Goal: Task Accomplishment & Management: Use online tool/utility

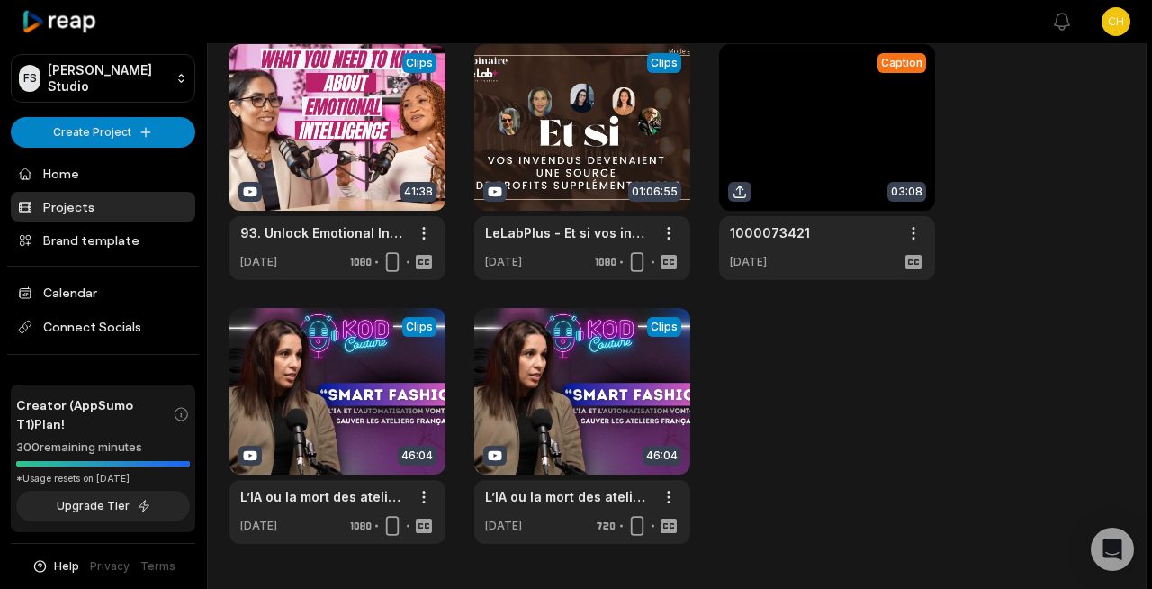
scroll to position [83, 0]
click at [368, 382] on link at bounding box center [337, 426] width 216 height 236
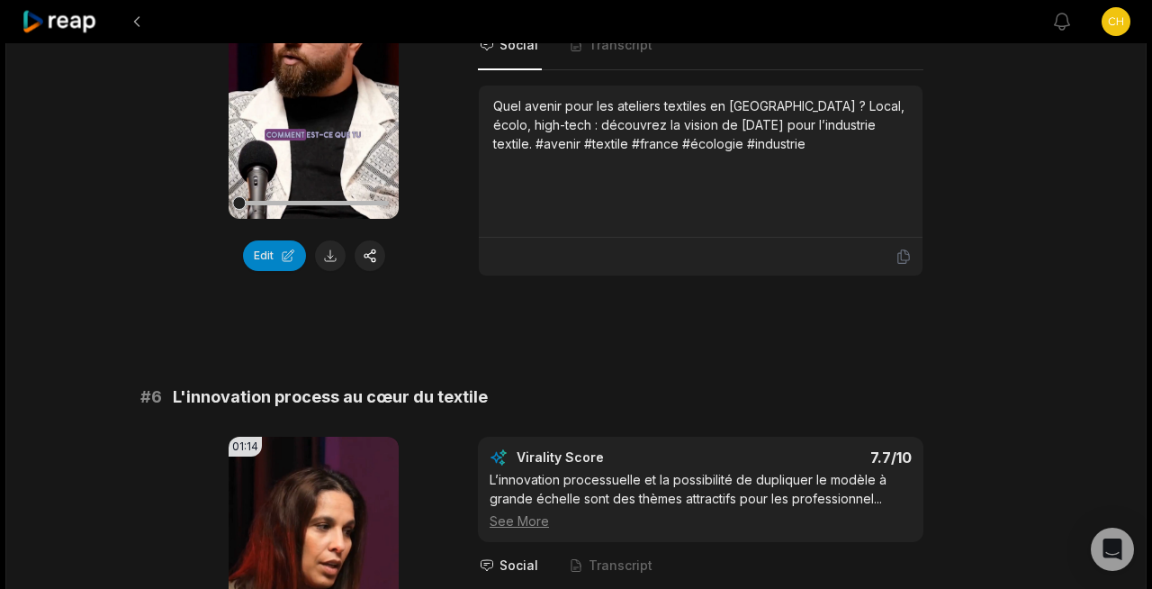
scroll to position [3526, 0]
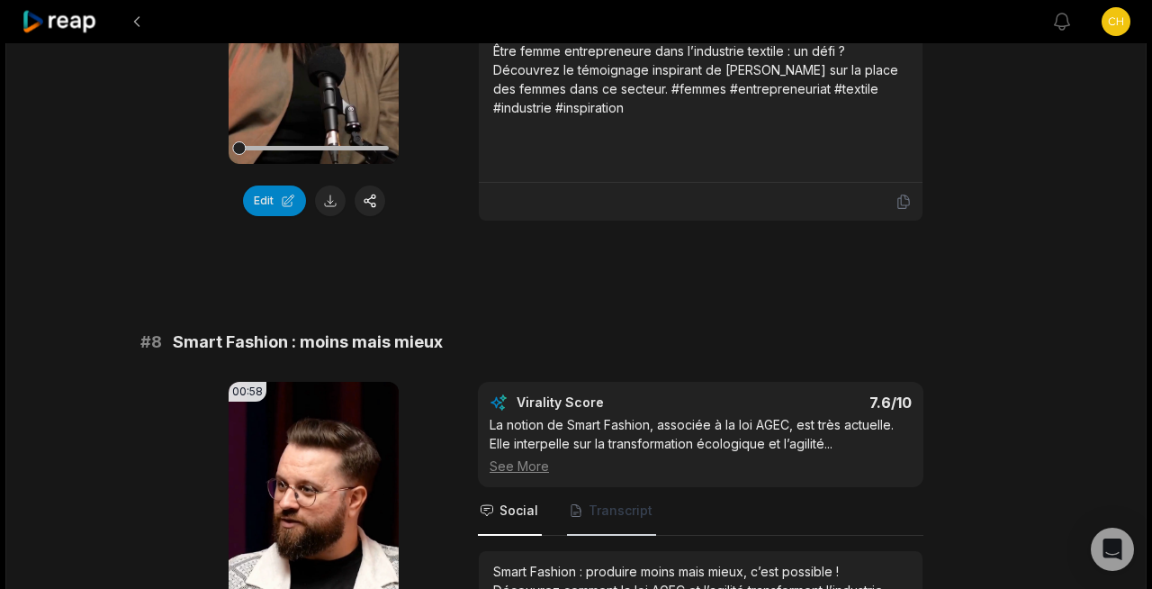
click at [604, 509] on span "Transcript" at bounding box center [611, 511] width 89 height 49
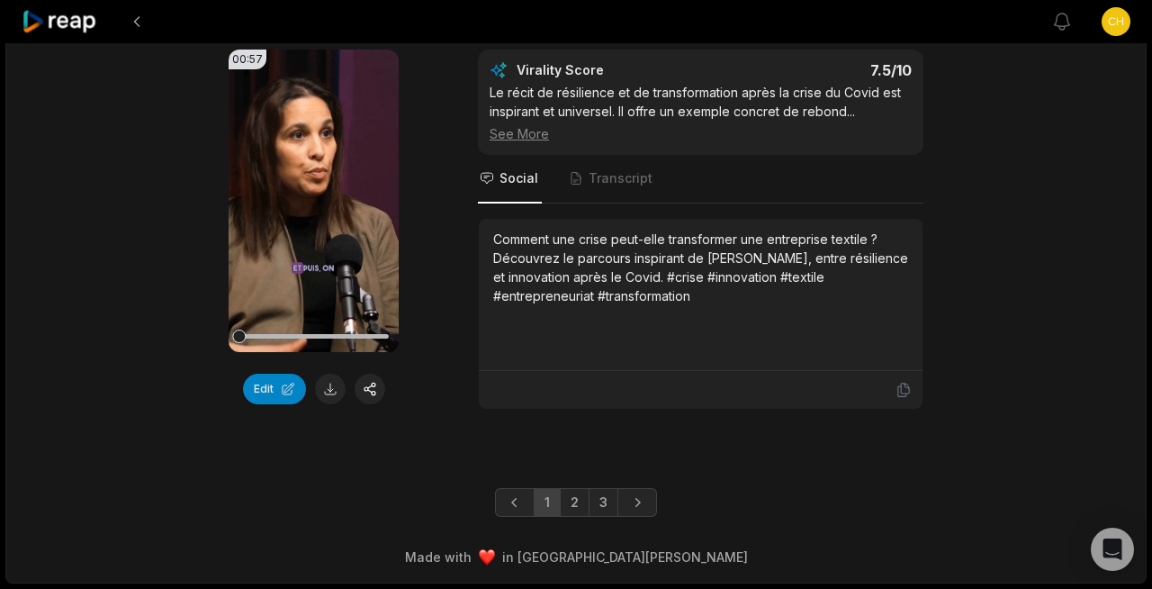
click at [604, 509] on link "3" at bounding box center [604, 502] width 30 height 29
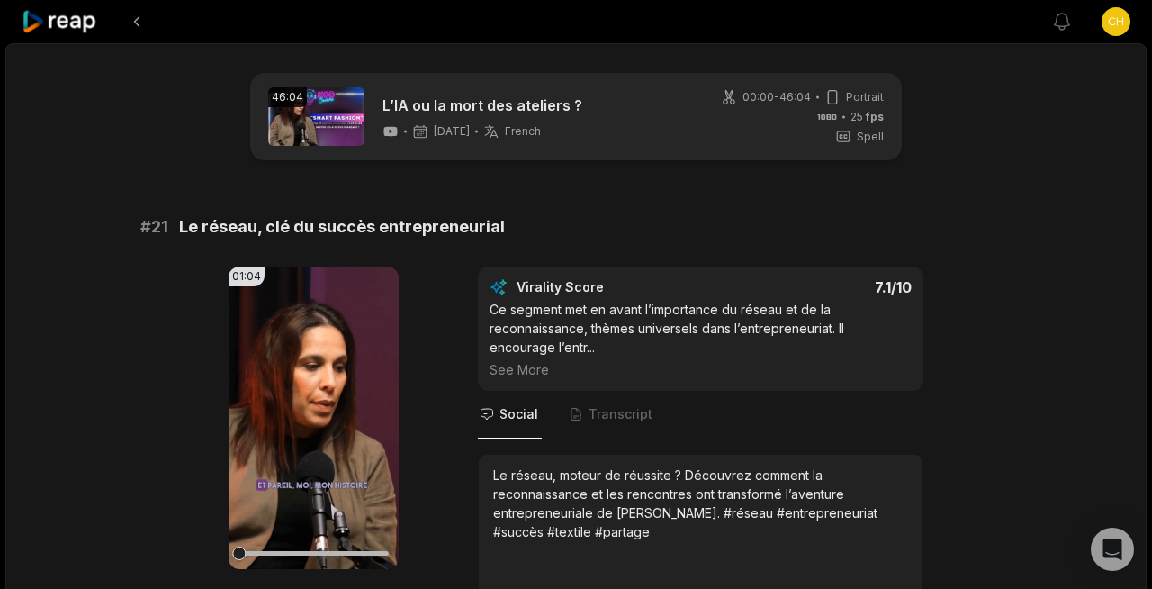
scroll to position [644, 0]
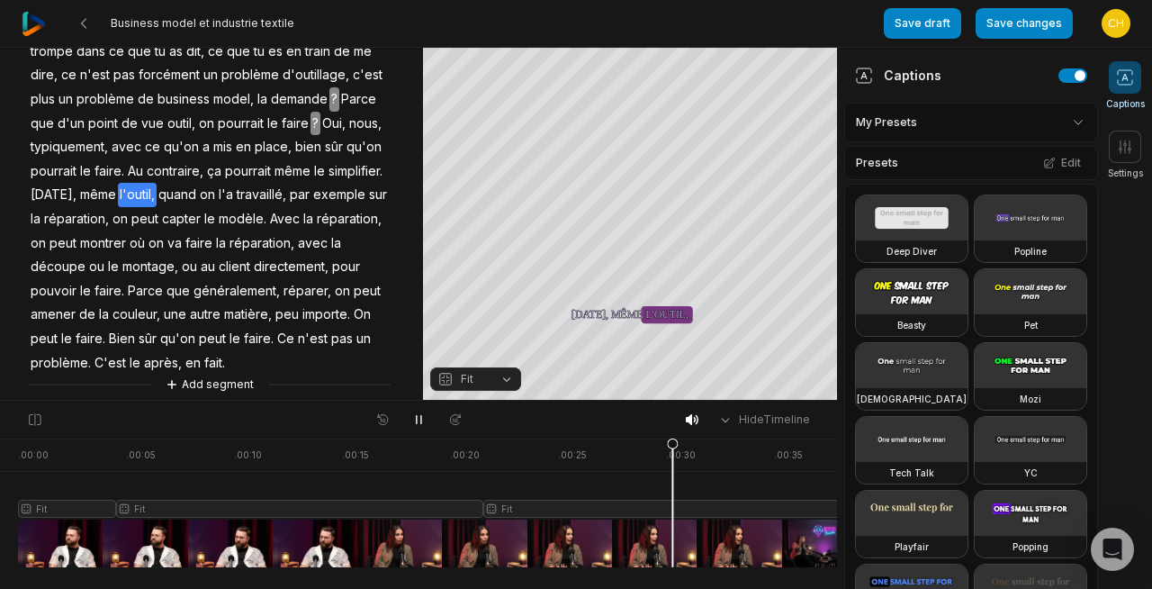
scroll to position [159, 0]
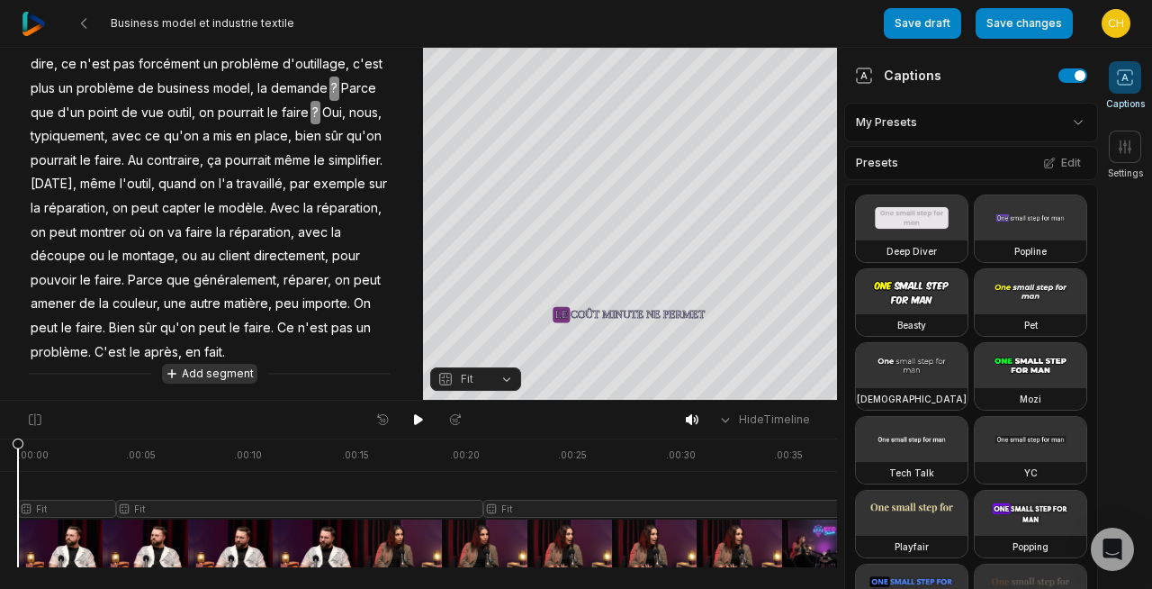
click at [225, 380] on button "Add segment" at bounding box center [209, 374] width 95 height 20
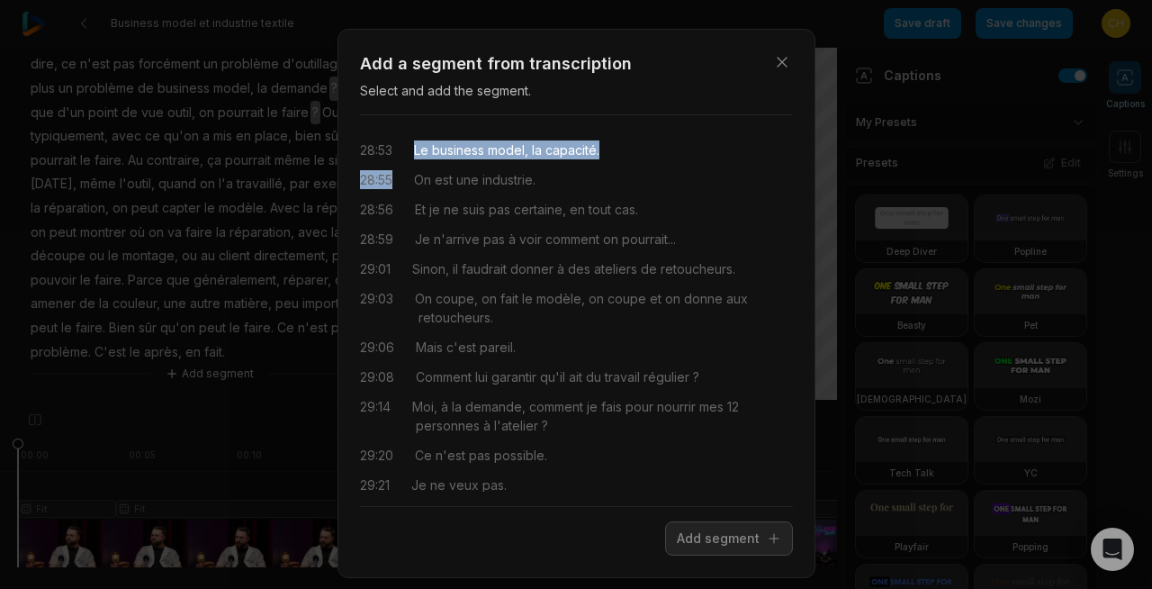
drag, startPoint x: 416, startPoint y: 147, endPoint x: 633, endPoint y: 159, distance: 217.3
click at [633, 159] on div "28:53 Le business model, la capacité. 28:55 On est une industrie. 28:56 Et je n…" at bounding box center [576, 311] width 433 height 362
click at [780, 64] on icon "button" at bounding box center [782, 62] width 18 height 18
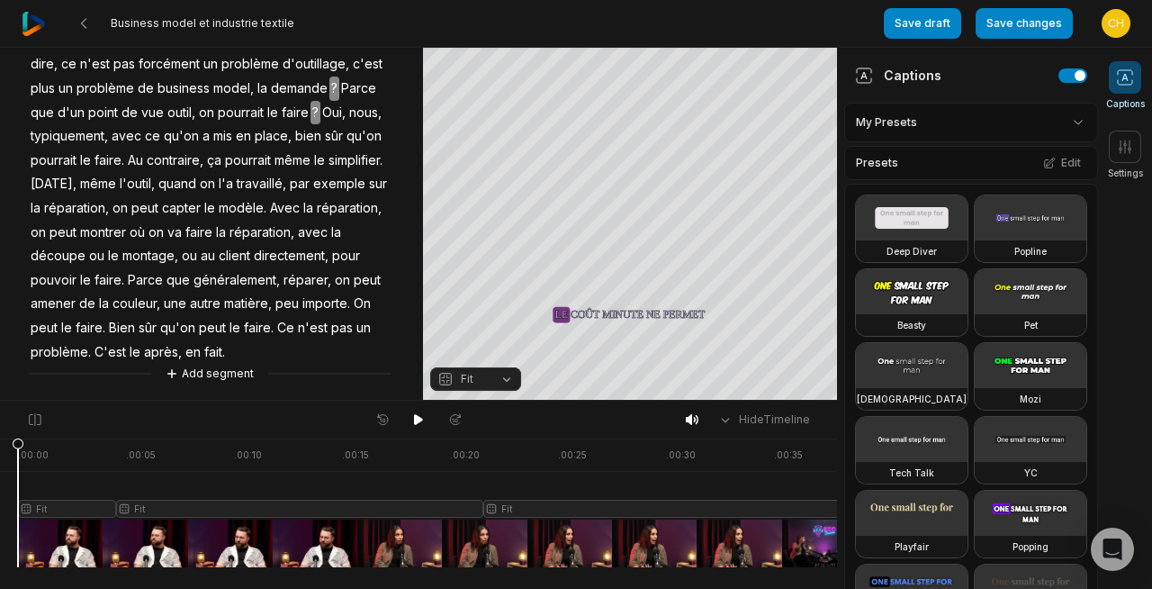
scroll to position [0, 0]
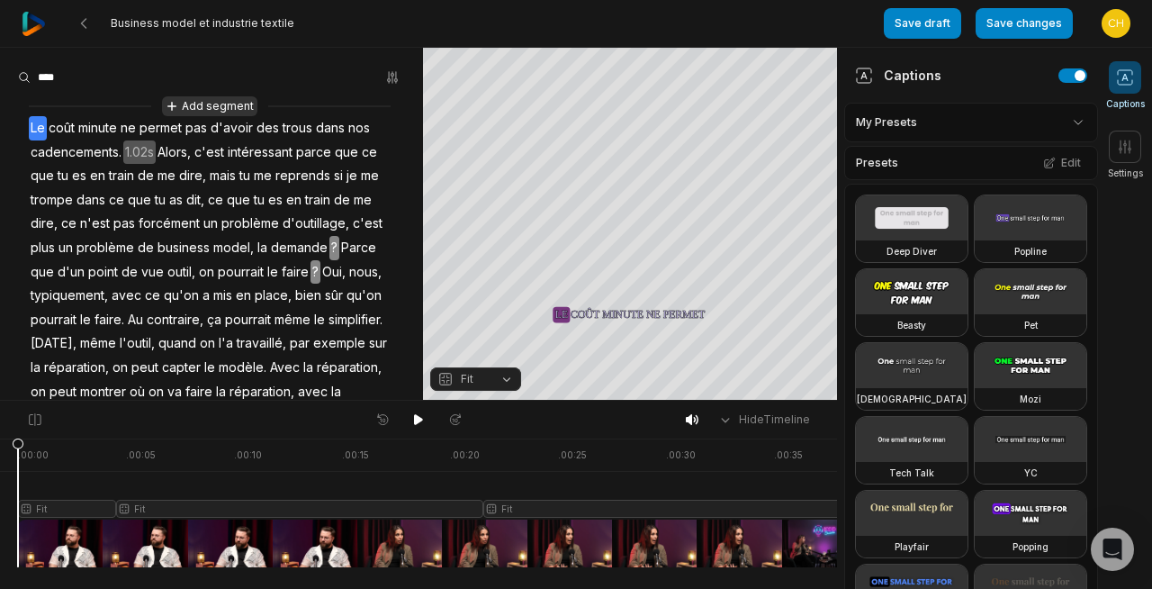
click at [222, 103] on button "Add segment" at bounding box center [209, 106] width 95 height 20
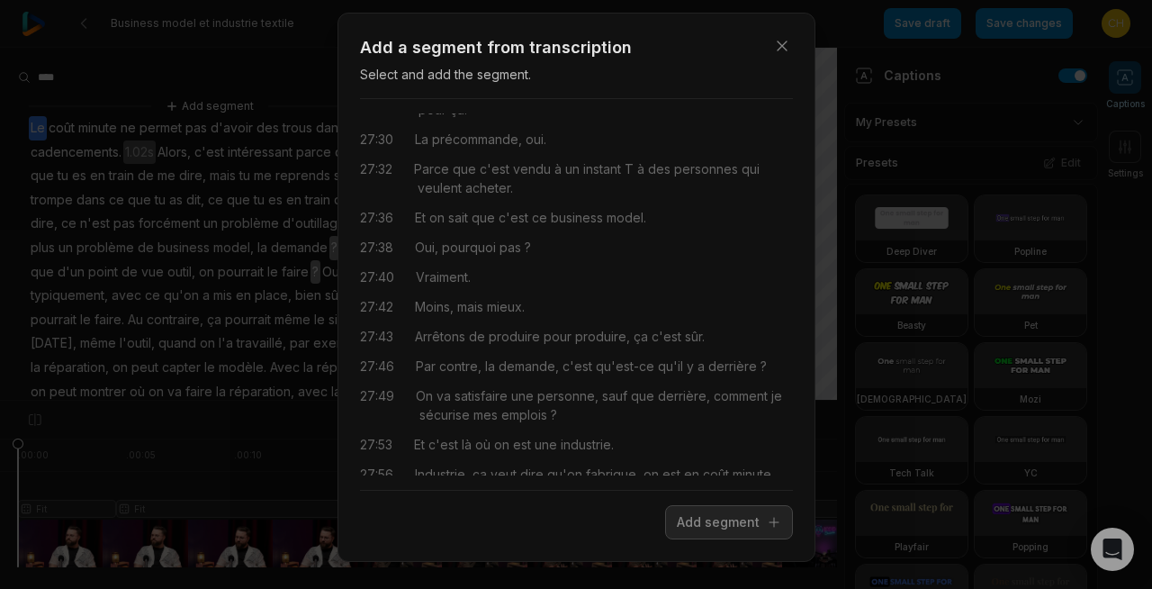
scroll to position [18, 0]
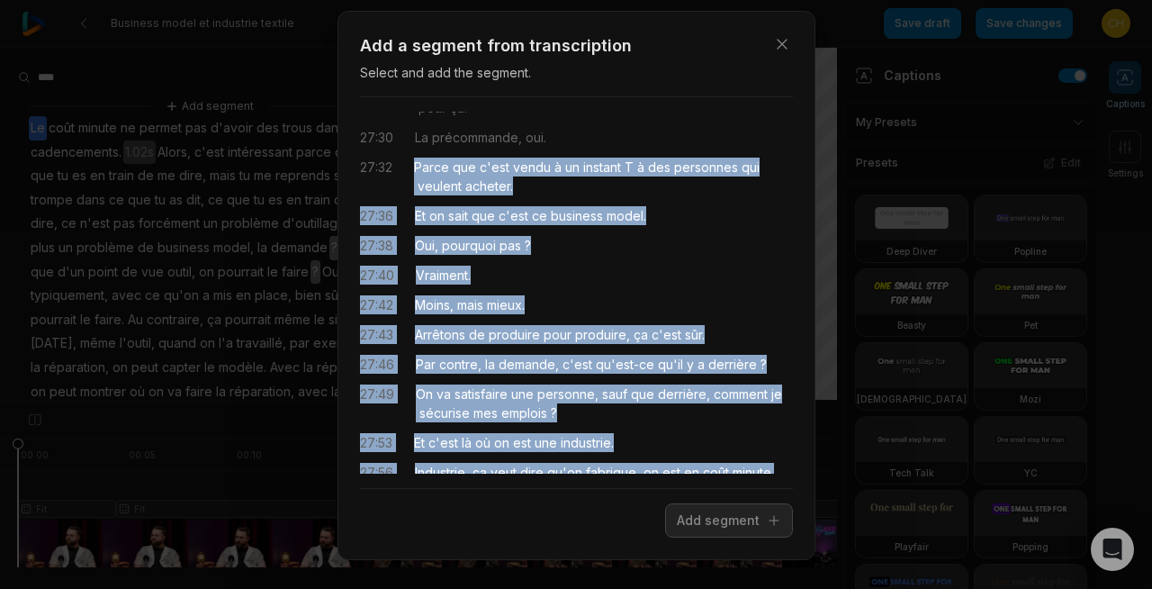
drag, startPoint x: 417, startPoint y: 149, endPoint x: 777, endPoint y: 456, distance: 473.0
click at [777, 456] on div "00:00 Nous, on automatise. 00:01 Maintenant, ça ne veut pas dire que l'humain n…" at bounding box center [576, 293] width 433 height 362
click at [725, 529] on button "Add segment" at bounding box center [729, 520] width 128 height 34
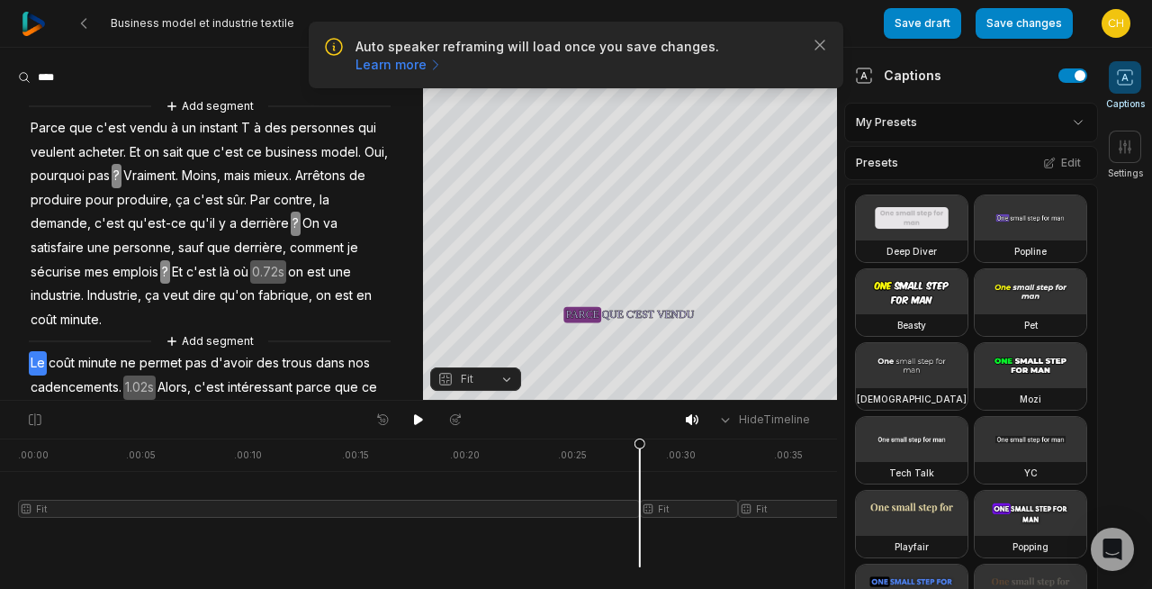
scroll to position [0, 0]
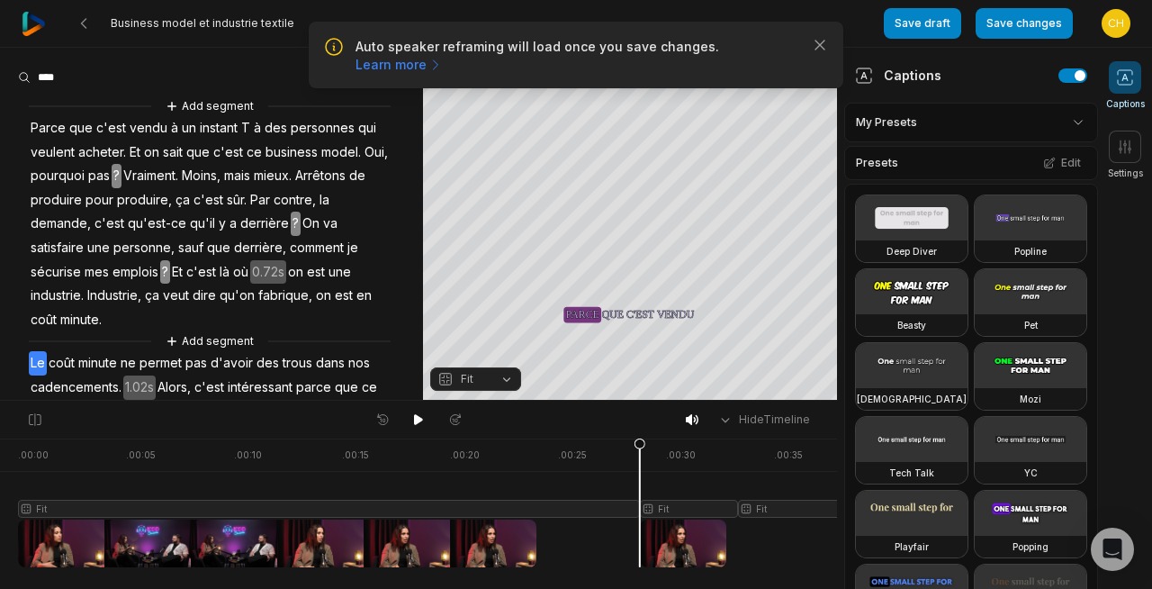
click at [37, 128] on span "Parce" at bounding box center [48, 128] width 39 height 24
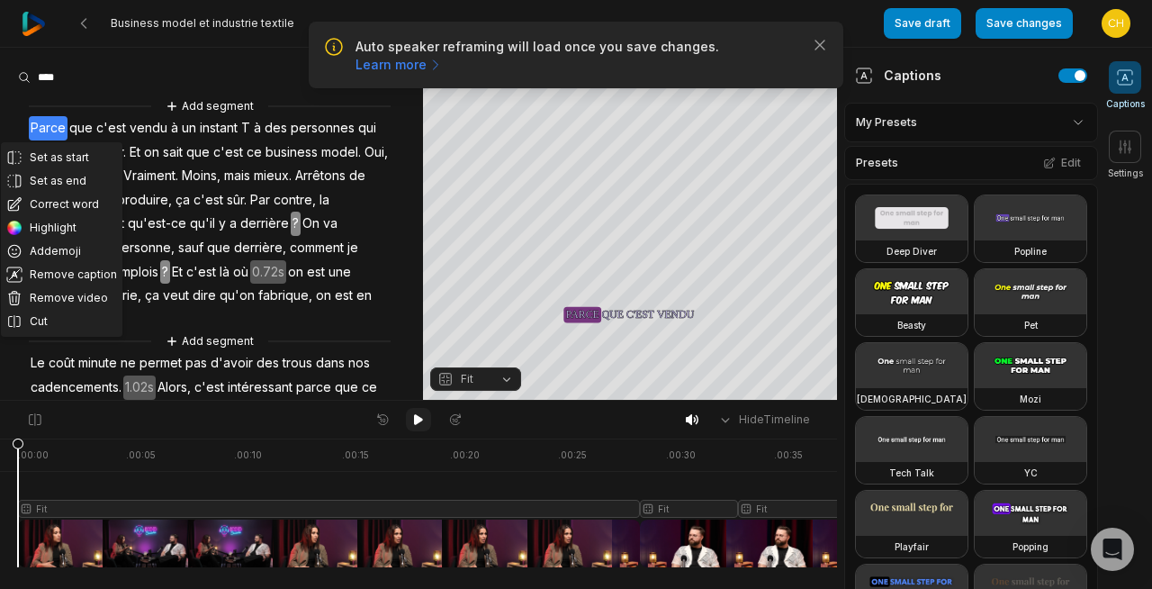
click at [420, 425] on icon at bounding box center [418, 419] width 14 height 14
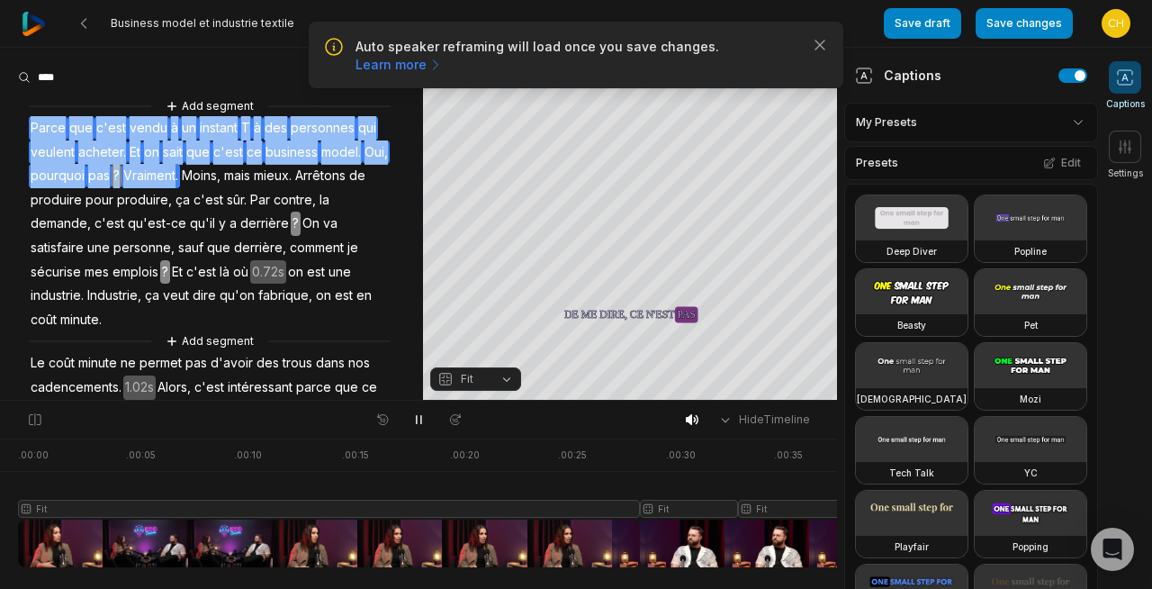
drag, startPoint x: 176, startPoint y: 172, endPoint x: 28, endPoint y: 120, distance: 157.4
click at [28, 120] on div "Add segment Parce que c'est vendu à un instant T à des personnes qui veulent ac…" at bounding box center [211, 436] width 423 height 681
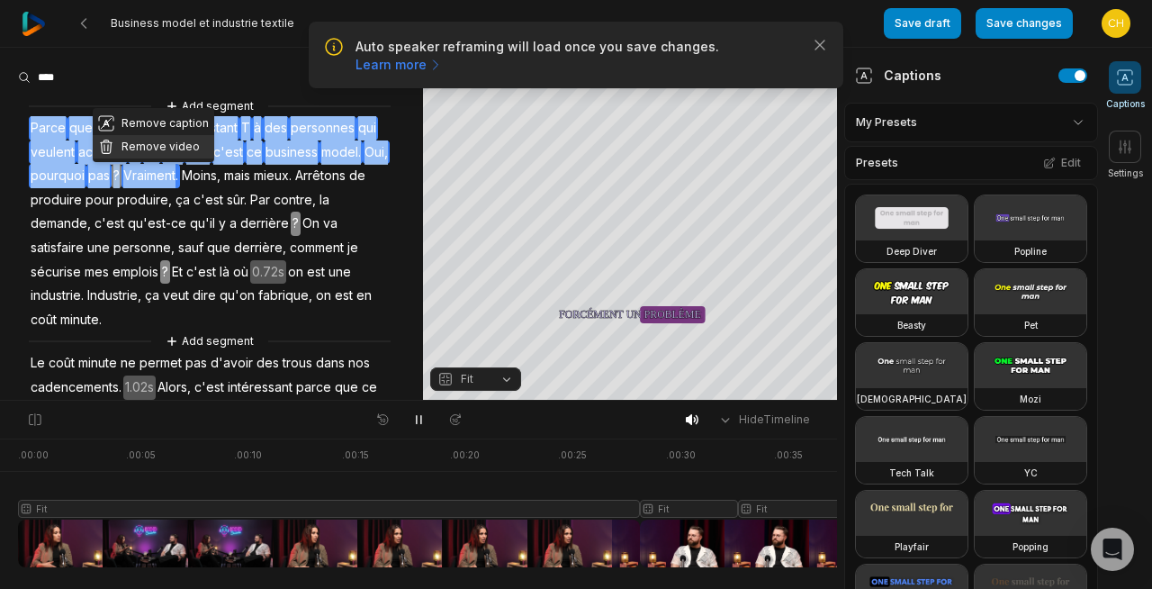
click at [143, 141] on button "Remove video" at bounding box center [153, 146] width 121 height 23
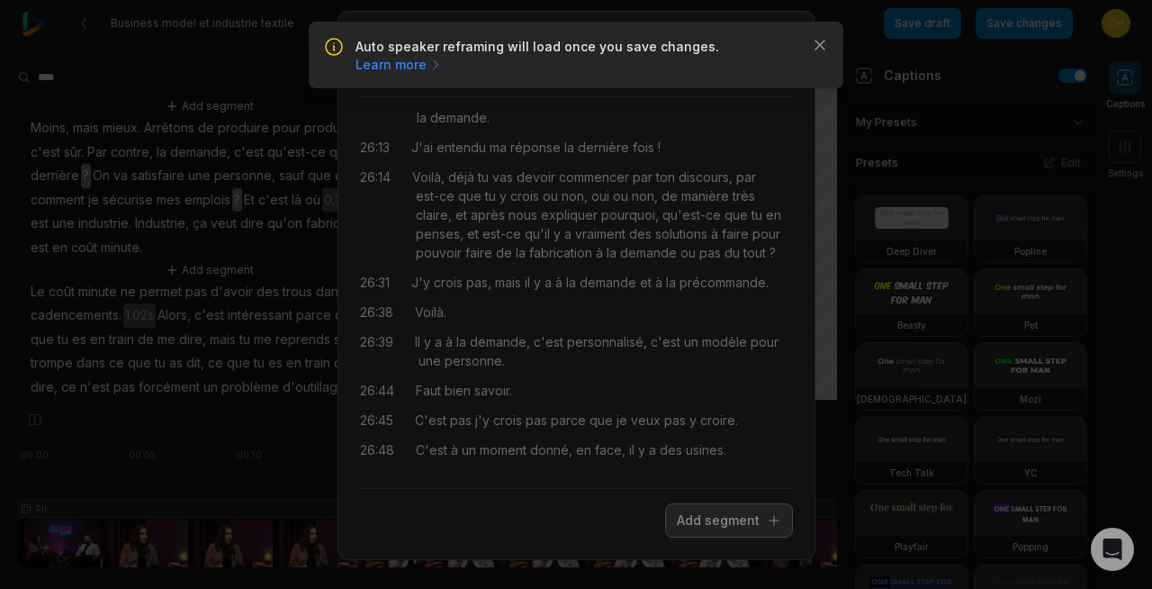
scroll to position [15619, 0]
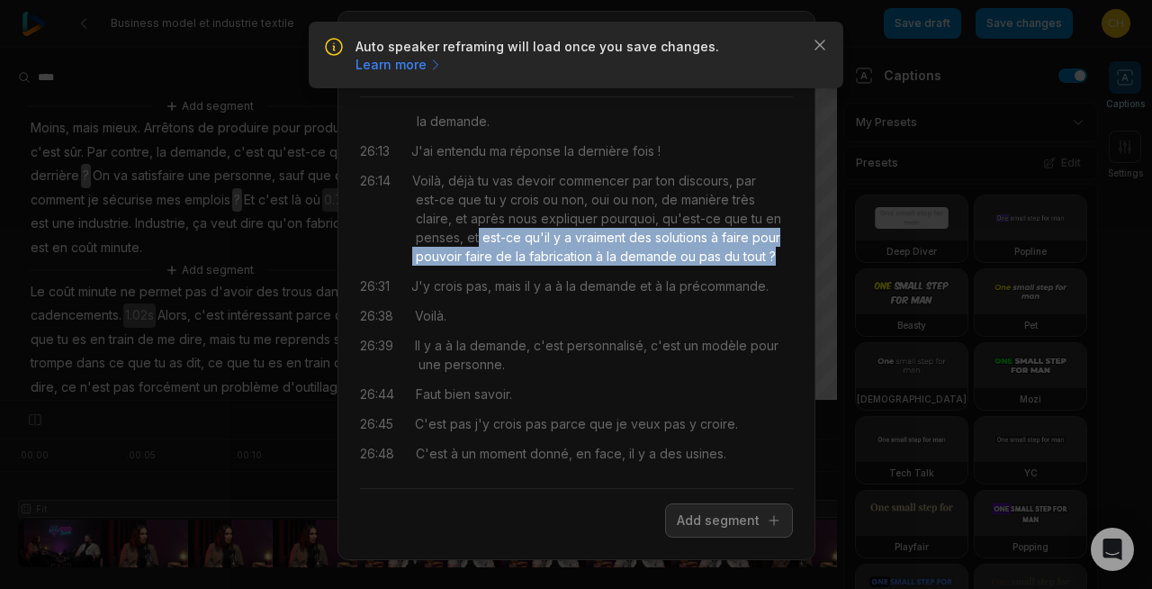
drag, startPoint x: 478, startPoint y: 238, endPoint x: 782, endPoint y: 260, distance: 305.0
click at [782, 260] on div "Voilà, déjà tu vas devoir commencer par ton discours, par est-ce que tu y crois…" at bounding box center [602, 218] width 381 height 94
click at [822, 43] on div "Close Add a segment from transcription Select and add the segment. 00:00 Nous, …" at bounding box center [576, 285] width 1152 height 607
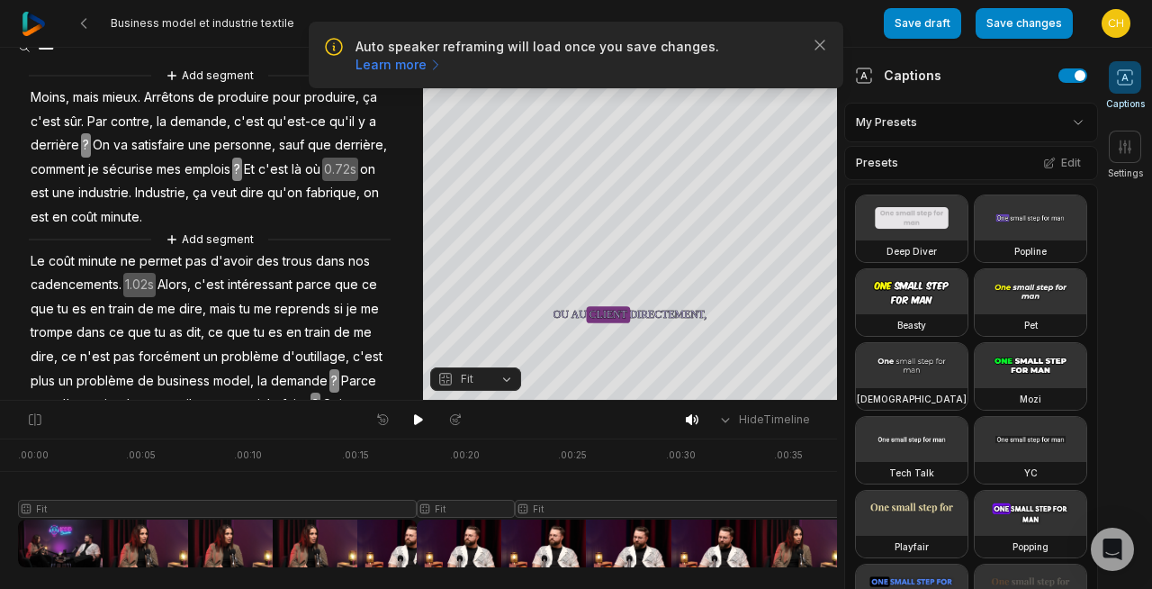
scroll to position [30, 0]
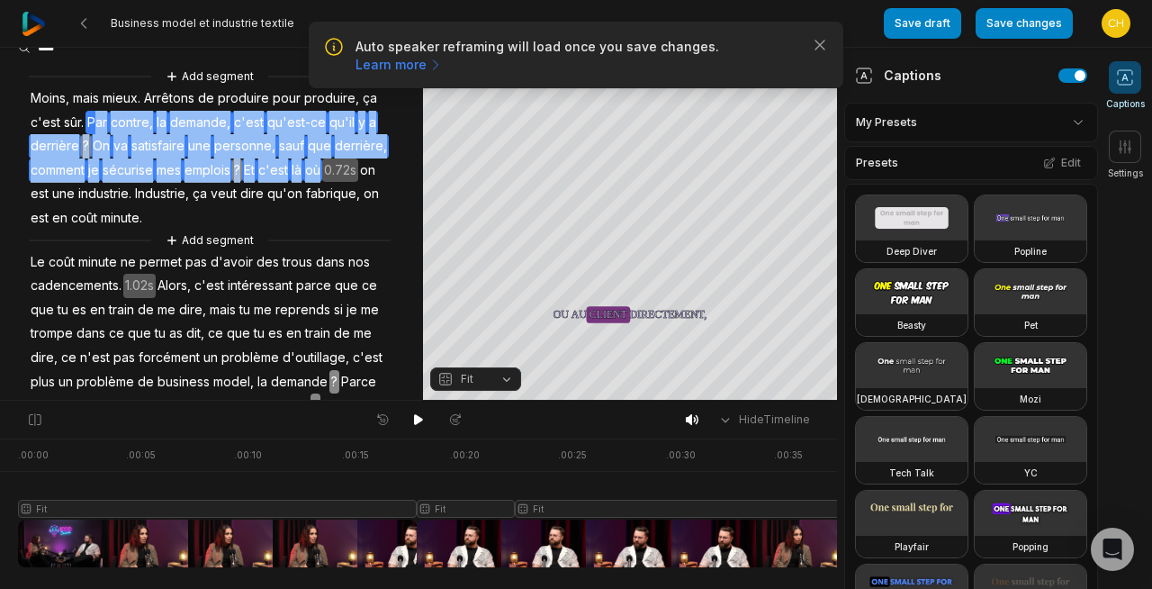
drag, startPoint x: 93, startPoint y: 119, endPoint x: 327, endPoint y: 171, distance: 239.7
click at [327, 171] on div "Add segment Moins, mais mieux. Arrêtons de produire pour produire, ça c'est sûr…" at bounding box center [211, 372] width 423 height 610
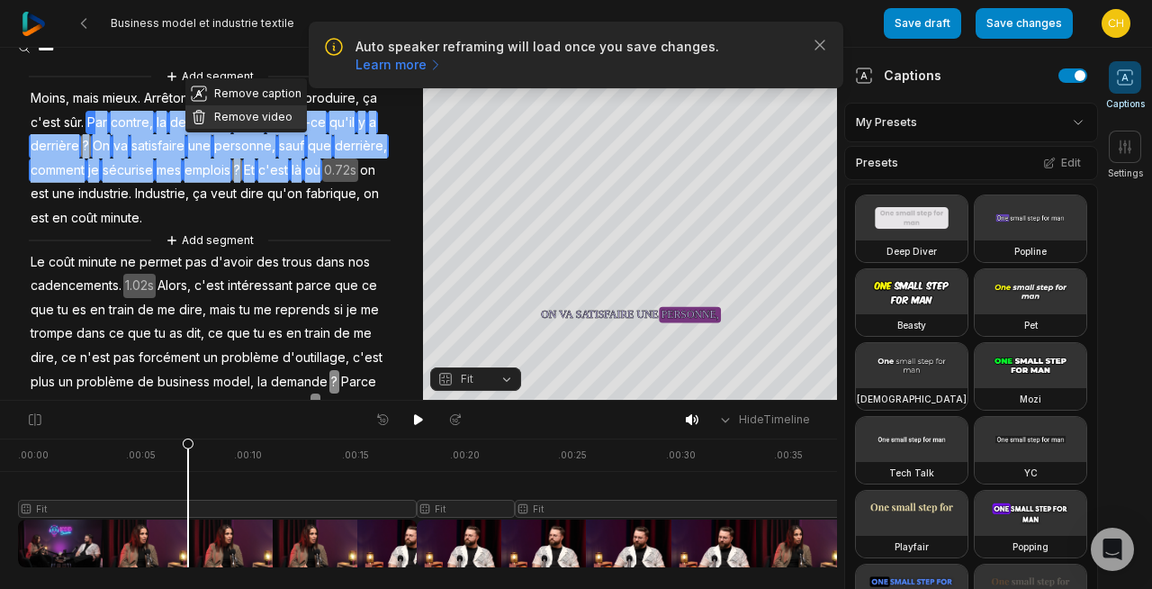
click at [228, 111] on button "Remove video" at bounding box center [245, 116] width 121 height 23
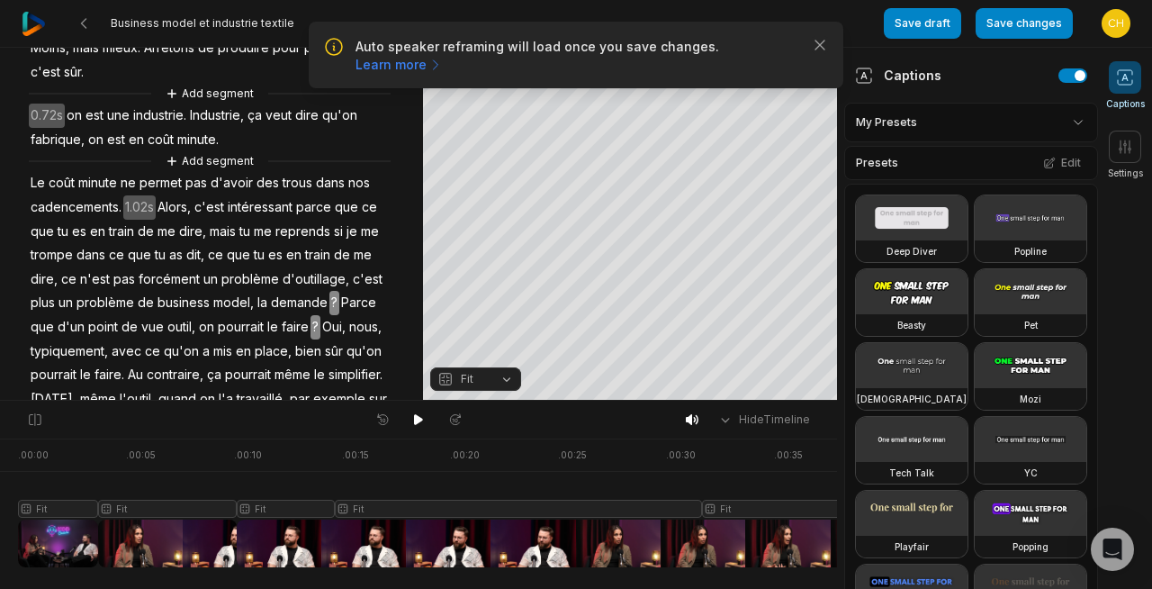
scroll to position [115, 0]
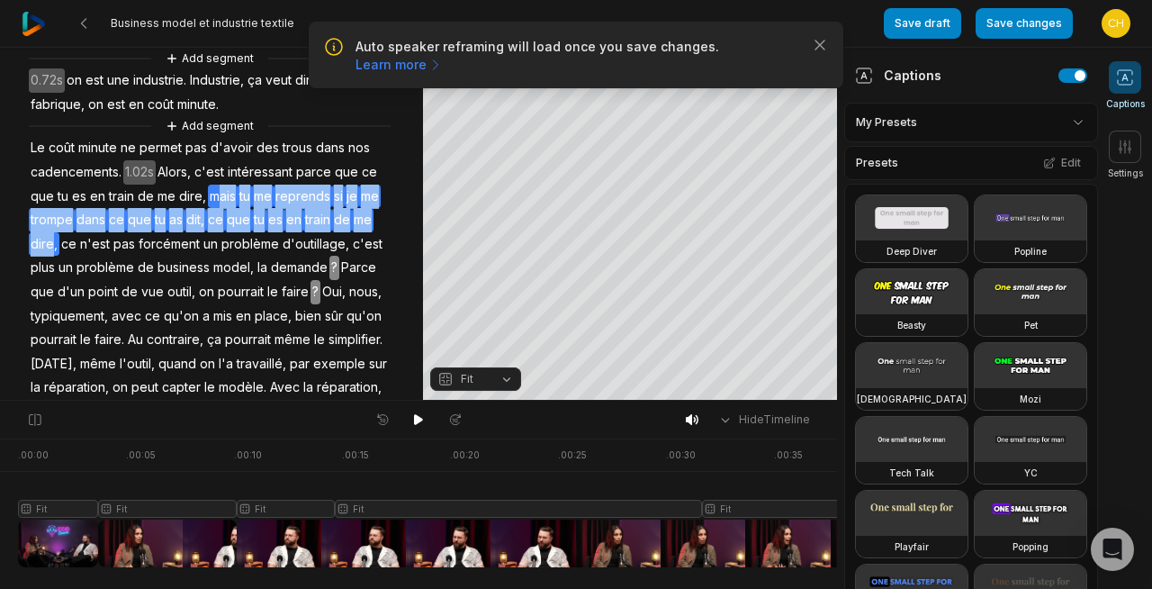
drag, startPoint x: 216, startPoint y: 195, endPoint x: 52, endPoint y: 241, distance: 170.1
click at [52, 241] on div "Add segment Moins, mais mieux. Arrêtons de produire pour produire, ça c'est sûr…" at bounding box center [211, 271] width 423 height 581
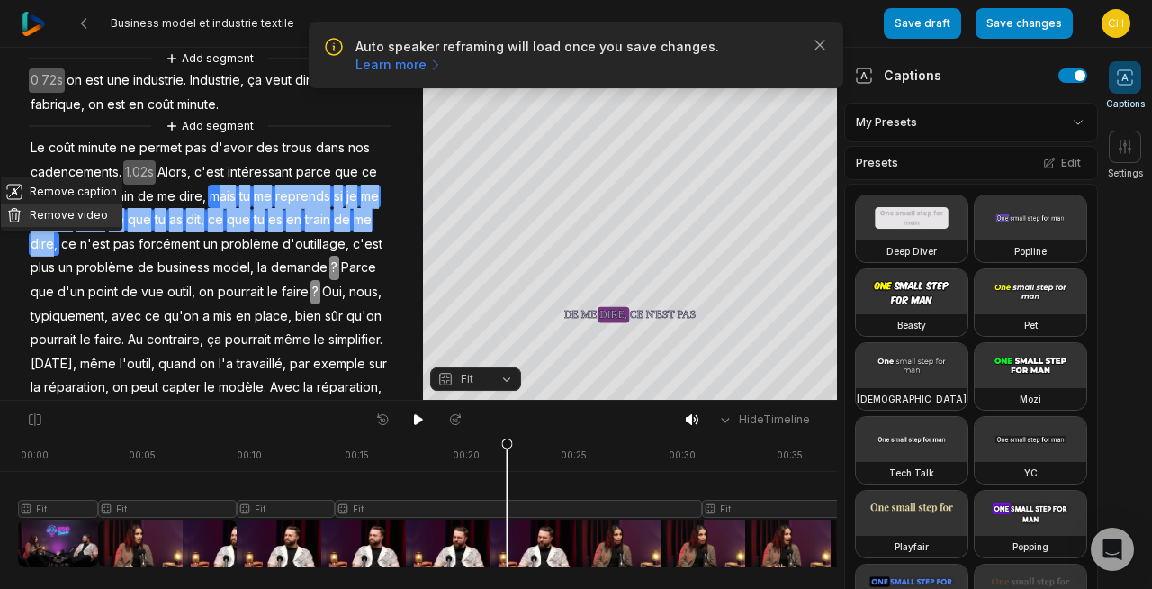
click at [63, 211] on button "Remove video" at bounding box center [61, 214] width 121 height 23
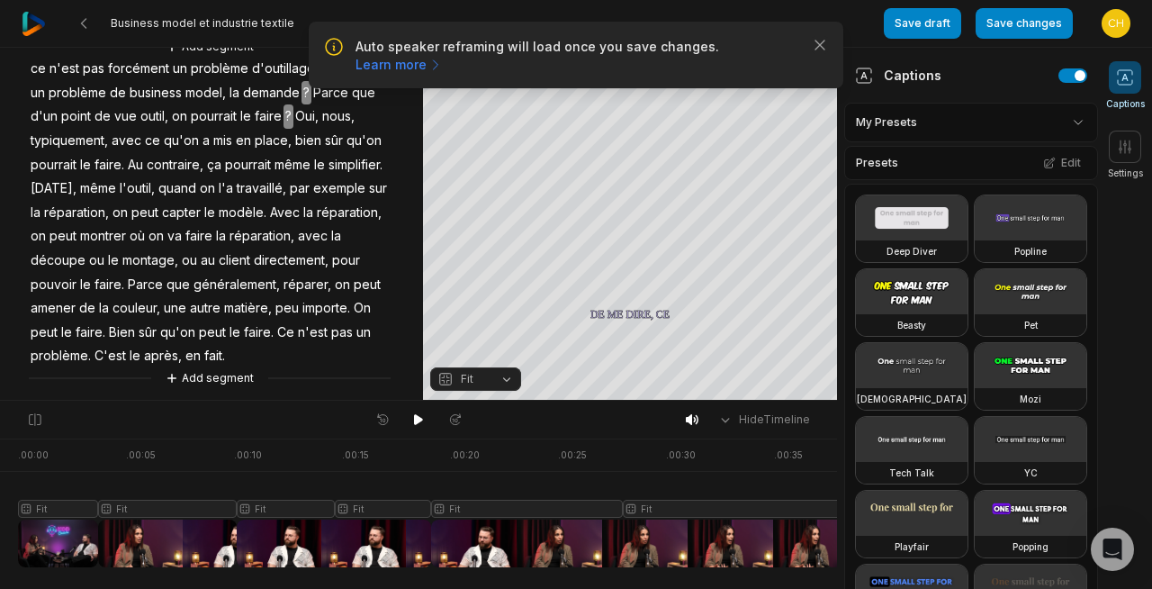
scroll to position [291, 0]
click at [106, 255] on span "ou" at bounding box center [96, 256] width 19 height 24
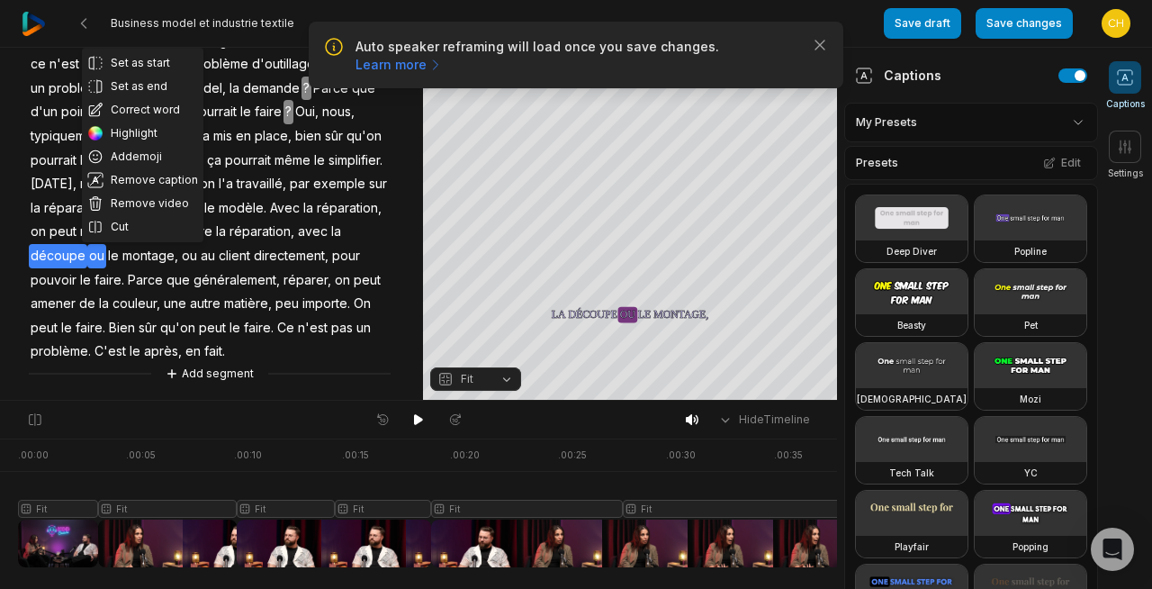
click at [252, 261] on span "client" at bounding box center [234, 256] width 35 height 24
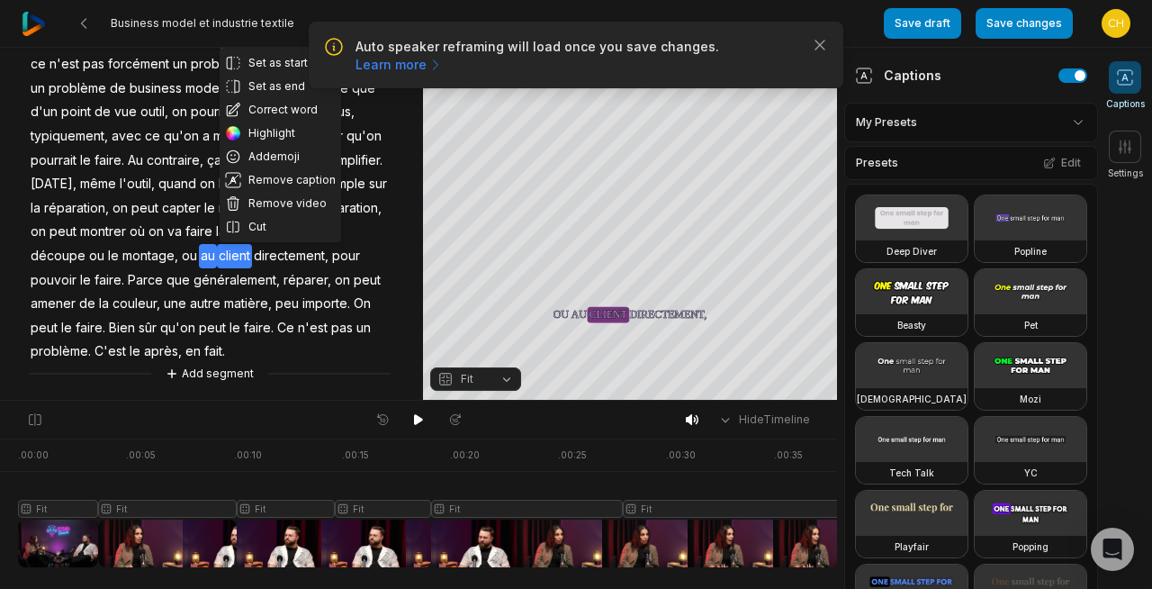
click at [332, 345] on div "Set as start Set as end Correct word Highlight Add emoji Remove caption Remove …" at bounding box center [211, 95] width 423 height 578
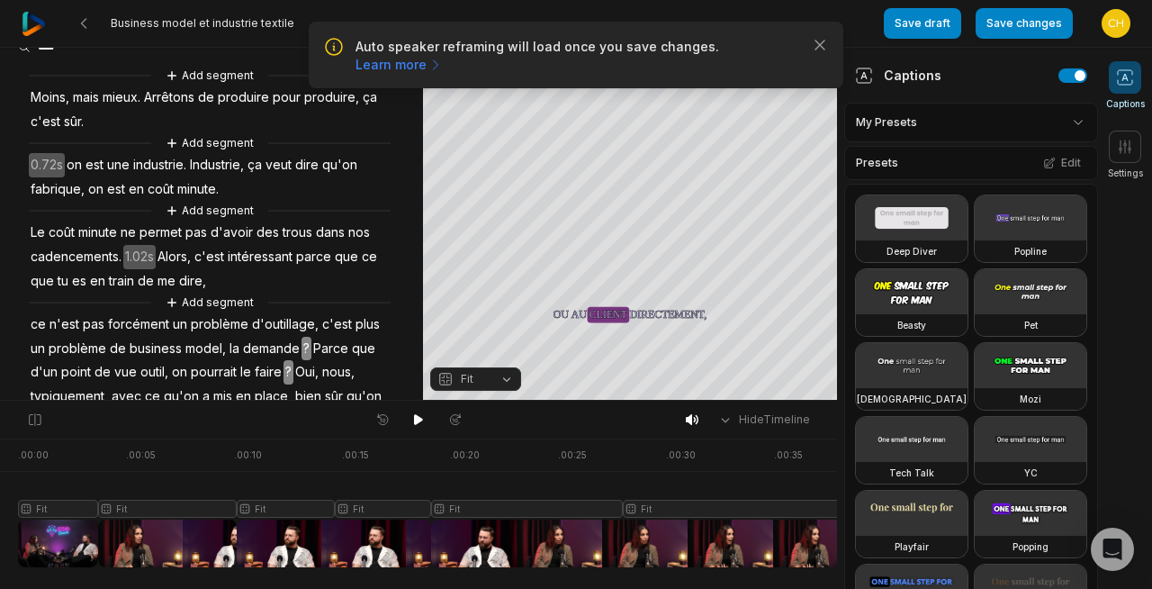
scroll to position [0, 0]
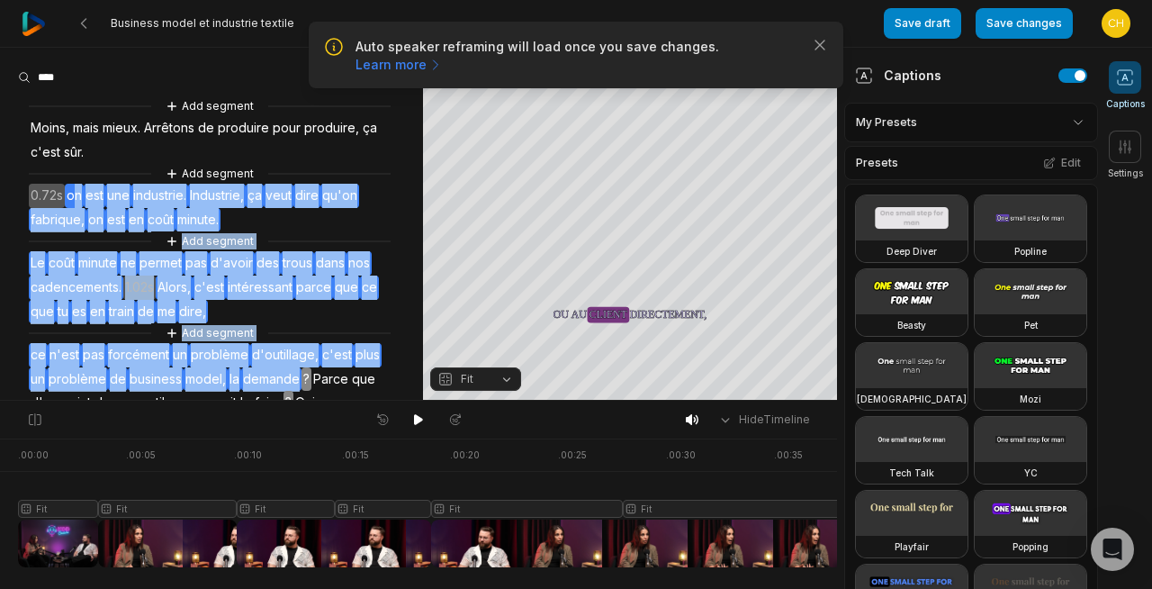
drag, startPoint x: 76, startPoint y: 196, endPoint x: 303, endPoint y: 377, distance: 290.8
click at [303, 377] on div "Add segment Moins, mais mieux. Arrêtons de produire pour produire, ça c'est sûr…" at bounding box center [211, 385] width 423 height 578
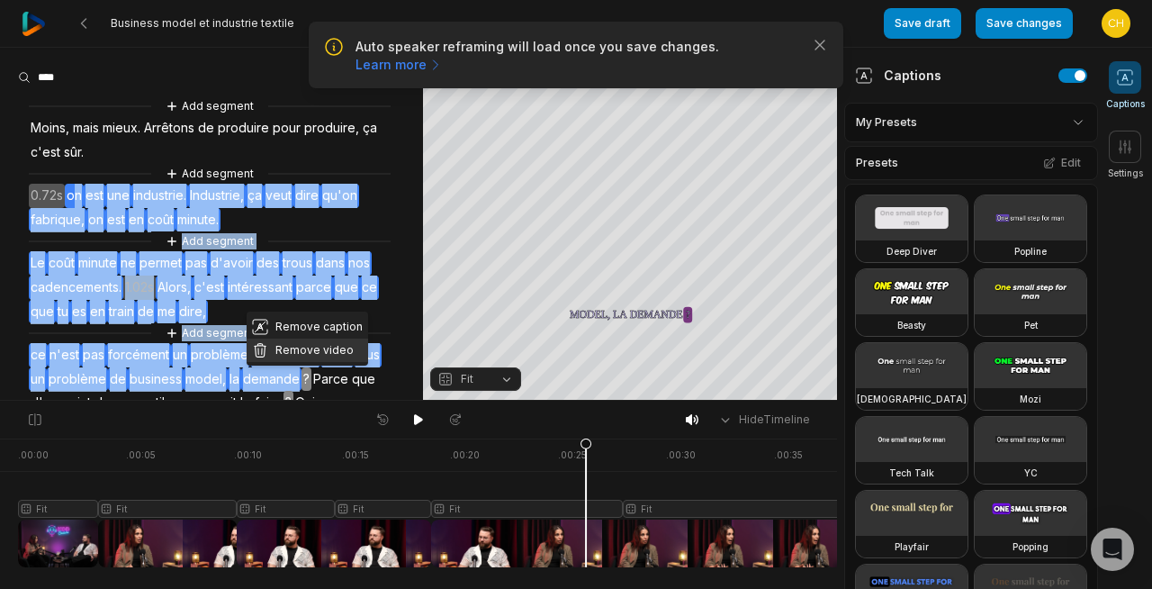
click at [282, 354] on button "Remove video" at bounding box center [307, 349] width 121 height 23
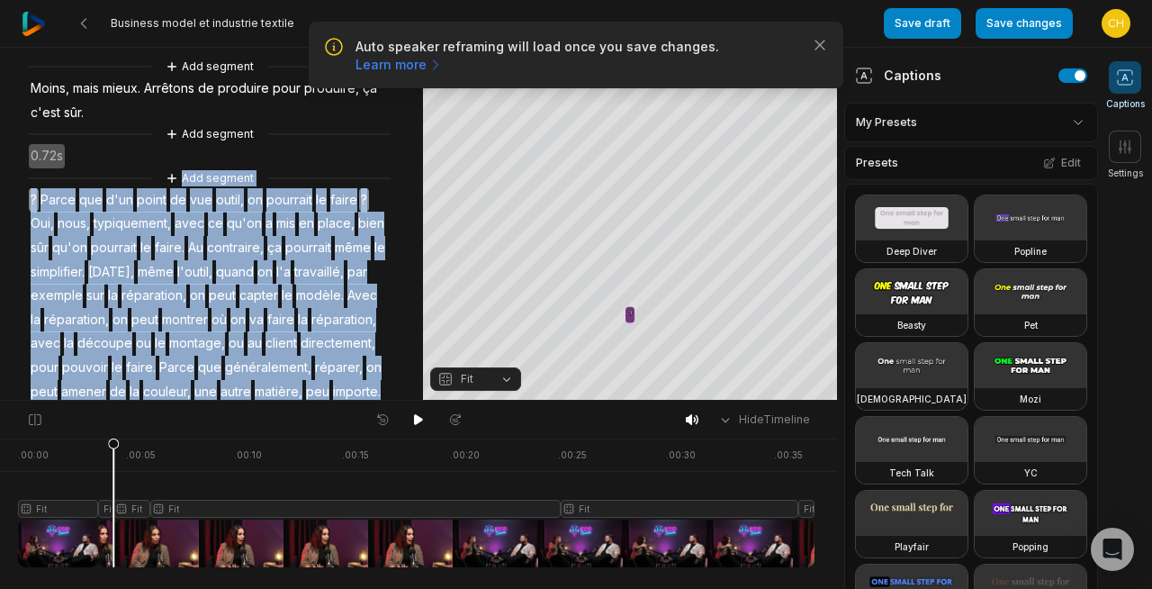
scroll to position [29, 0]
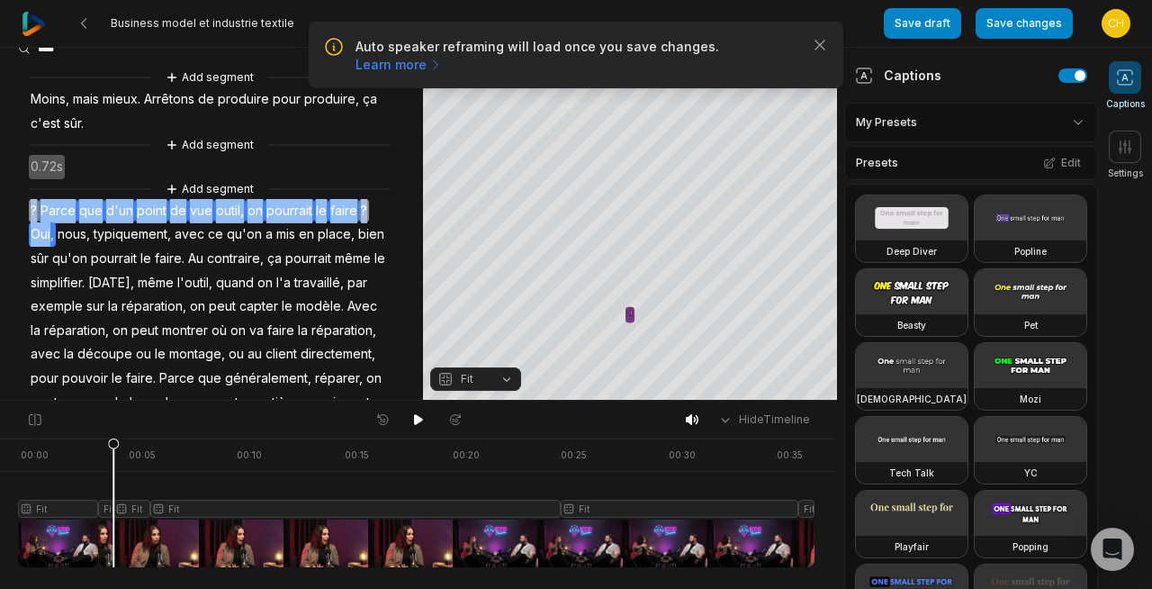
drag, startPoint x: 51, startPoint y: 231, endPoint x: 27, endPoint y: 205, distance: 35.7
click at [27, 205] on div "Add segment Moins, mais mieux. Arrêtons de produire pour produire, ça c'est sûr…" at bounding box center [211, 274] width 423 height 414
click at [39, 205] on button "Remove video" at bounding box center [61, 204] width 121 height 23
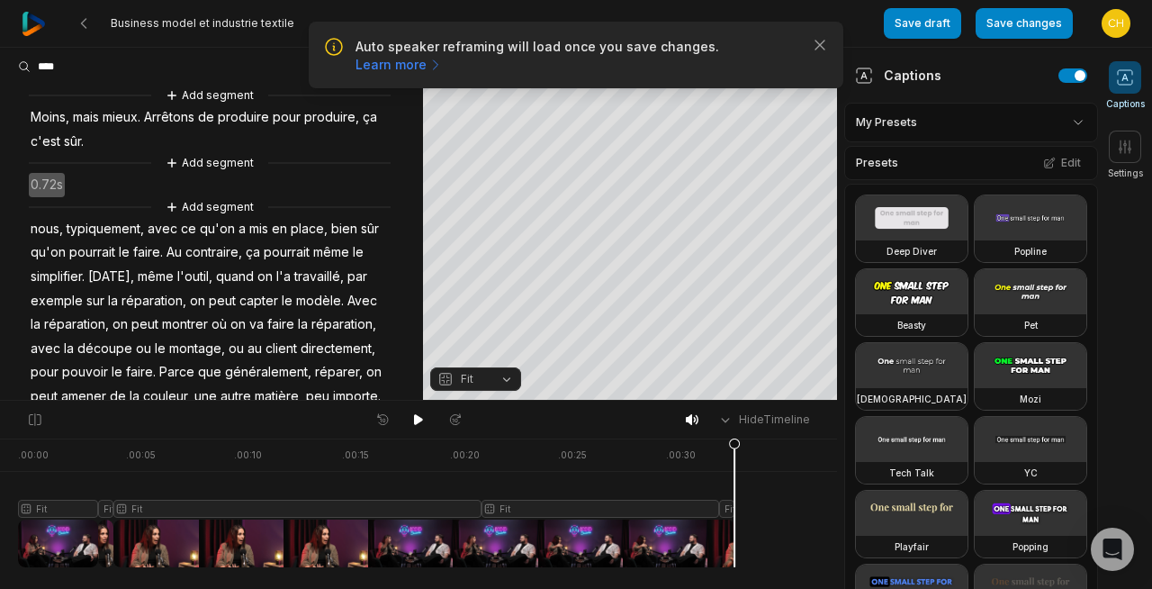
scroll to position [12, 0]
click at [419, 418] on icon at bounding box center [418, 419] width 9 height 11
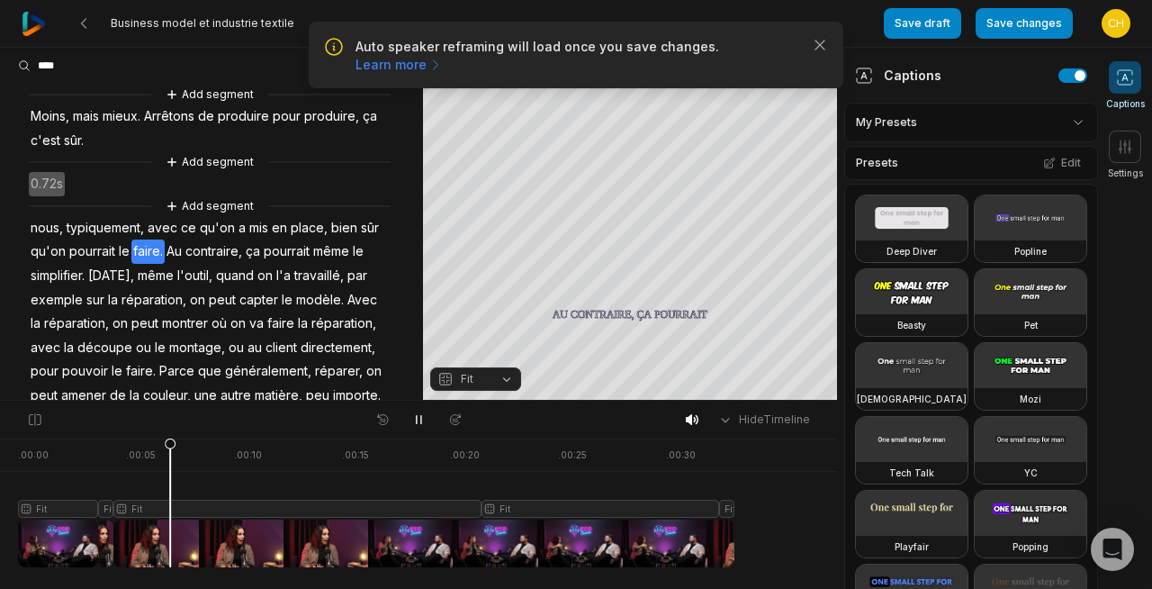
click at [49, 121] on span "Moins," at bounding box center [50, 116] width 42 height 24
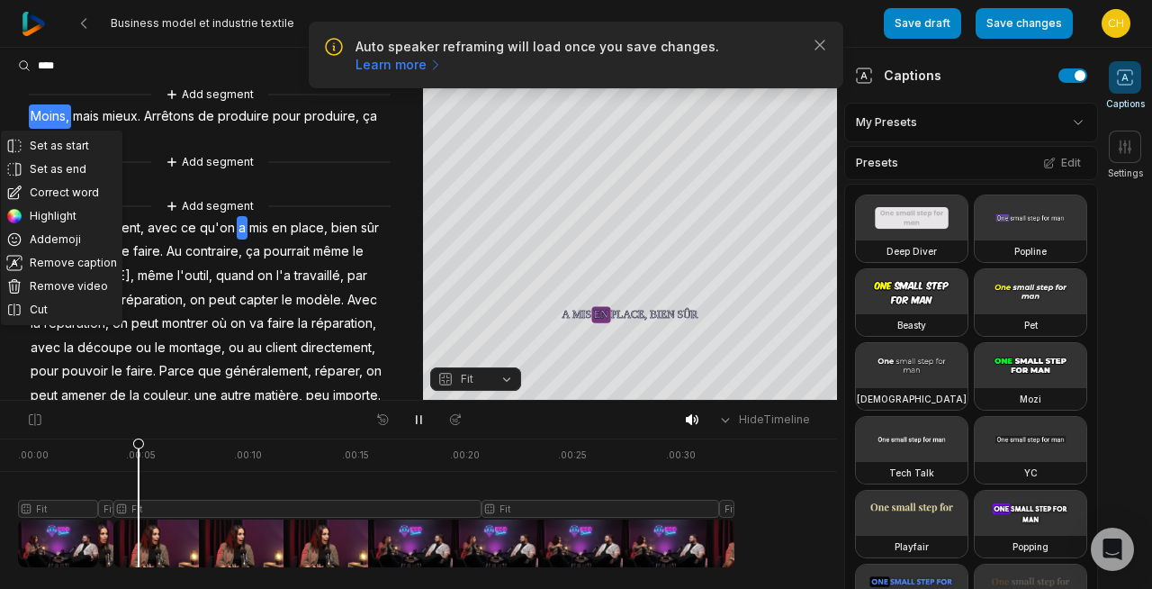
click at [401, 183] on div "Set as start Set as end Correct word Highlight Add emoji Remove caption Remove …" at bounding box center [211, 280] width 423 height 391
click at [401, 182] on div "Set as start Set as end Correct word Highlight Add emoji Remove caption Remove …" at bounding box center [211, 280] width 423 height 391
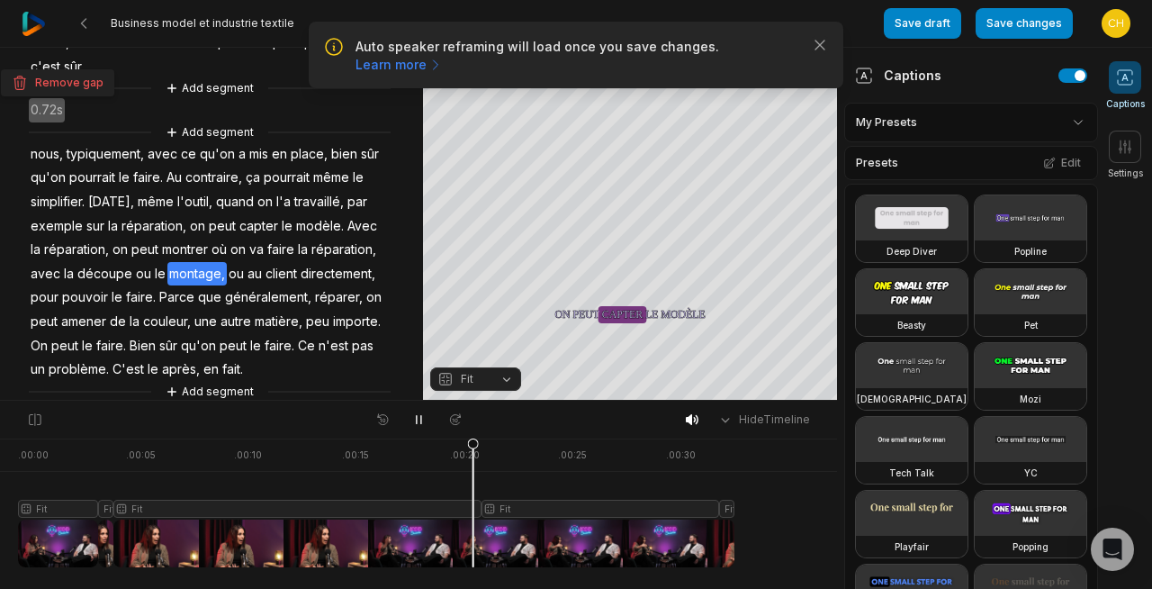
scroll to position [103, 0]
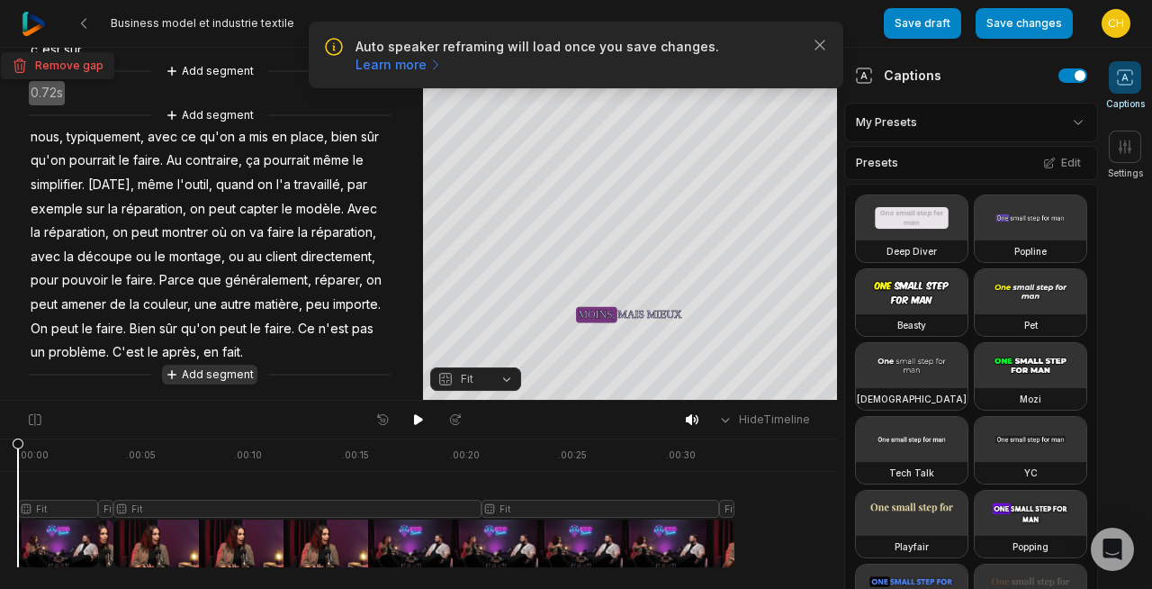
click at [206, 382] on button "Add segment" at bounding box center [209, 374] width 95 height 20
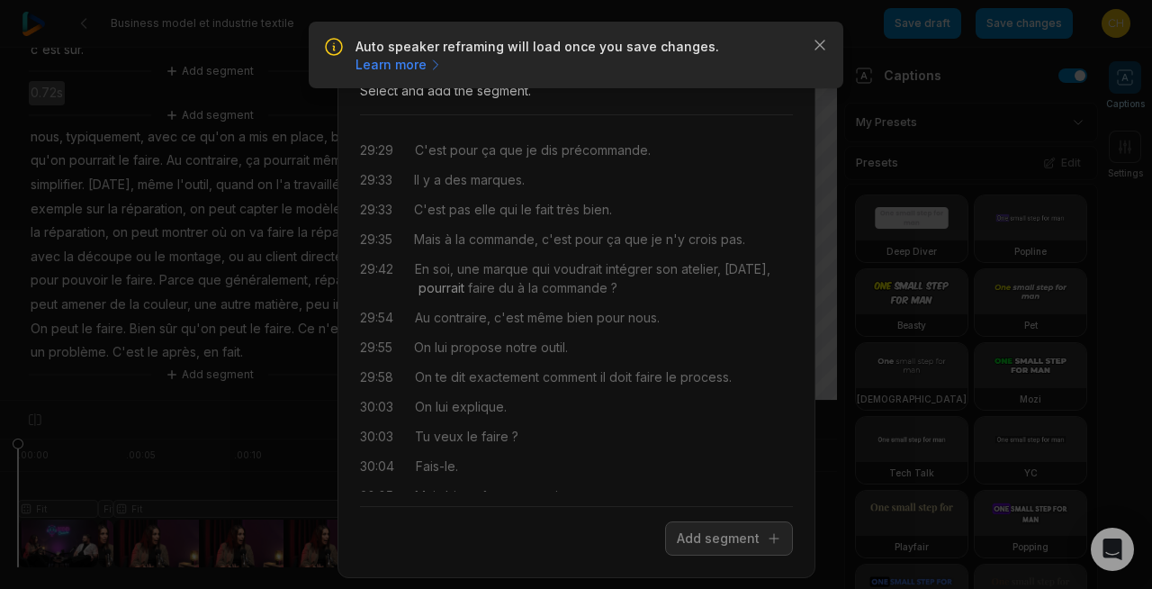
scroll to position [462, 0]
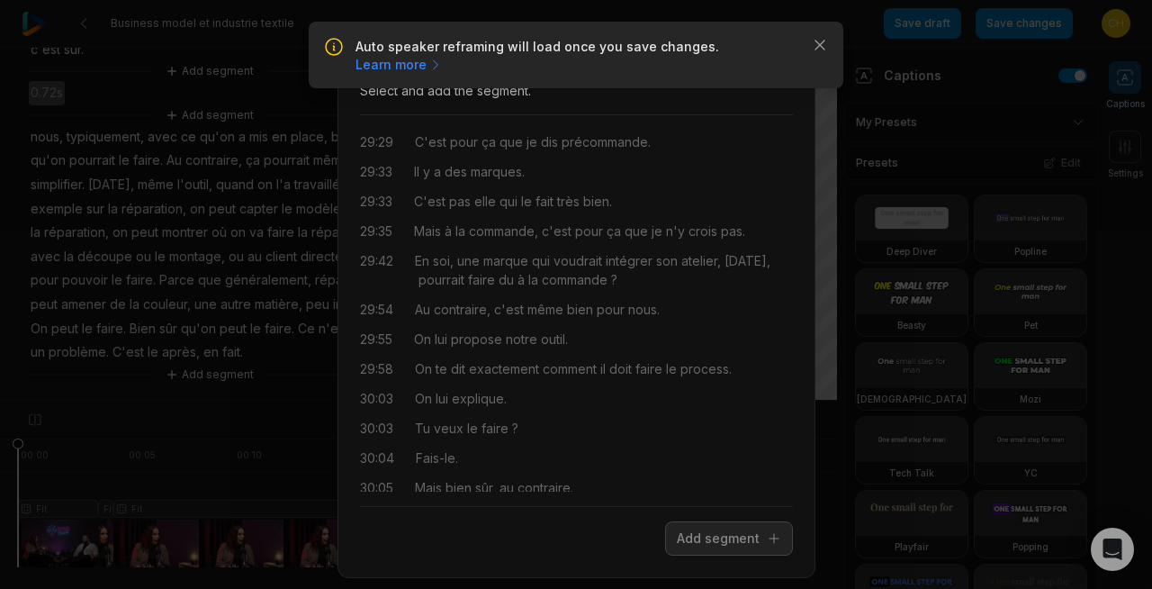
click at [290, 381] on div "Close Add a segment from transcription Select and add the segment. 28:53 Le bus…" at bounding box center [576, 303] width 1152 height 607
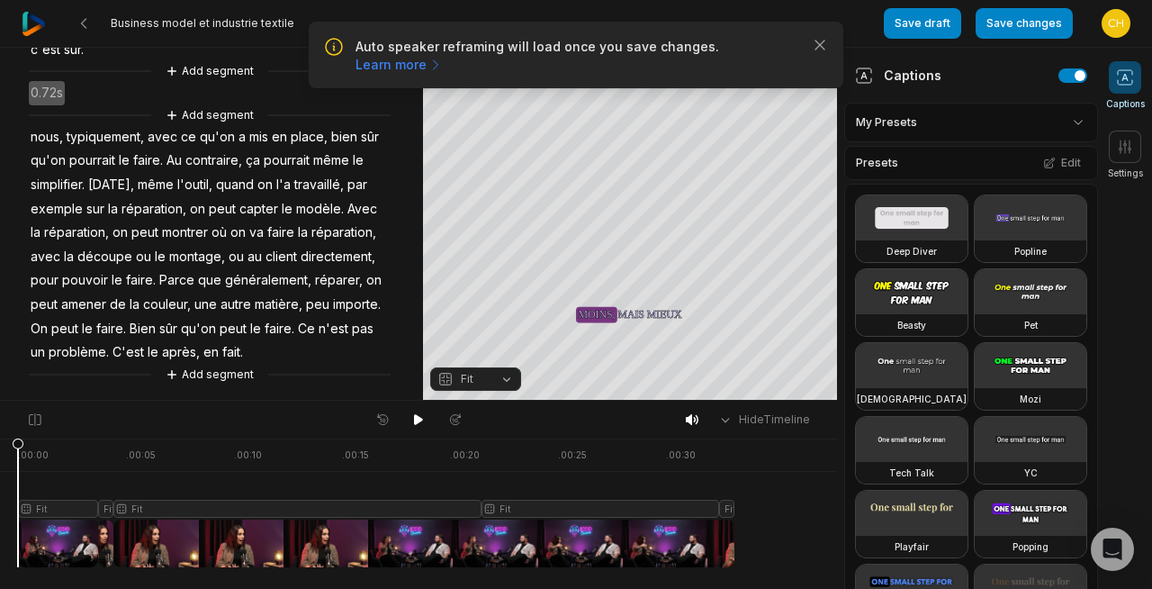
scroll to position [0, 0]
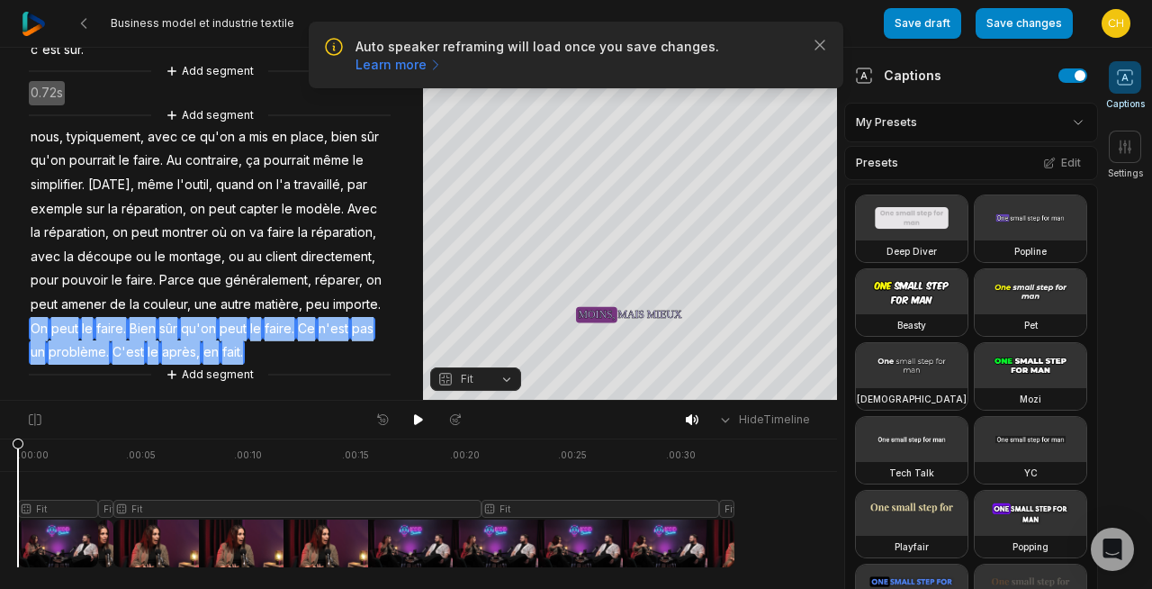
drag, startPoint x: 328, startPoint y: 349, endPoint x: 112, endPoint y: 332, distance: 217.6
click at [112, 332] on div "Add segment Moins, mais mieux. Arrêtons de produire pour produire, ça c'est sûr…" at bounding box center [211, 189] width 423 height 391
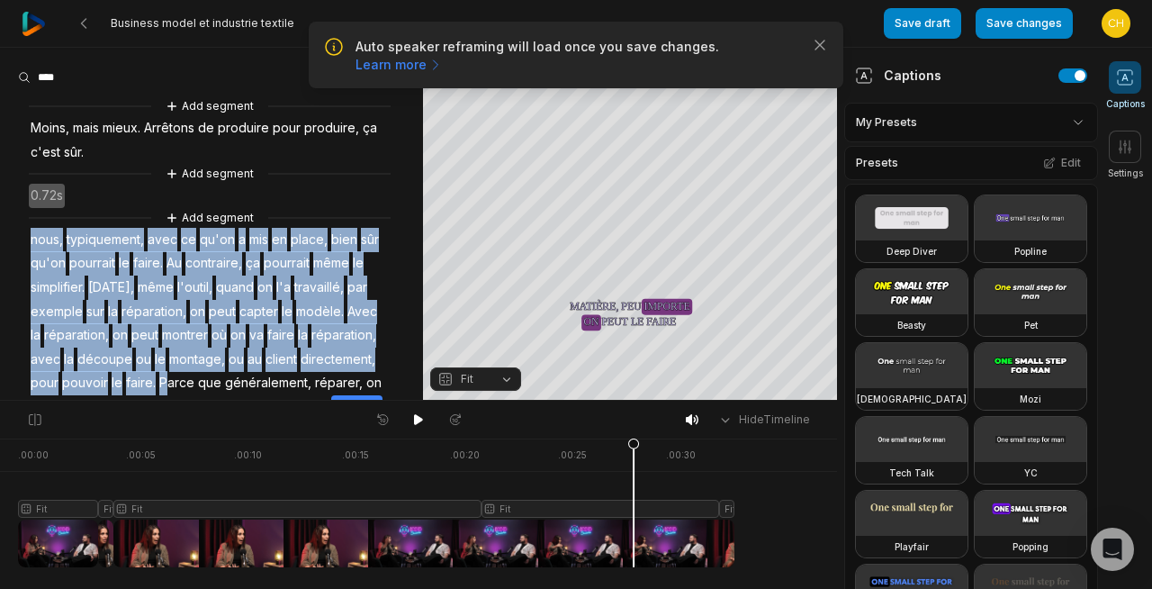
scroll to position [103, 0]
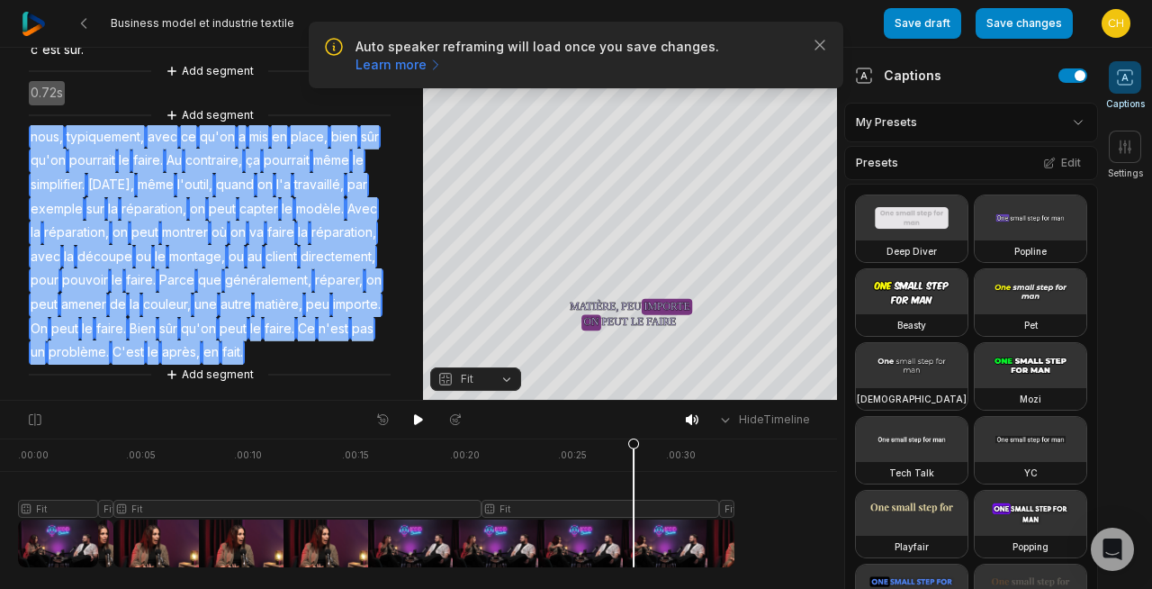
drag, startPoint x: 31, startPoint y: 237, endPoint x: 327, endPoint y: 358, distance: 319.2
click at [327, 358] on div "Add segment Moins, mais mieux. Arrêtons de produire pour produire, ça c'est sûr…" at bounding box center [211, 189] width 423 height 391
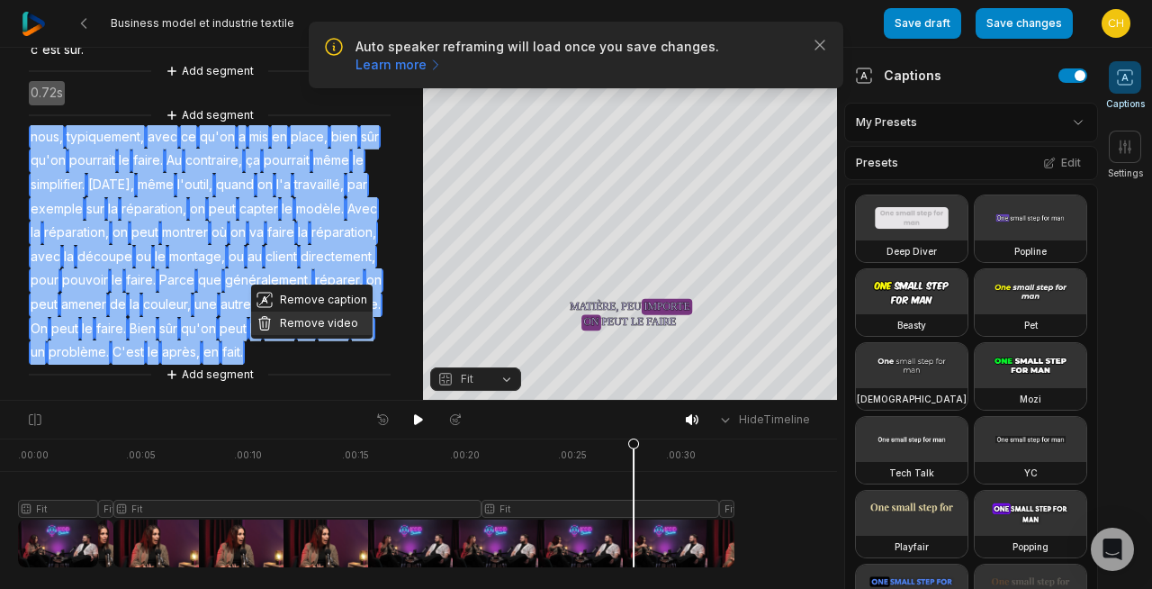
click at [307, 328] on button "Remove video" at bounding box center [311, 322] width 121 height 23
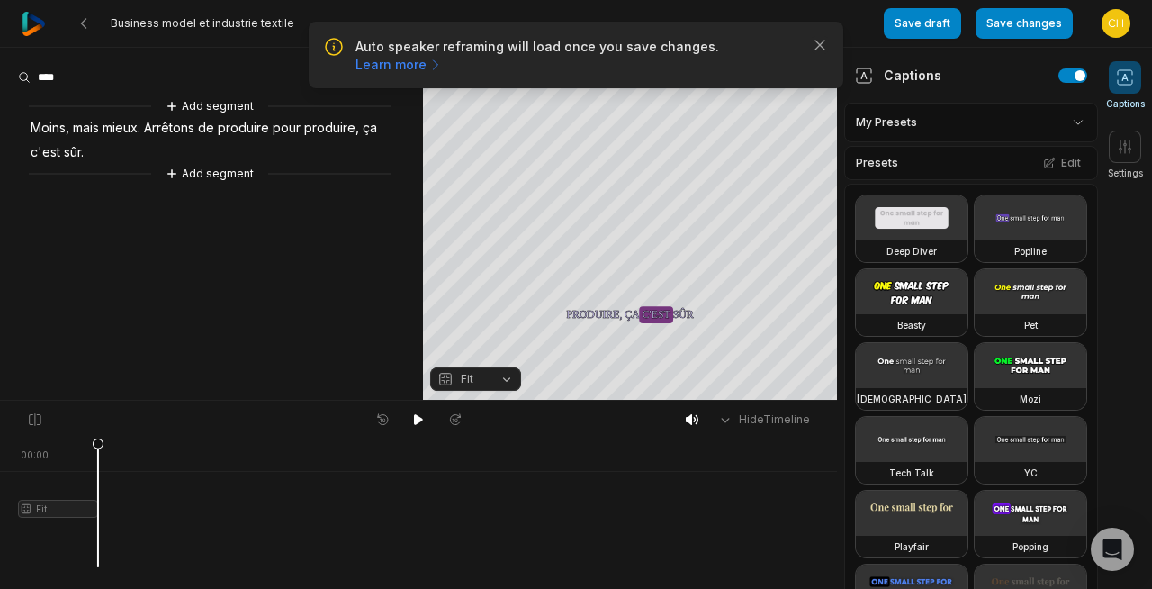
scroll to position [0, 0]
click at [417, 426] on icon at bounding box center [418, 419] width 14 height 14
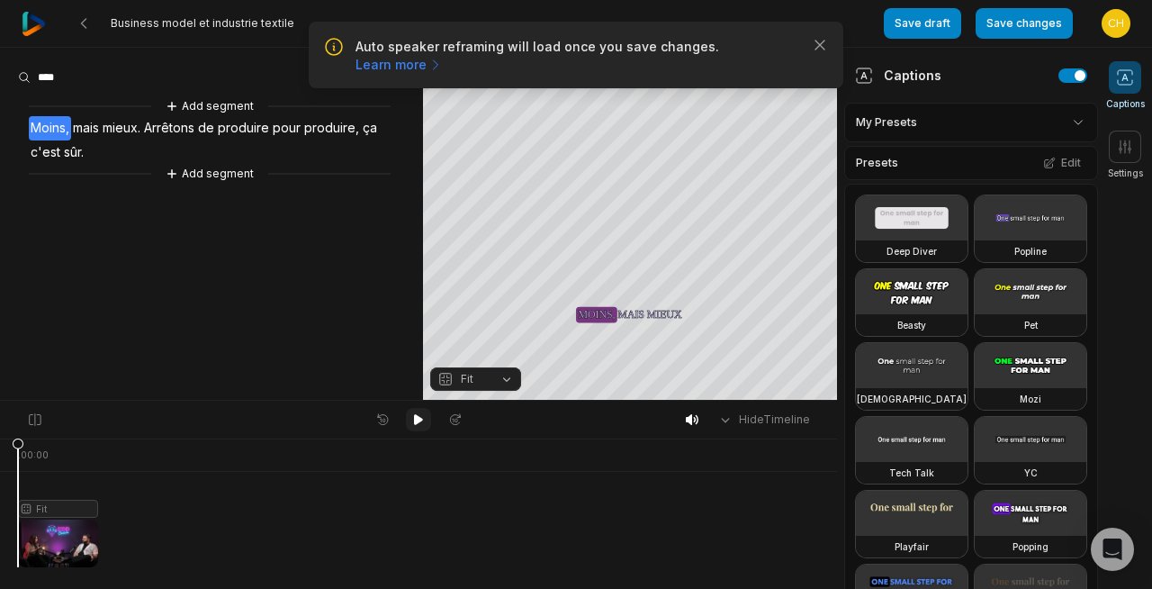
click at [418, 409] on button at bounding box center [418, 419] width 25 height 23
click at [243, 105] on button "Add segment" at bounding box center [209, 106] width 95 height 20
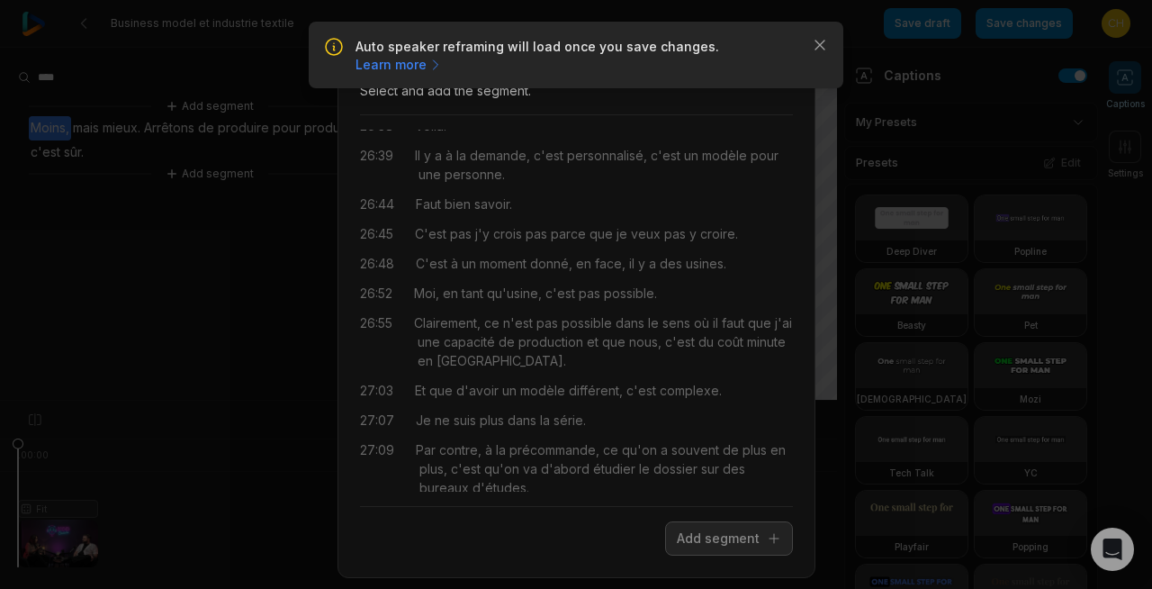
scroll to position [16129, 0]
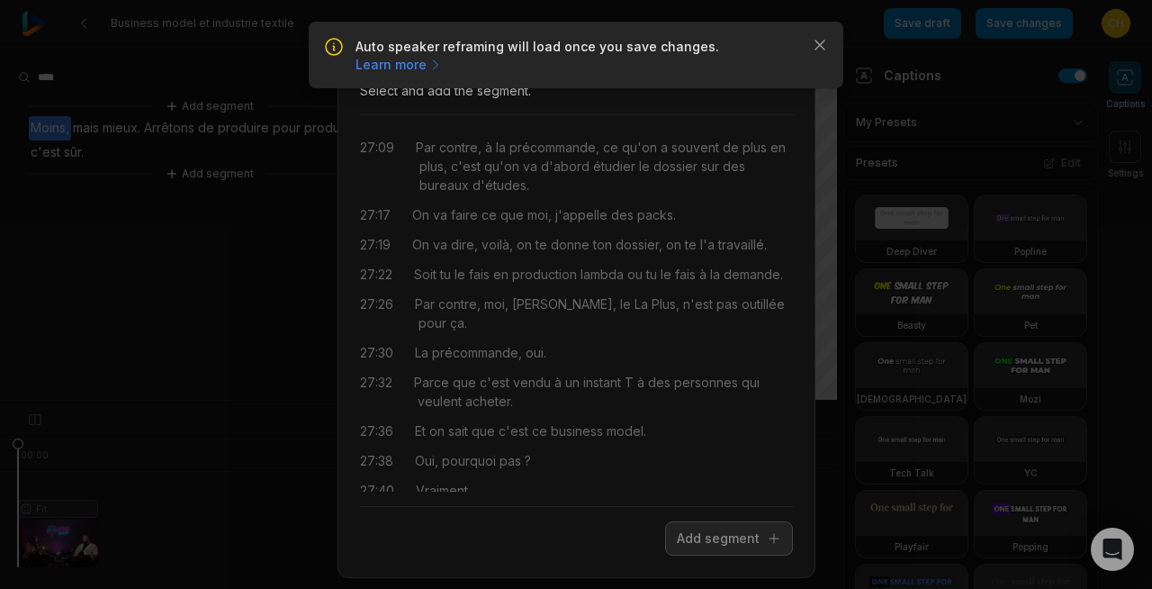
click at [270, 403] on div "Close Add a segment from transcription Select and add the segment. 00:00 Nous, …" at bounding box center [576, 303] width 1152 height 607
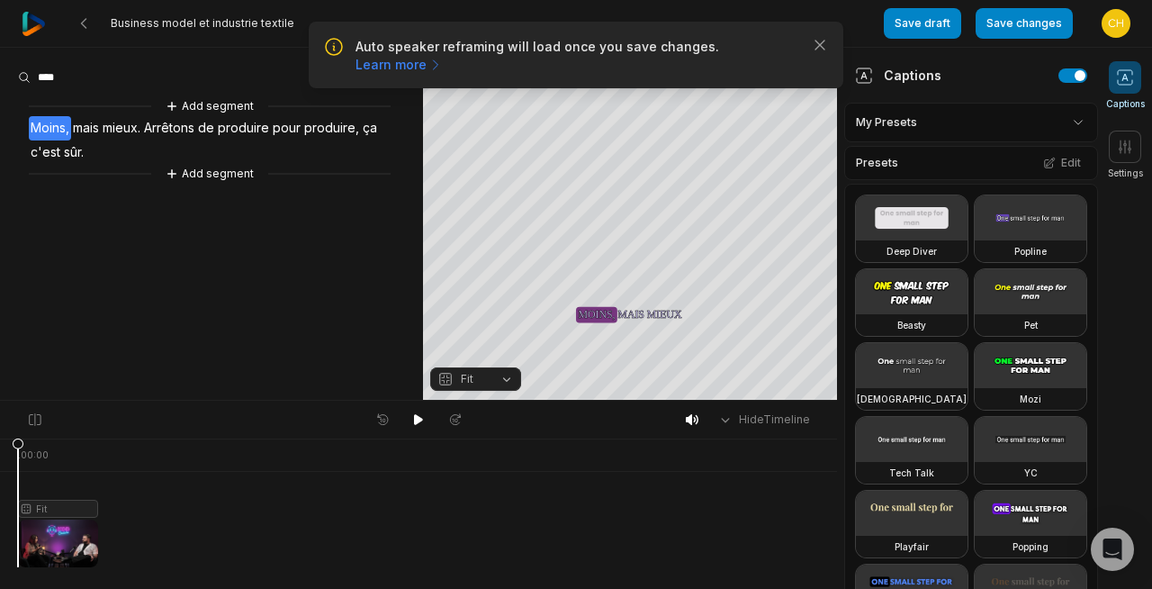
scroll to position [0, 0]
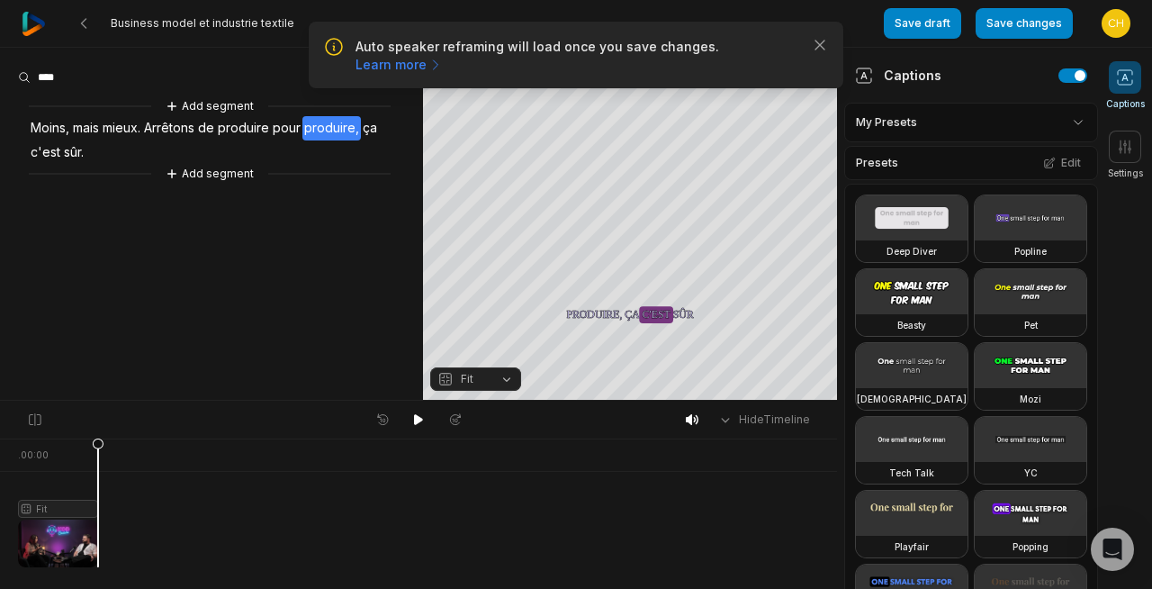
drag, startPoint x: 34, startPoint y: 453, endPoint x: 249, endPoint y: 447, distance: 215.2
click at [249, 447] on div ". 00:00 Fit" at bounding box center [418, 513] width 837 height 150
click at [193, 465] on div ". 00:00" at bounding box center [418, 454] width 837 height 32
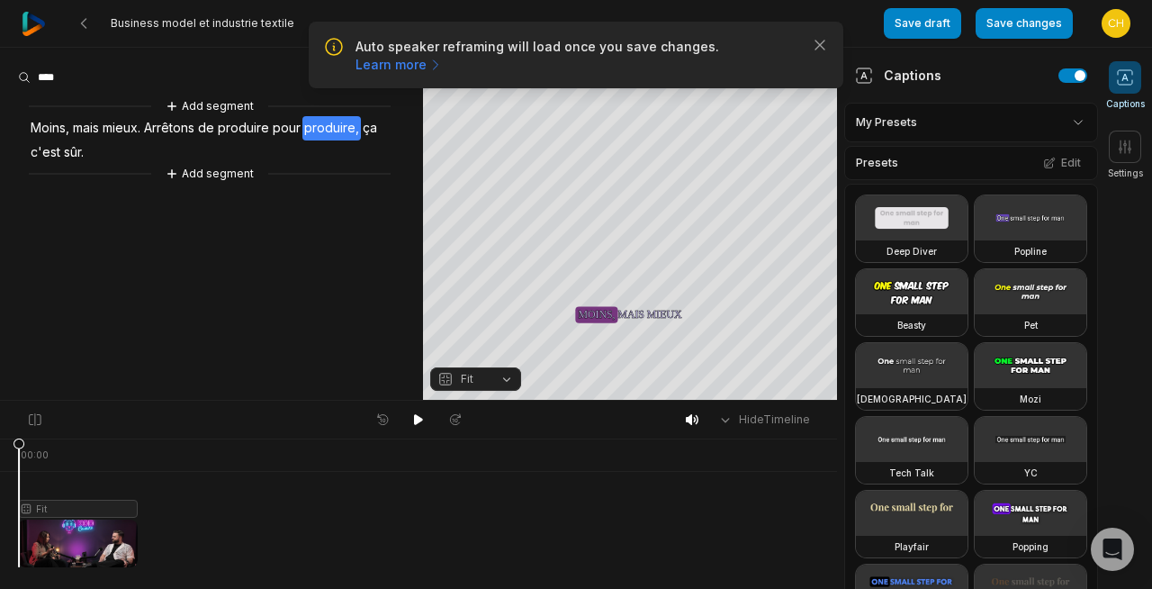
click at [19, 461] on div at bounding box center [78, 502] width 120 height 129
click at [422, 418] on icon at bounding box center [418, 419] width 14 height 14
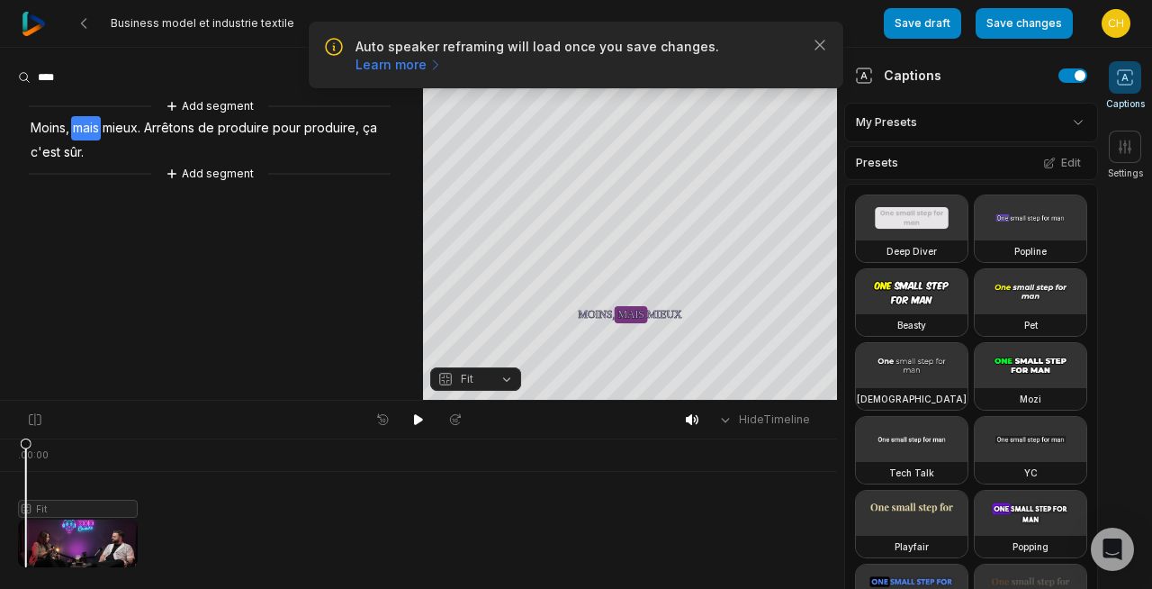
drag, startPoint x: 28, startPoint y: 442, endPoint x: 42, endPoint y: 131, distance: 310.8
click at [1, 441] on div ". 00:00 Fit" at bounding box center [418, 513] width 837 height 150
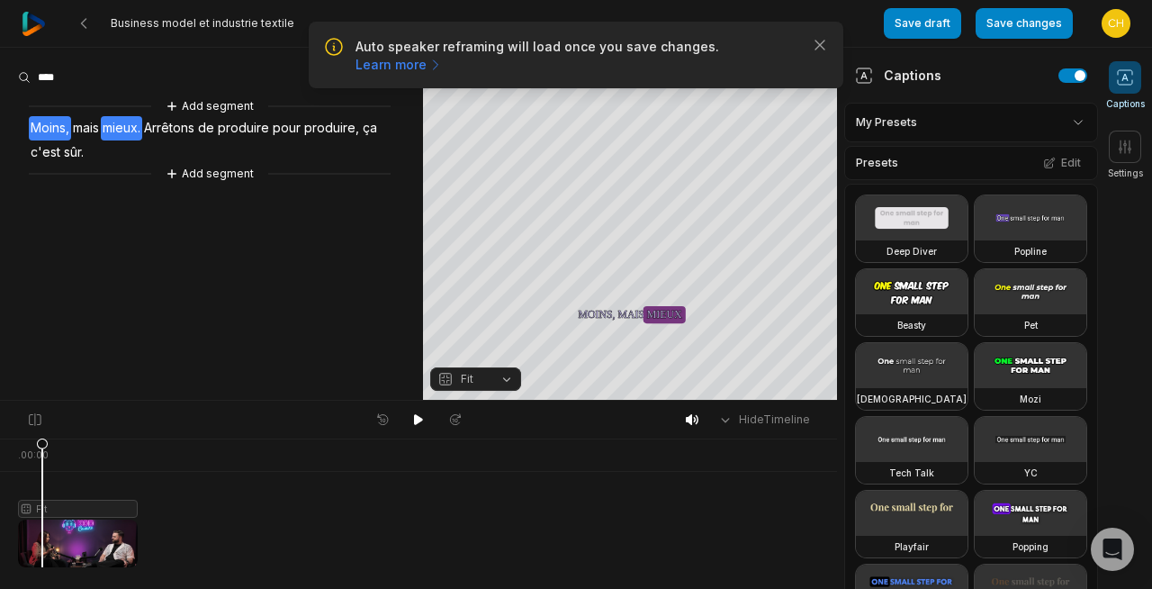
click at [32, 131] on span "Moins," at bounding box center [50, 128] width 42 height 24
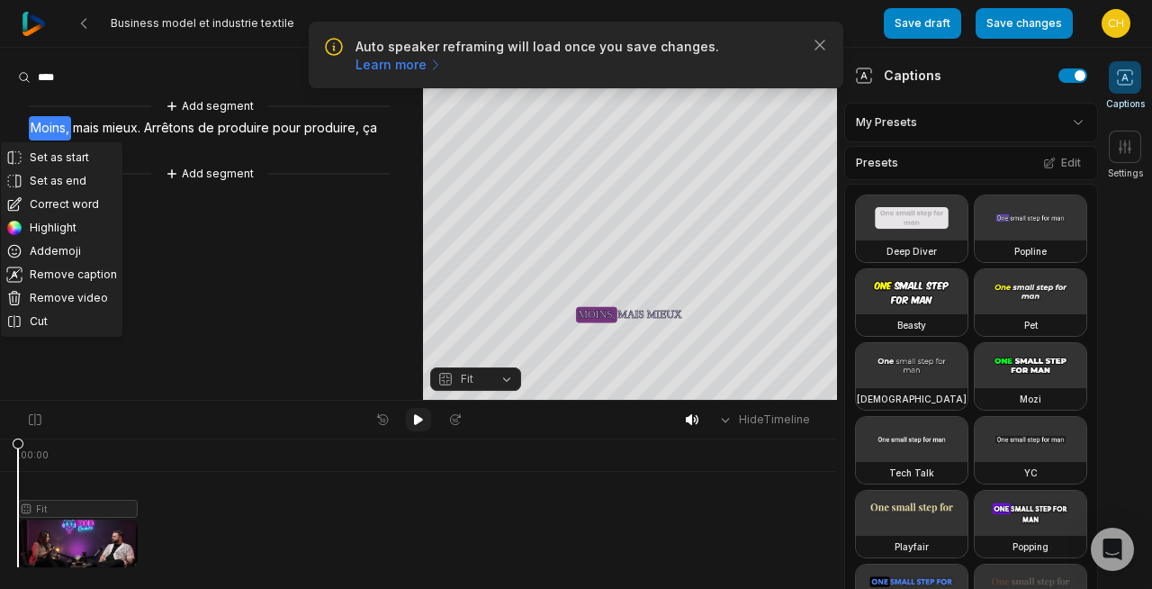
click at [421, 430] on button at bounding box center [418, 419] width 25 height 23
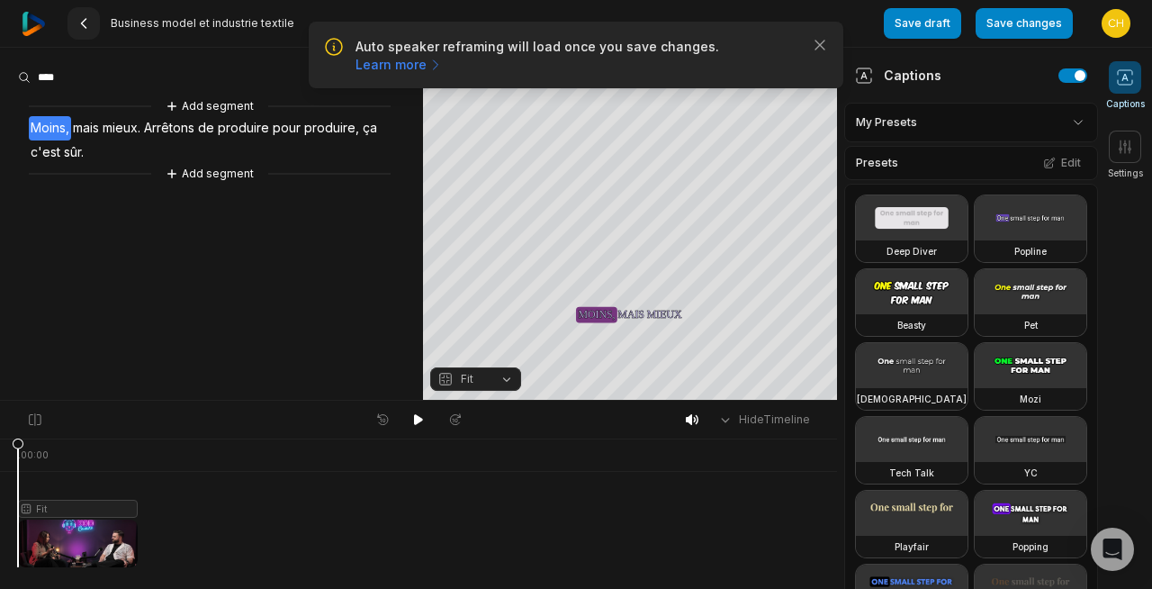
click at [89, 22] on icon at bounding box center [83, 23] width 14 height 14
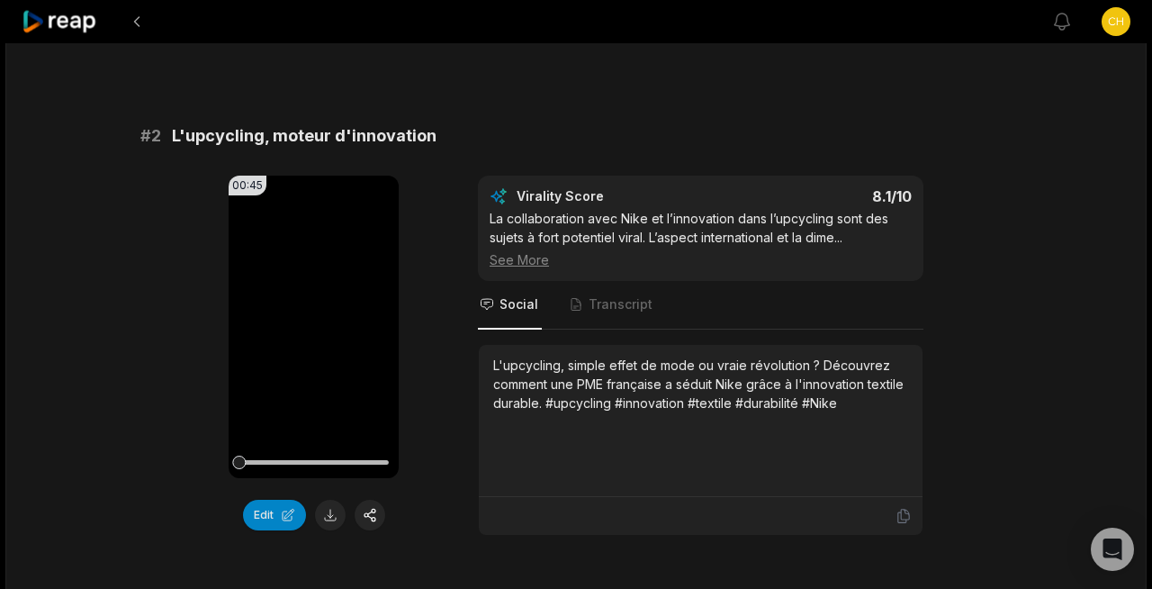
scroll to position [620, 0]
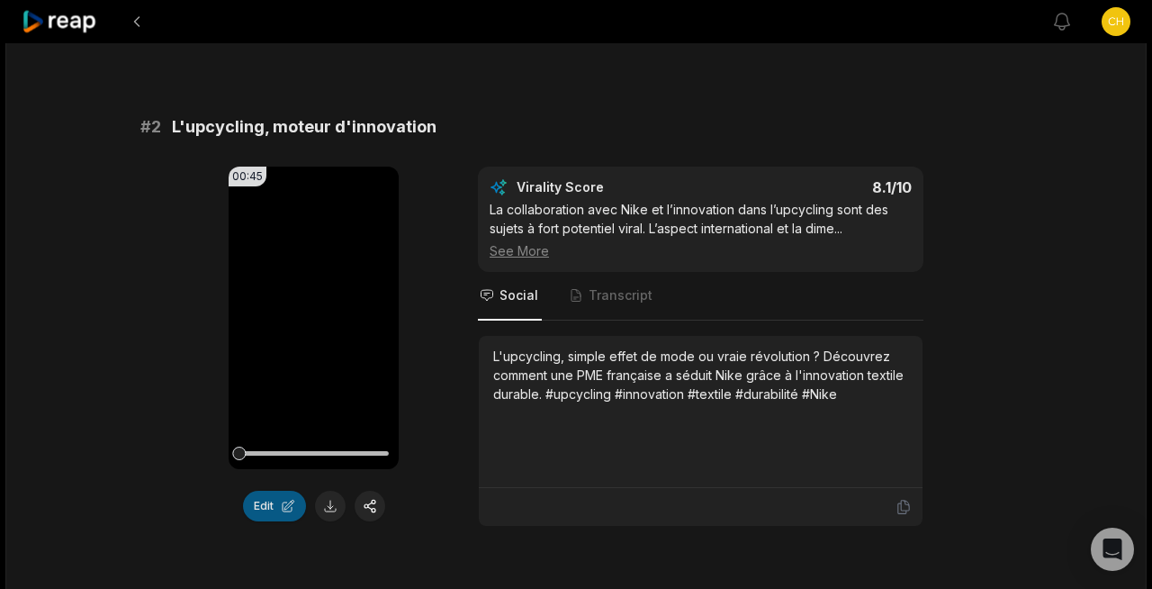
click at [266, 508] on button "Edit" at bounding box center [274, 505] width 63 height 31
click at [272, 502] on button "Edit" at bounding box center [274, 505] width 63 height 31
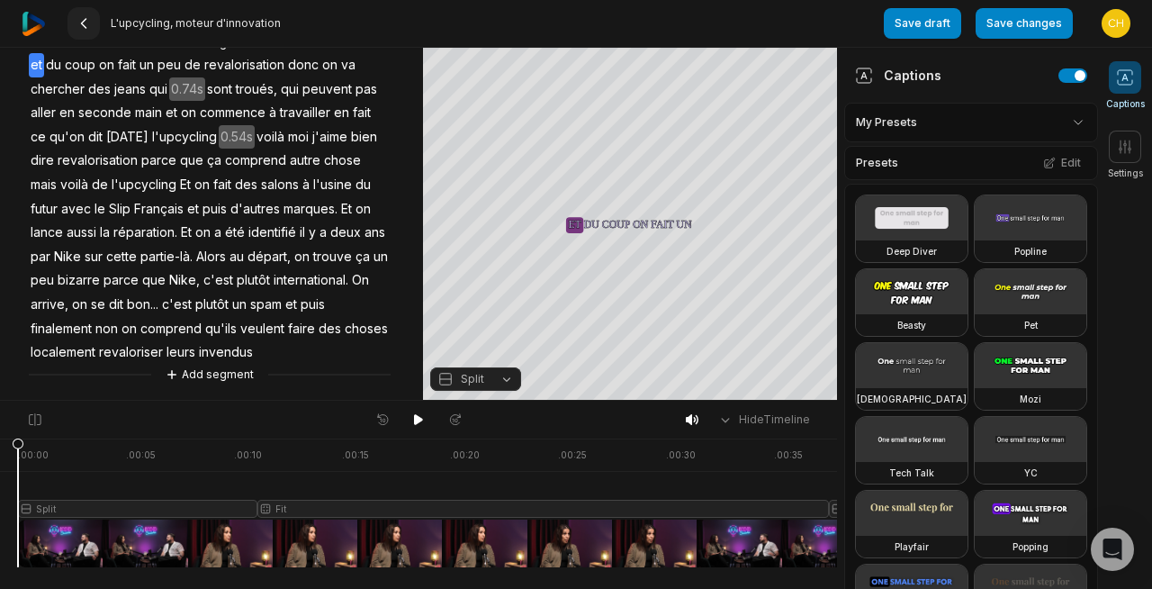
click at [79, 25] on icon at bounding box center [83, 23] width 14 height 14
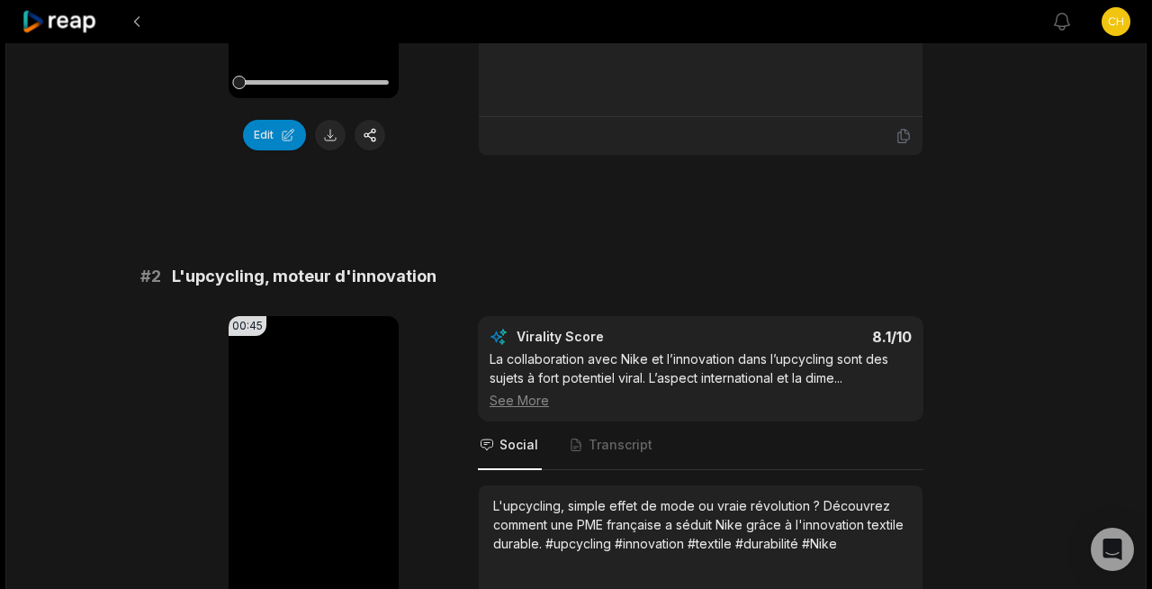
scroll to position [936, 0]
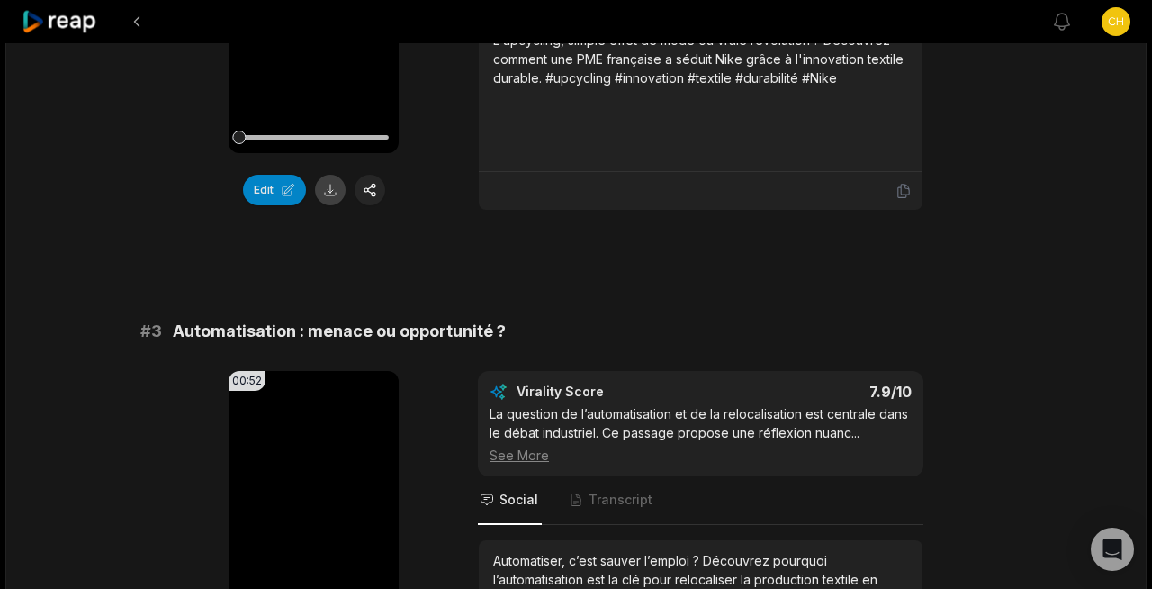
click at [328, 201] on button at bounding box center [330, 190] width 31 height 31
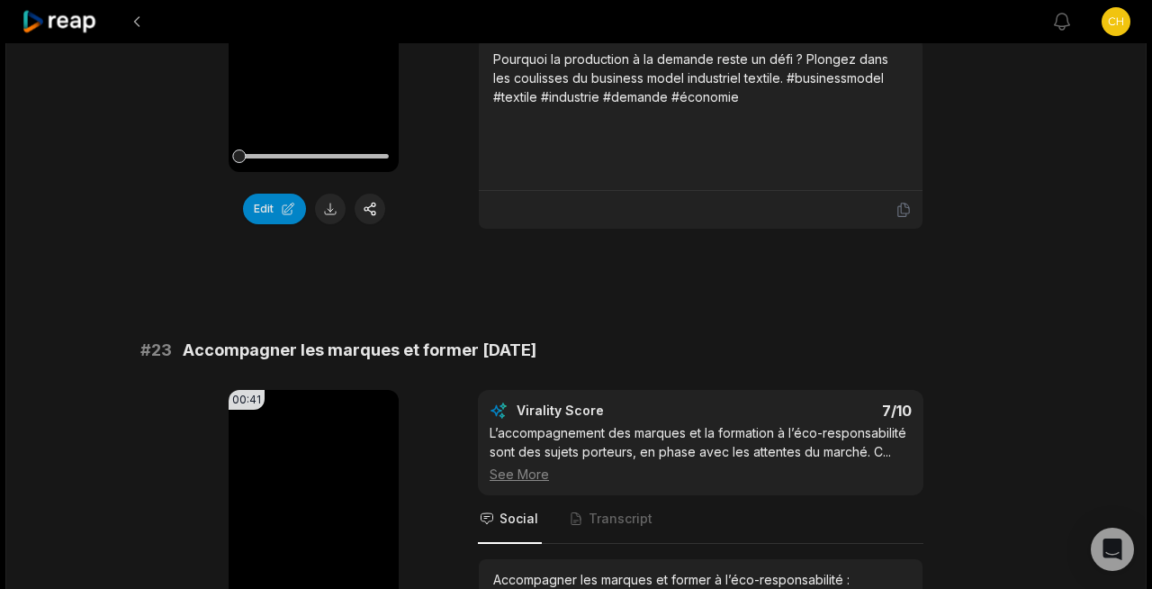
scroll to position [2316, 0]
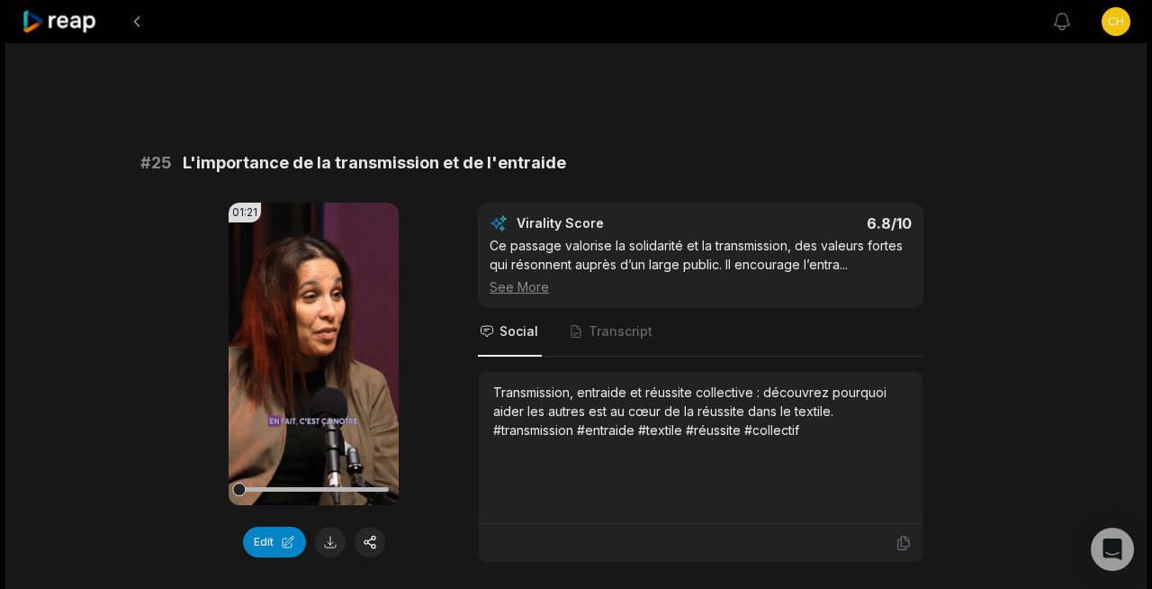
scroll to position [2316, 0]
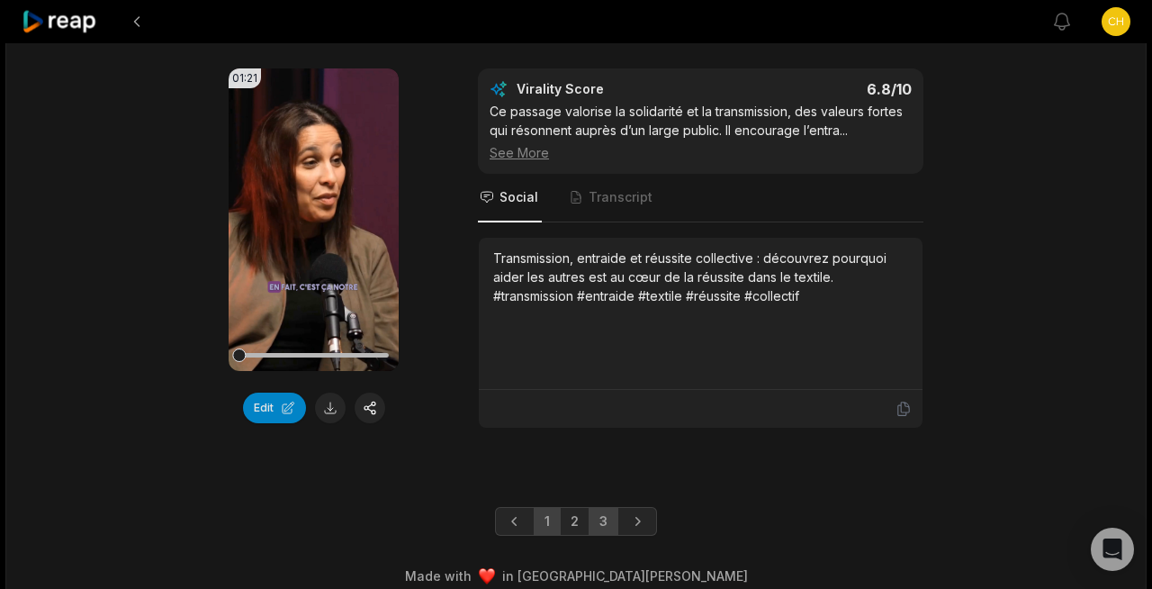
click at [553, 507] on link "1" at bounding box center [547, 521] width 27 height 29
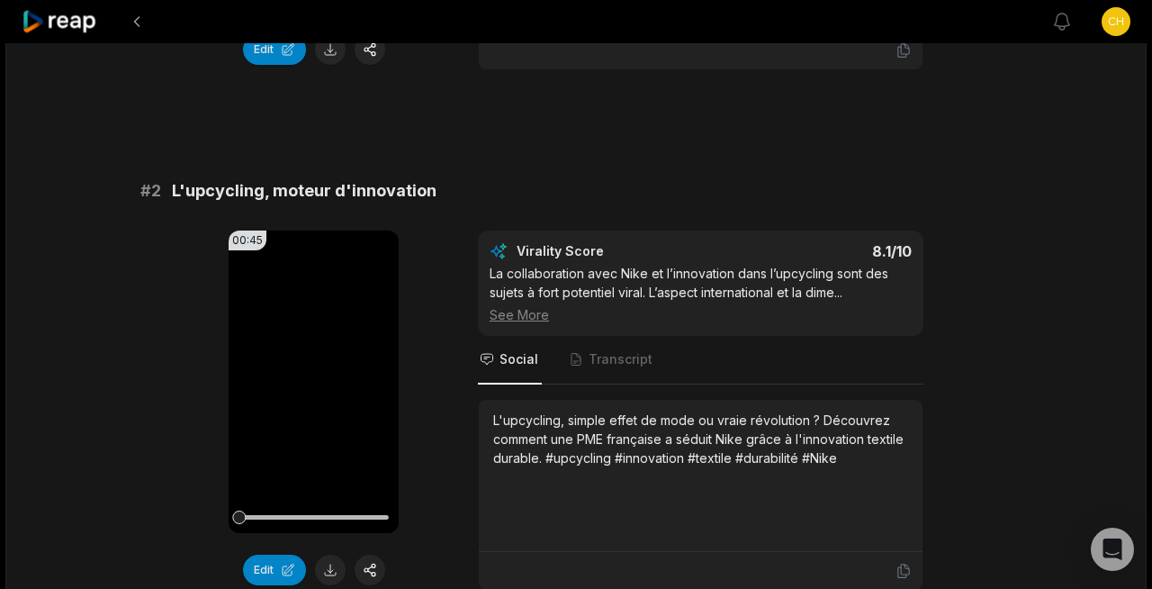
scroll to position [0, 0]
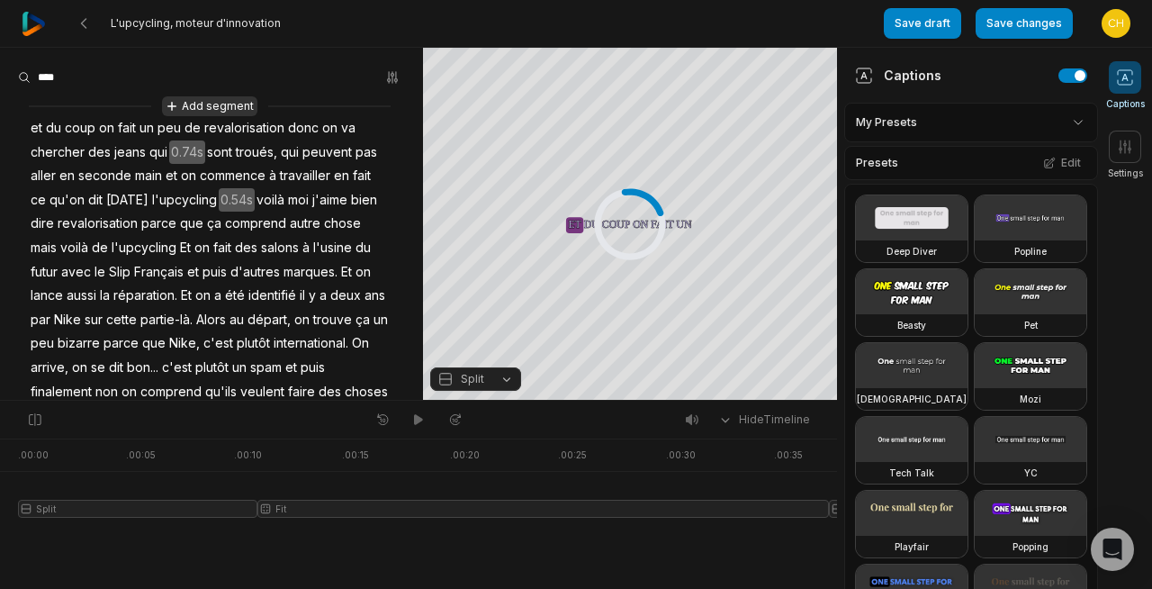
click at [202, 106] on button "Add segment" at bounding box center [209, 106] width 95 height 20
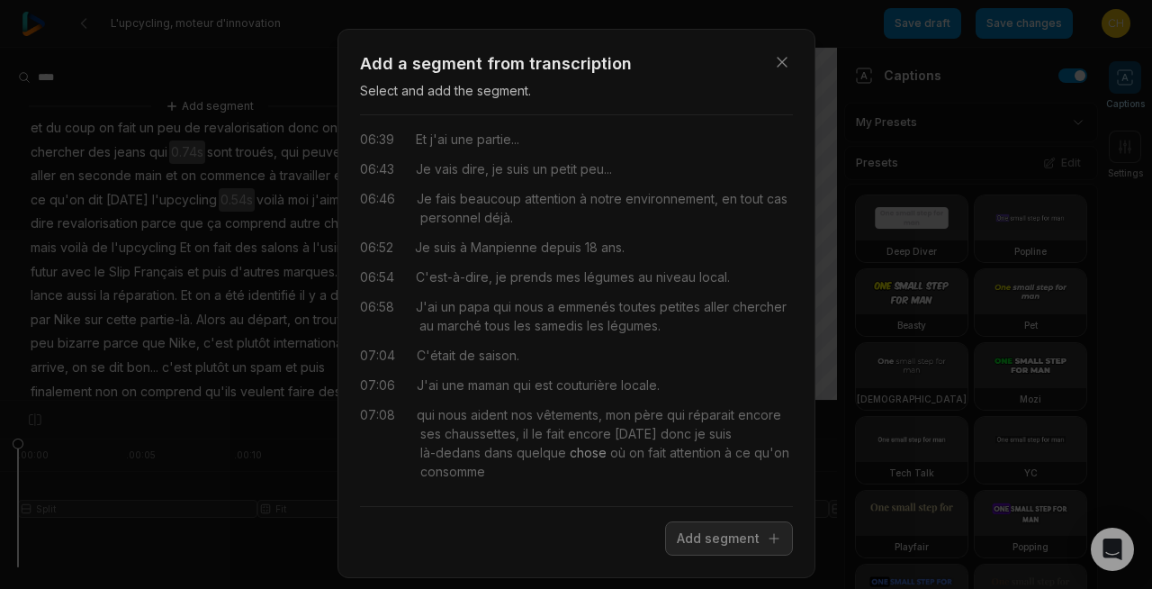
scroll to position [18, 0]
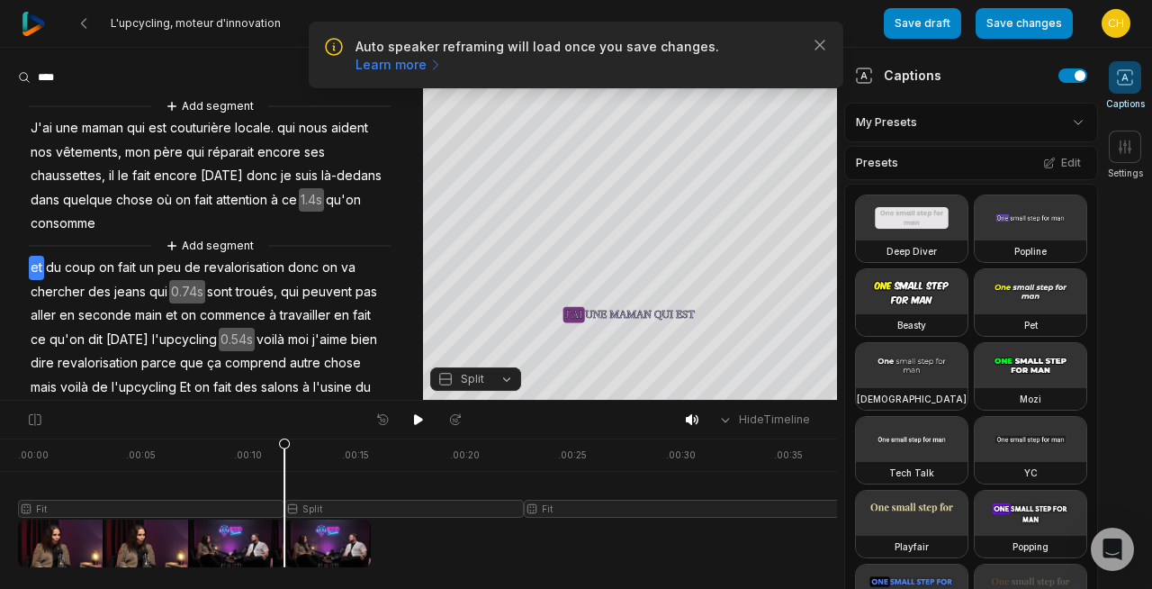
click at [37, 126] on span "J'ai" at bounding box center [41, 128] width 25 height 24
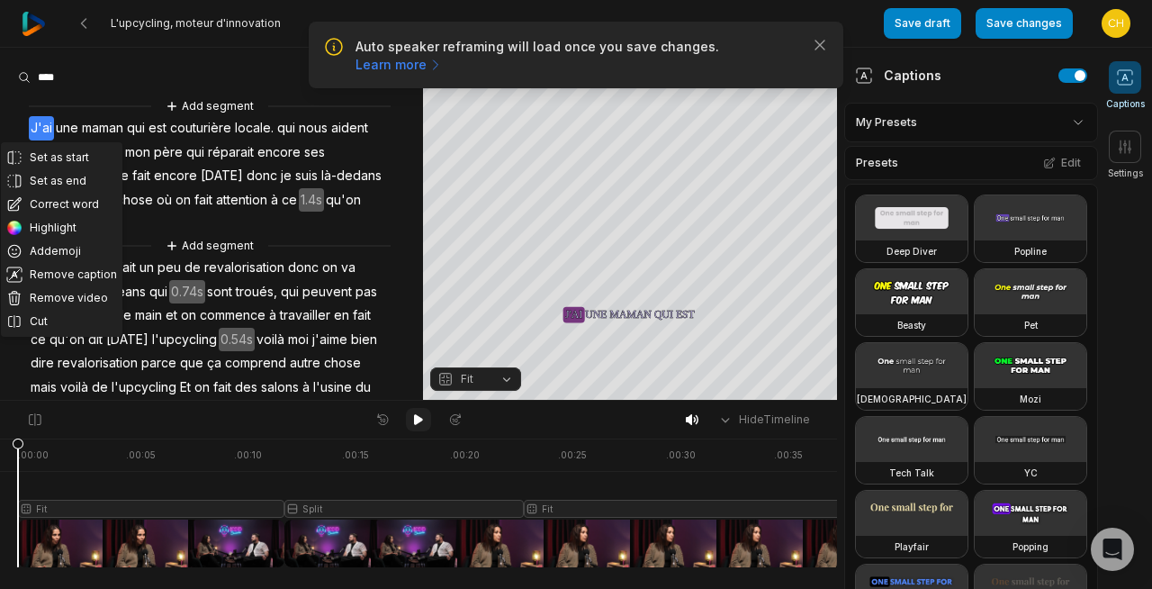
click at [416, 421] on icon at bounding box center [418, 419] width 9 height 11
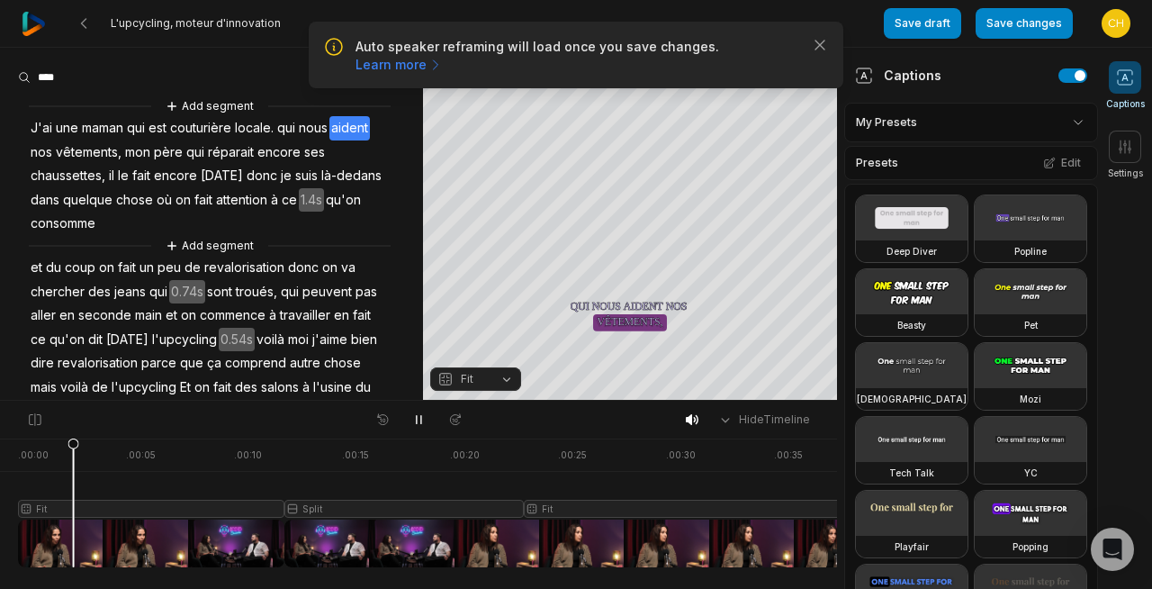
click at [31, 126] on span "J'ai" at bounding box center [41, 128] width 25 height 24
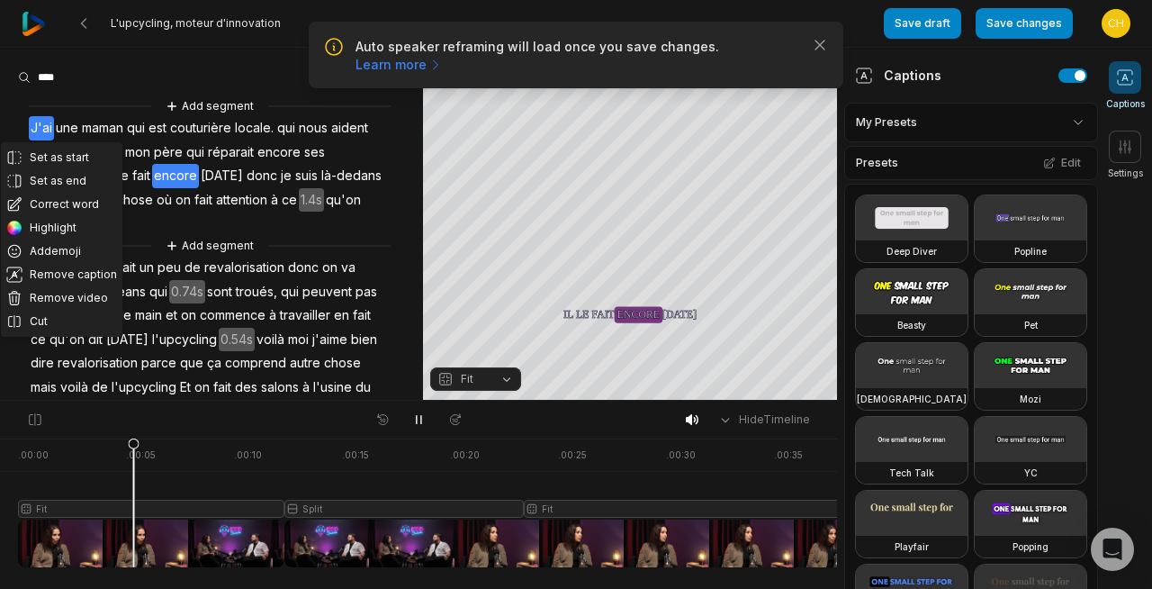
click at [280, 232] on div "Set as start Set as end Correct word Highlight Add emoji Remove caption Remove …" at bounding box center [211, 341] width 423 height 490
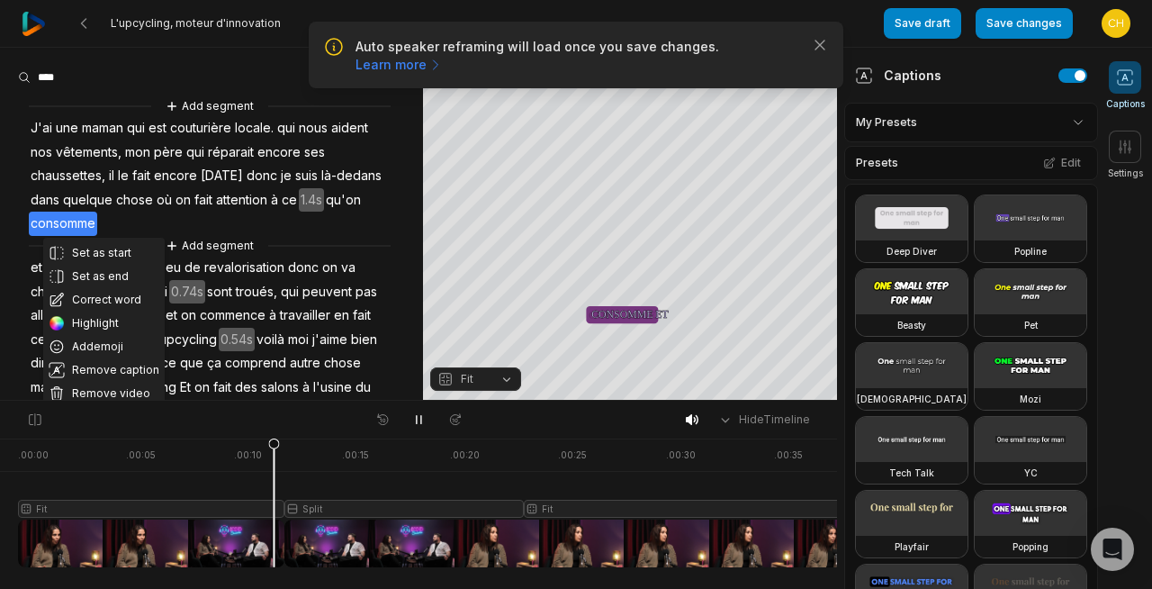
click at [418, 230] on div "Set as start Set as end Correct word Highlight Add emoji Remove caption Remove …" at bounding box center [211, 341] width 423 height 490
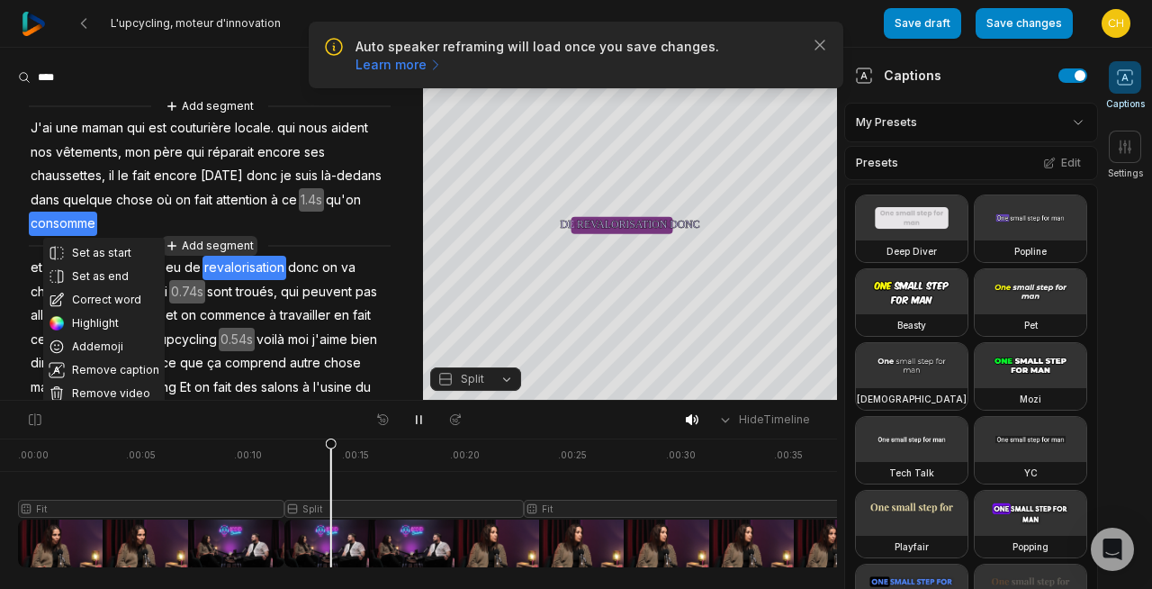
click at [204, 245] on button "Add segment" at bounding box center [209, 246] width 95 height 20
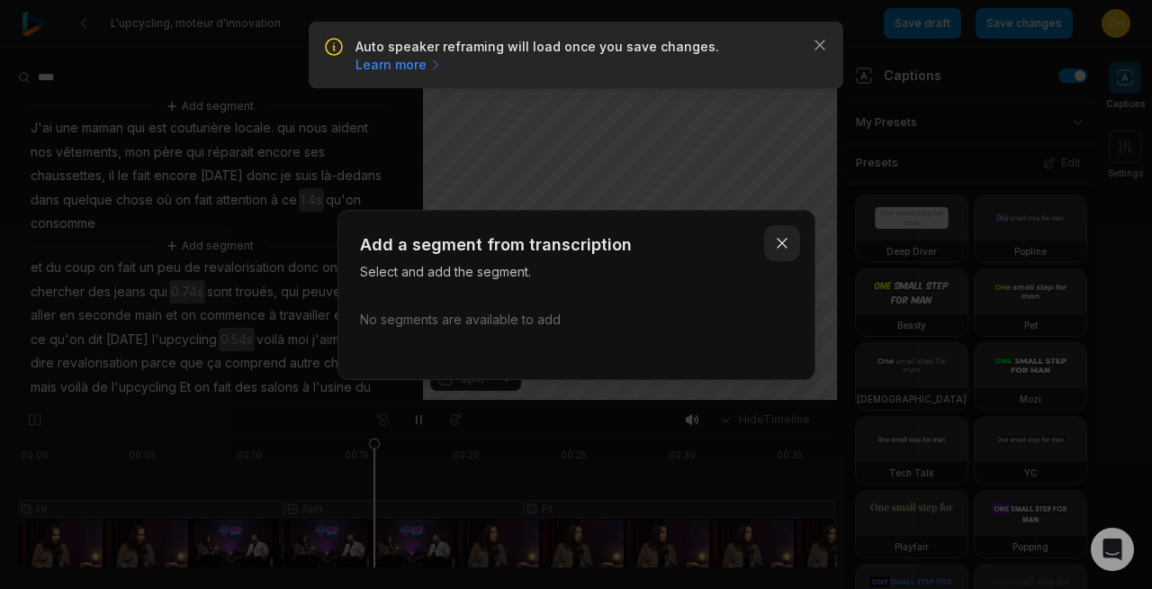
click at [790, 238] on button "Close" at bounding box center [782, 243] width 36 height 36
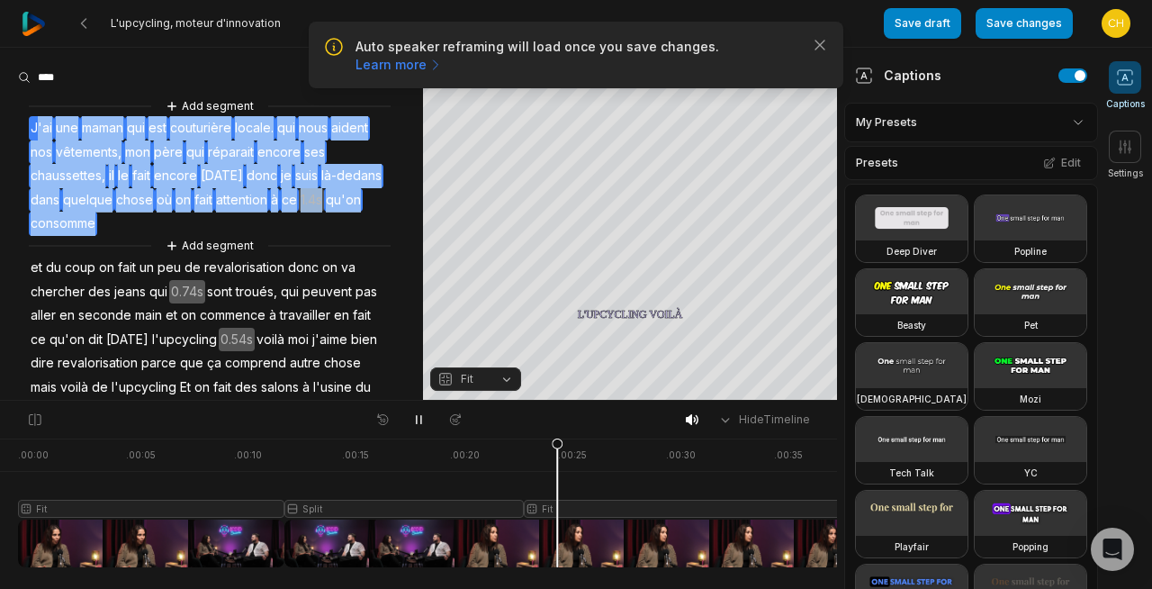
drag, startPoint x: 139, startPoint y: 224, endPoint x: 35, endPoint y: 125, distance: 143.2
click at [35, 125] on div "Add segment J'ai une maman qui est couturière locale. qui nous aident nos vêtem…" at bounding box center [211, 341] width 423 height 490
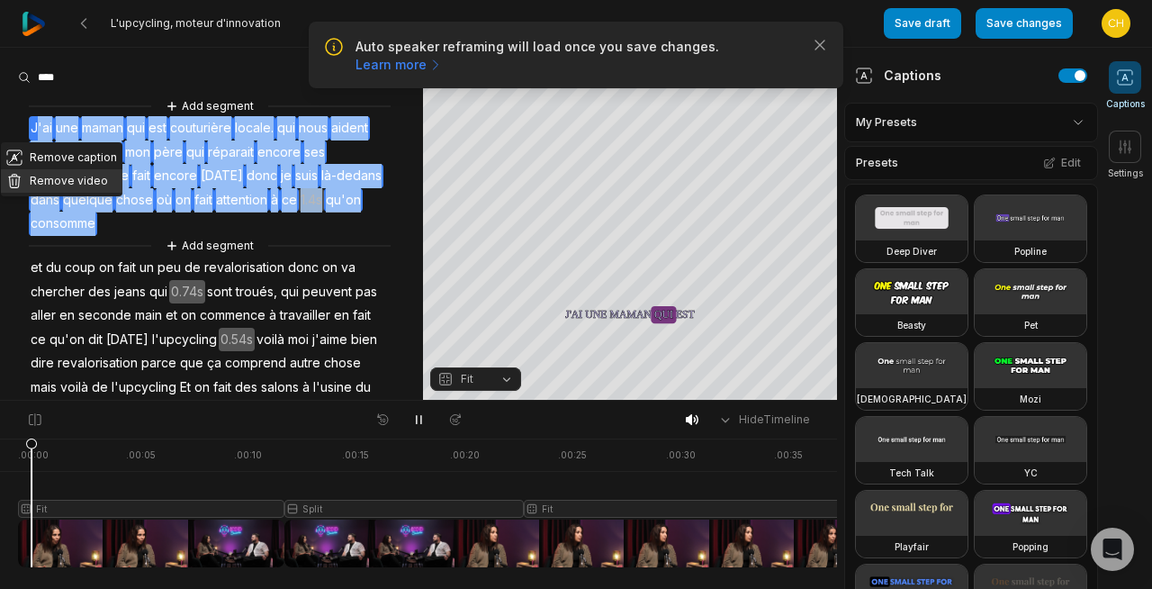
click at [85, 172] on button "Remove video" at bounding box center [61, 180] width 121 height 23
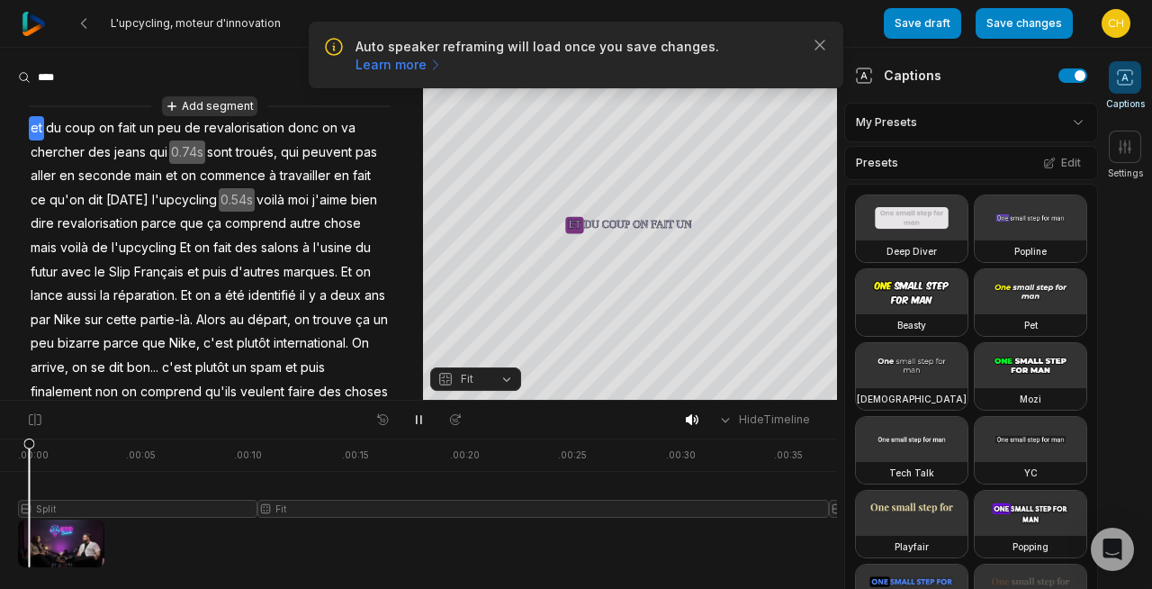
click at [211, 107] on button "Add segment" at bounding box center [209, 106] width 95 height 20
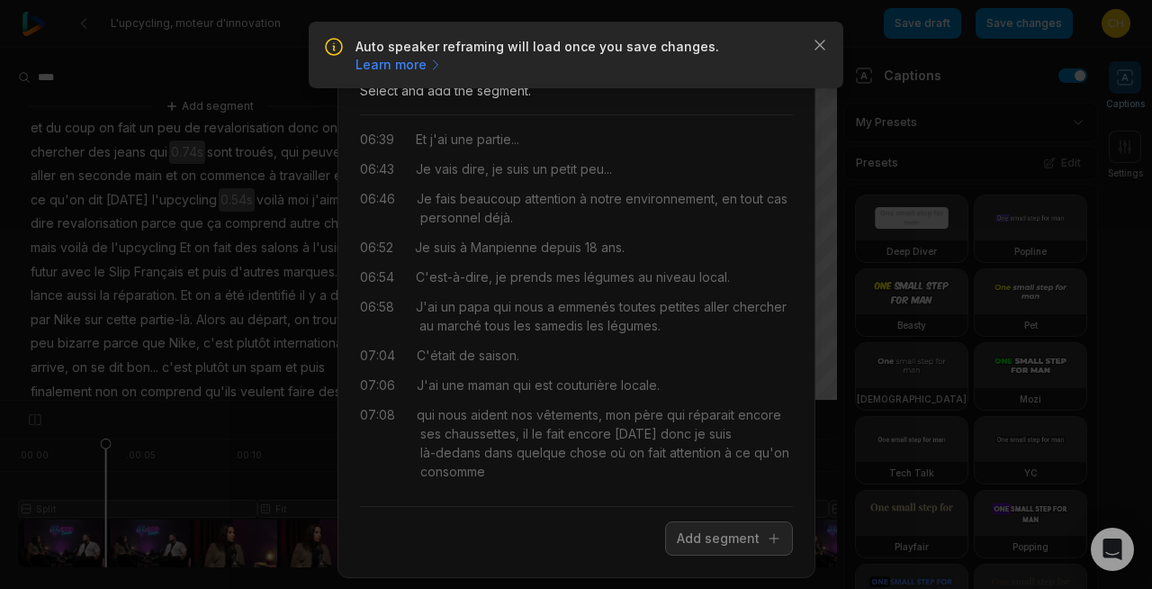
scroll to position [18, 0]
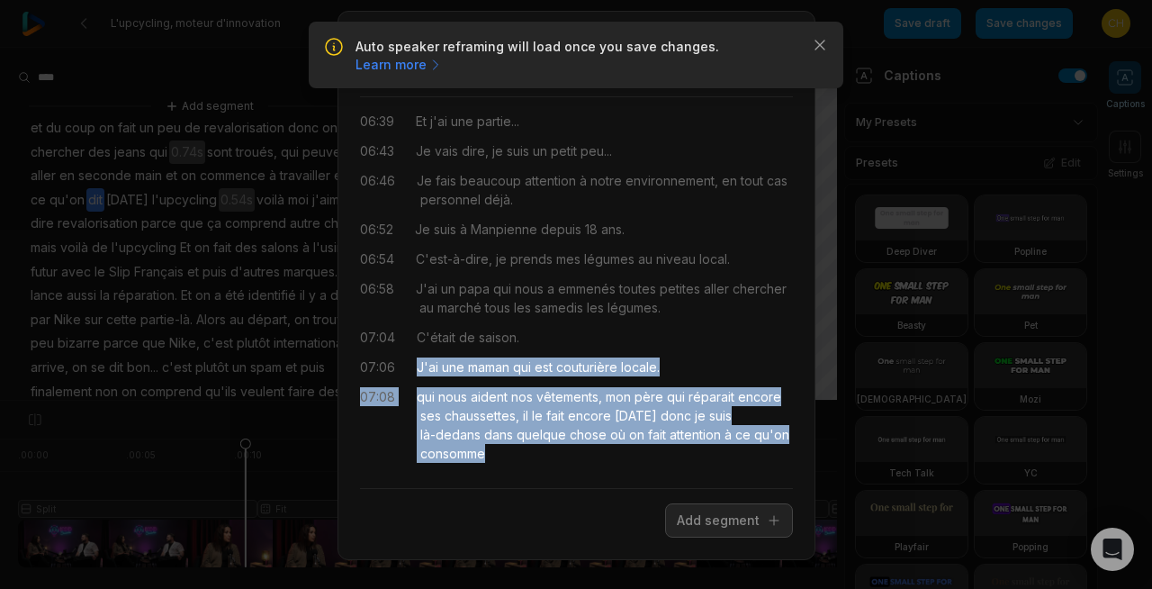
drag, startPoint x: 515, startPoint y: 450, endPoint x: 412, endPoint y: 372, distance: 129.1
click at [412, 372] on div "00:00 Nous, on automatise. 00:01 Maintenant, ça ne veut pas dire que l'humain n…" at bounding box center [576, 293] width 433 height 362
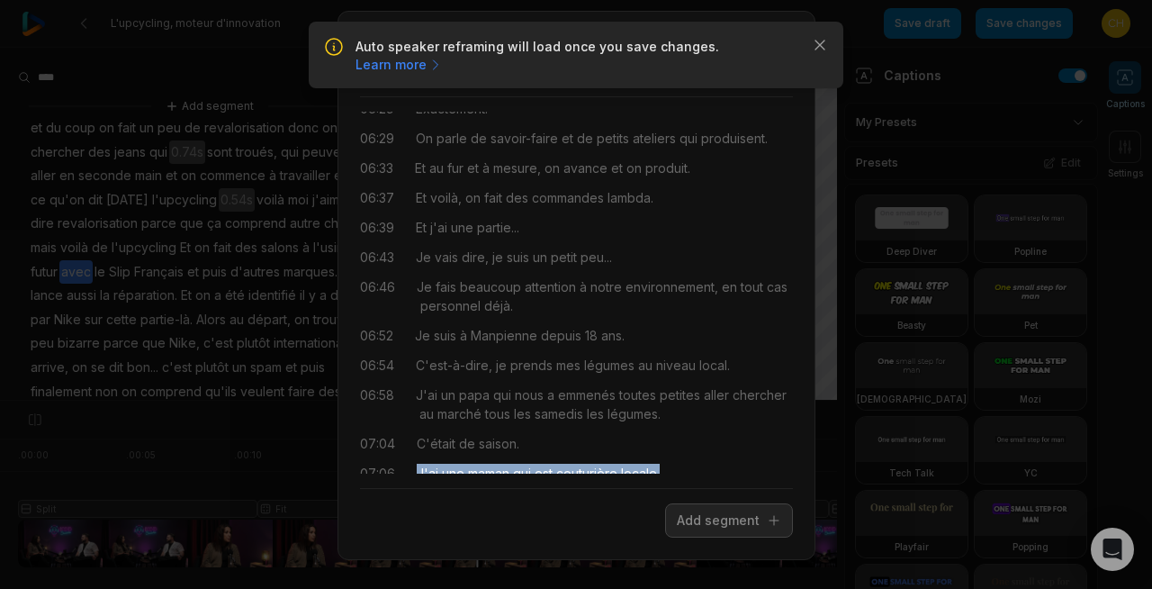
scroll to position [3782, 0]
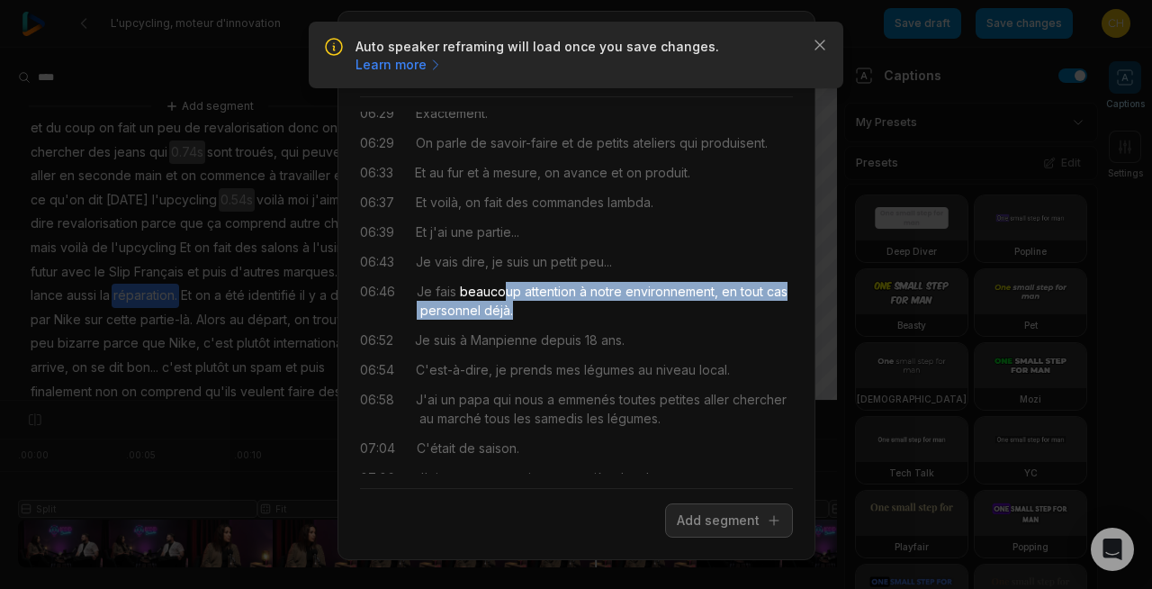
drag, startPoint x: 523, startPoint y: 315, endPoint x: 503, endPoint y: 293, distance: 29.3
click at [503, 293] on div "Je fais beaucoup attention à notre environnement, en tout cas personnel déjà." at bounding box center [605, 301] width 376 height 38
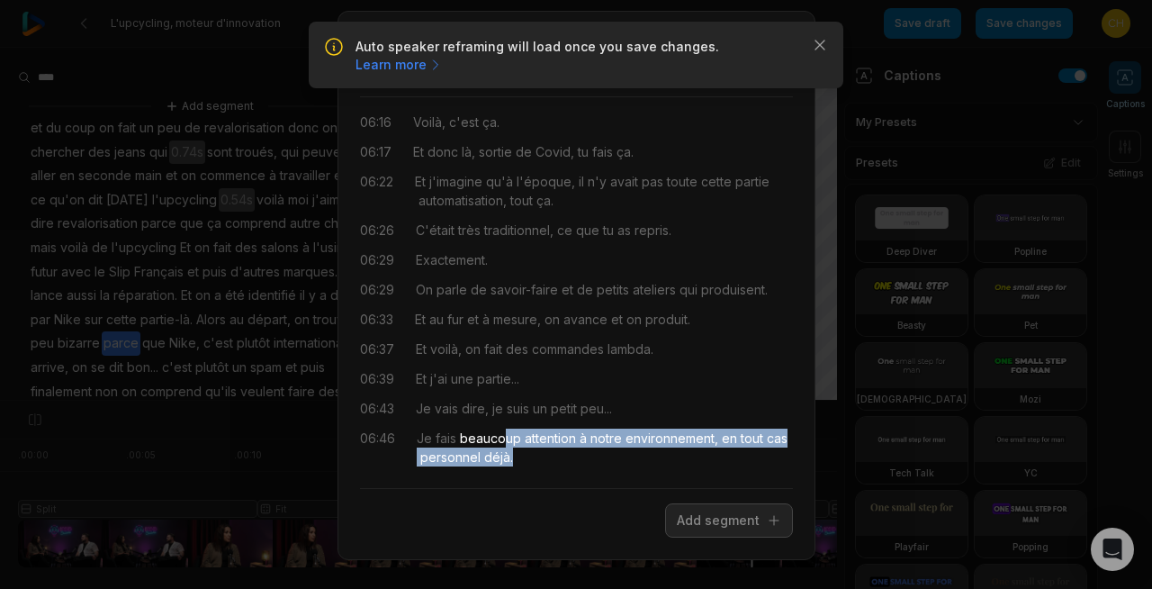
scroll to position [3664, 0]
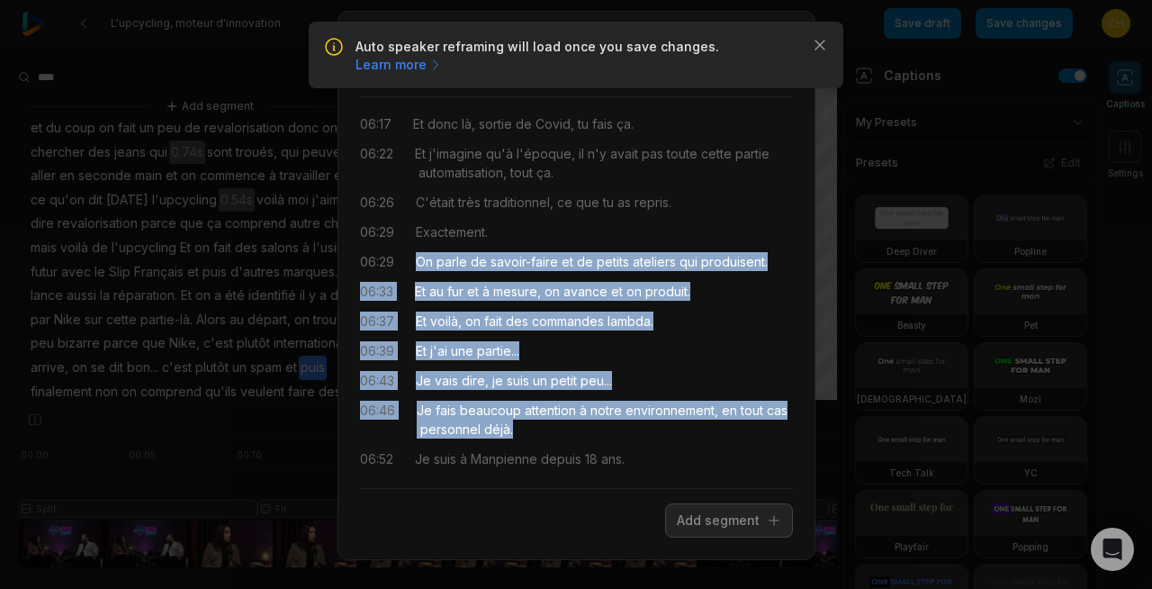
drag, startPoint x: 418, startPoint y: 260, endPoint x: 601, endPoint y: 424, distance: 246.0
click at [601, 424] on div "00:00 Nous, on automatise. 00:01 Maintenant, ça ne veut pas dire que l'humain n…" at bounding box center [576, 293] width 433 height 362
click at [686, 515] on button "Add segment" at bounding box center [729, 520] width 128 height 34
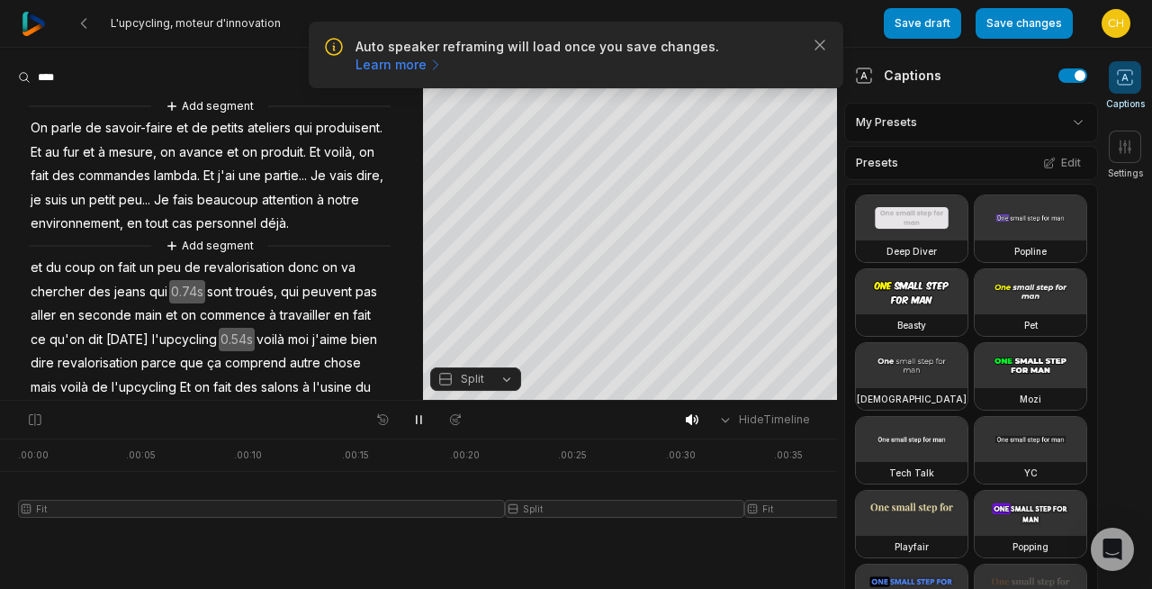
scroll to position [0, 0]
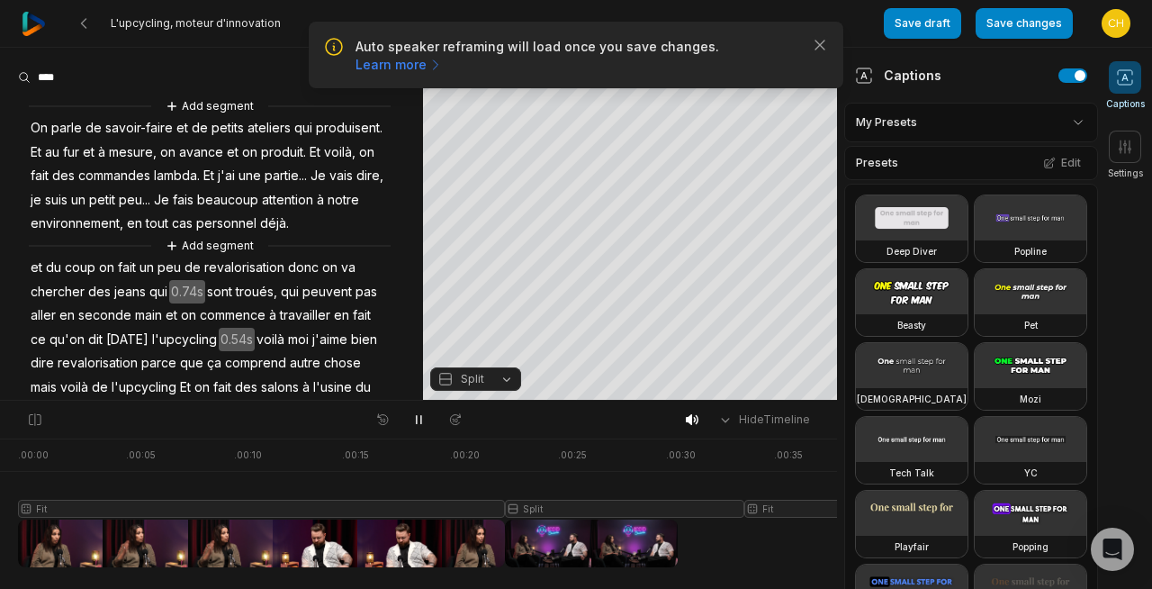
click at [34, 125] on span "On" at bounding box center [39, 128] width 21 height 24
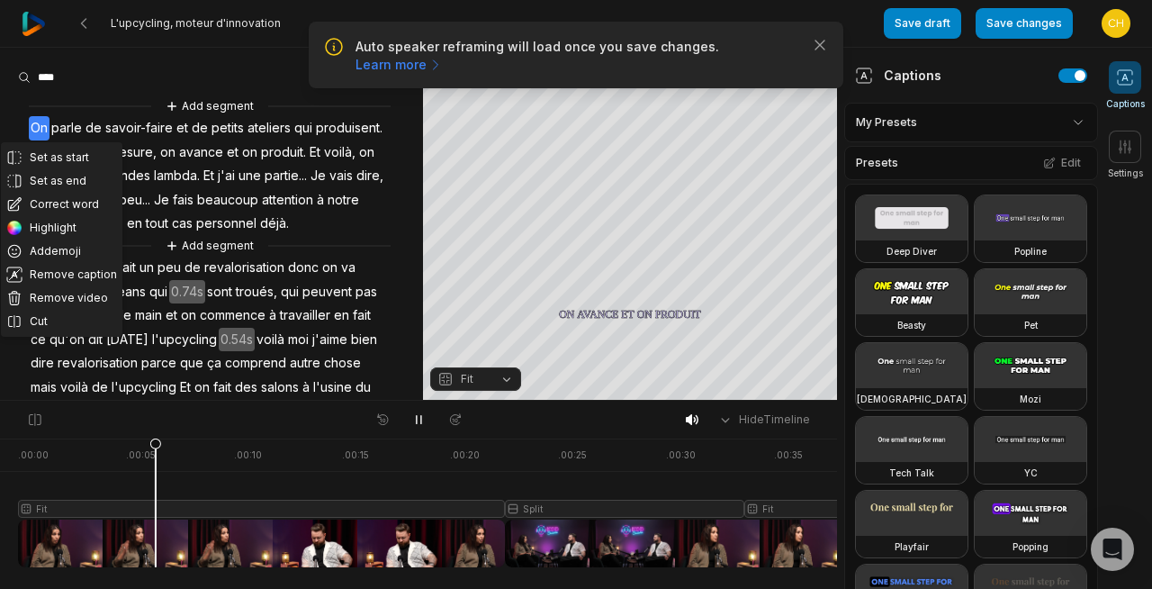
click at [386, 218] on div "Set as start Set as end Correct word Highlight Add emoji Remove caption Remove …" at bounding box center [211, 341] width 423 height 490
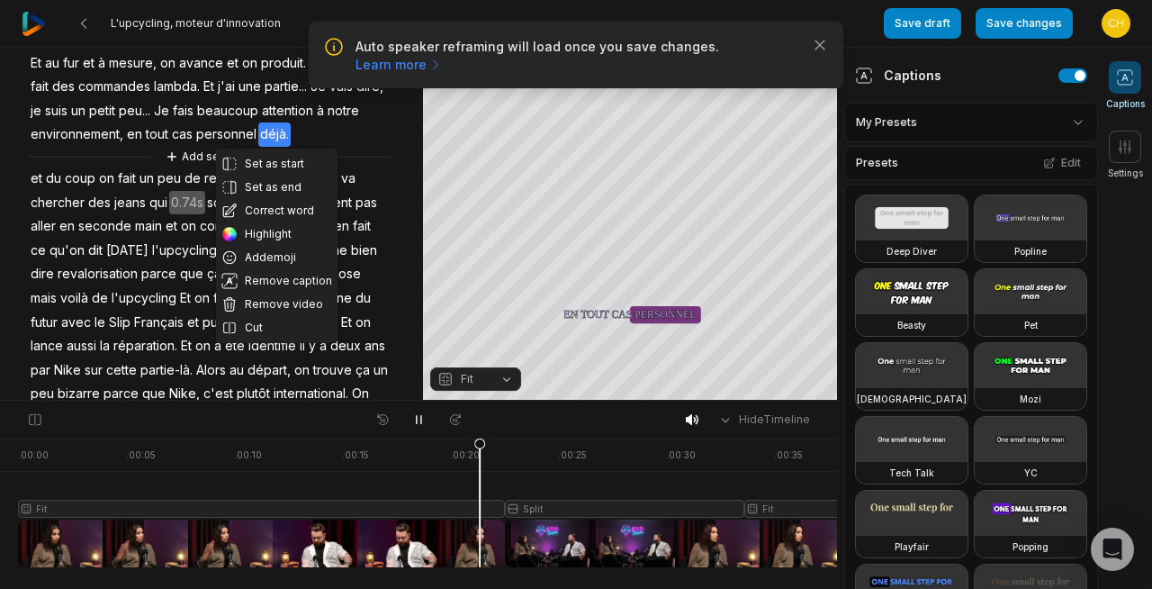
scroll to position [90, 0]
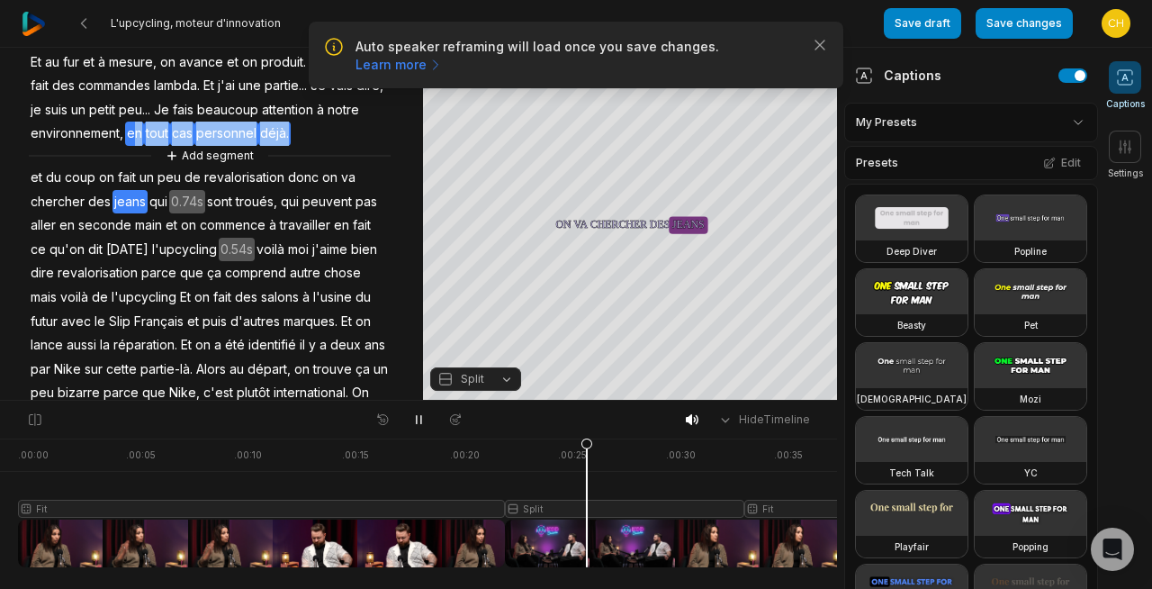
drag, startPoint x: 132, startPoint y: 133, endPoint x: 286, endPoint y: 130, distance: 153.9
click at [286, 130] on div "Add segment On parle de savoir-faire et de petits ateliers qui produisent. Et a…" at bounding box center [211, 251] width 423 height 490
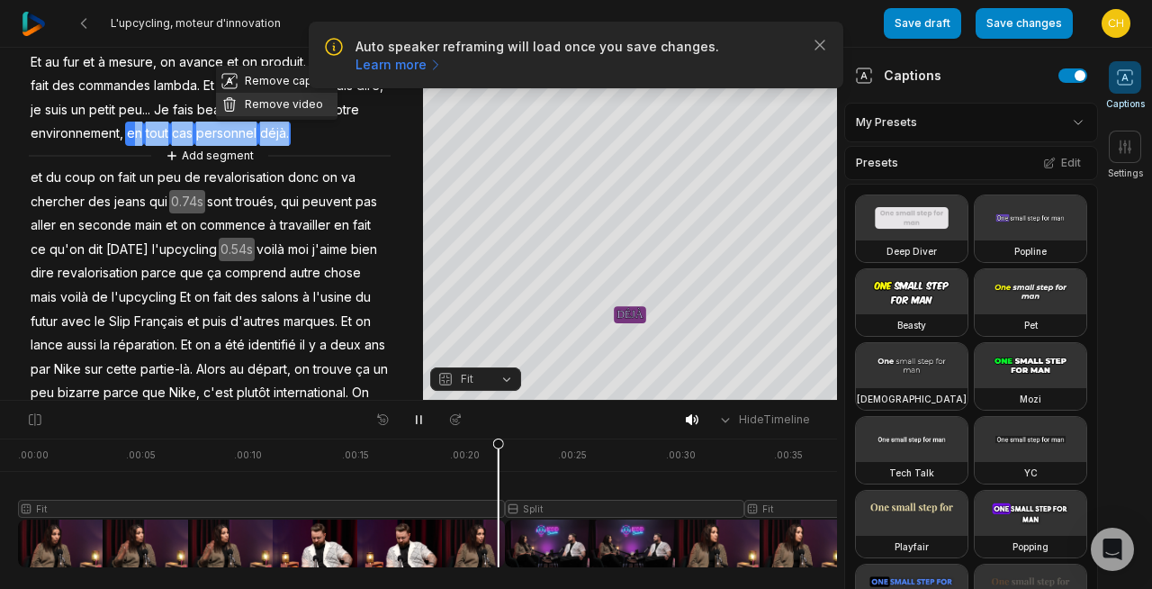
click at [271, 103] on button "Remove video" at bounding box center [276, 104] width 121 height 23
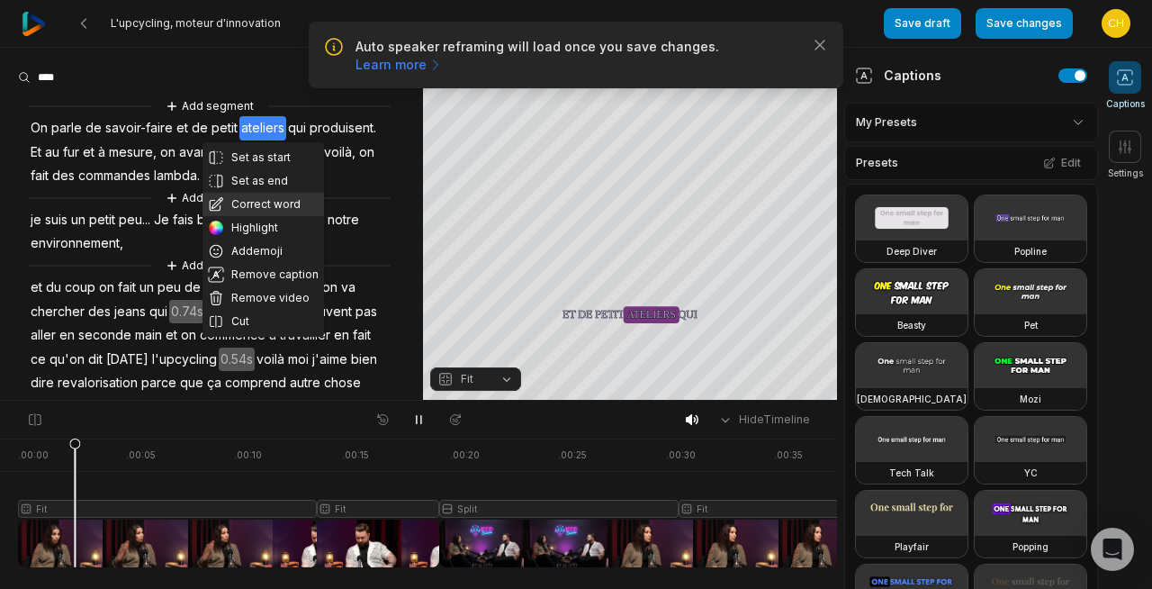
click at [257, 211] on button "Correct word" at bounding box center [262, 204] width 121 height 23
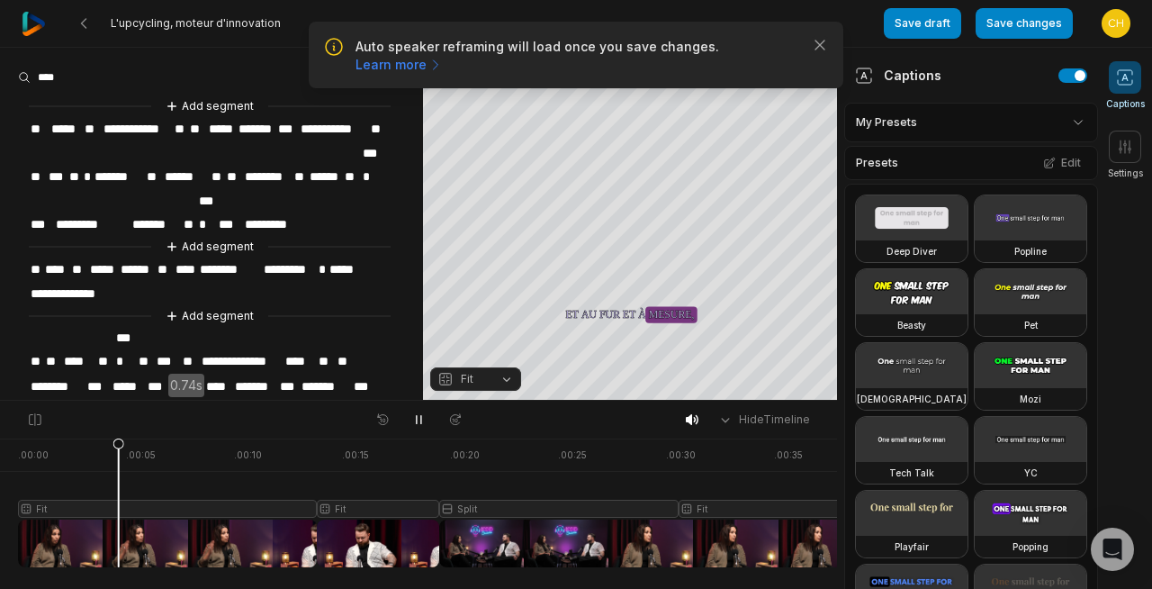
click at [356, 127] on span "**********" at bounding box center [334, 129] width 71 height 24
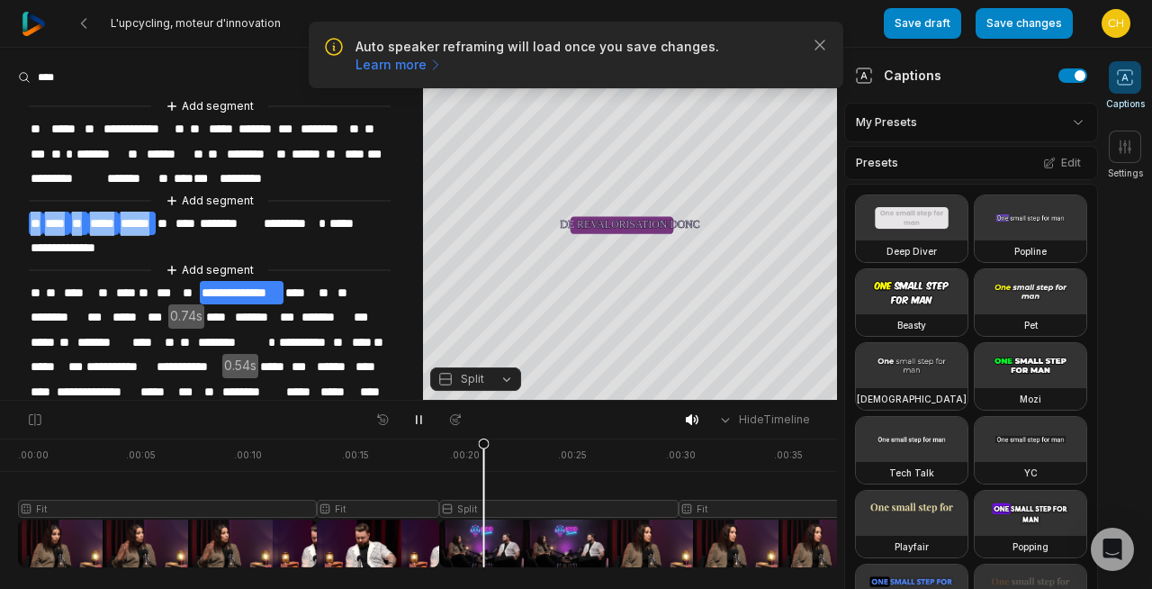
drag, startPoint x: 153, startPoint y: 219, endPoint x: 29, endPoint y: 219, distance: 124.2
click at [29, 219] on div "**********" at bounding box center [211, 358] width 423 height 525
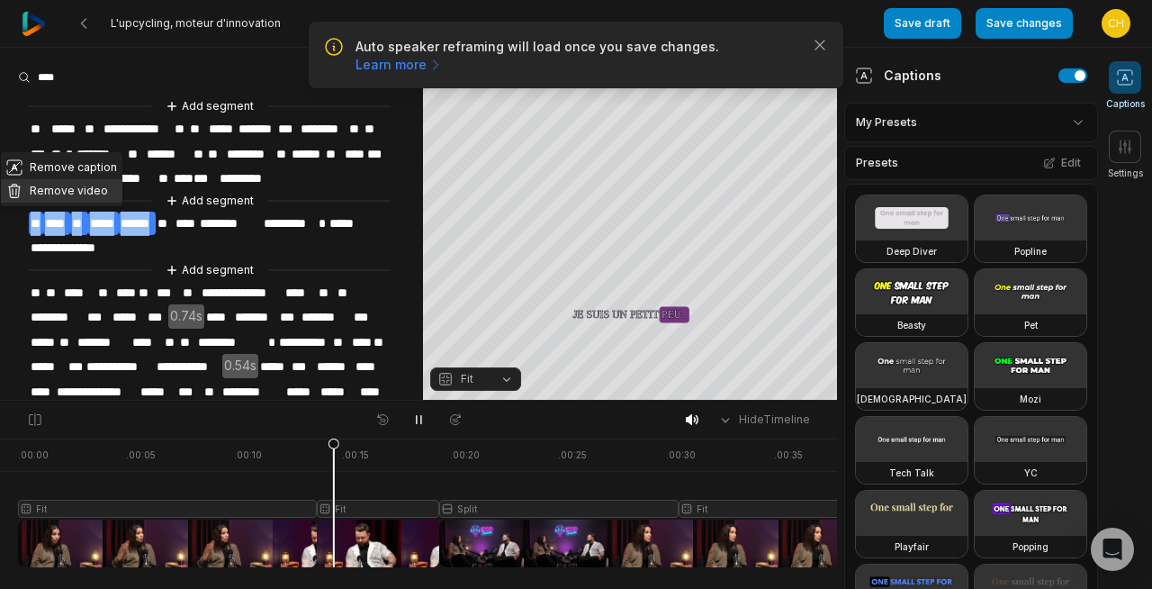
click at [40, 195] on button "Remove video" at bounding box center [61, 190] width 121 height 23
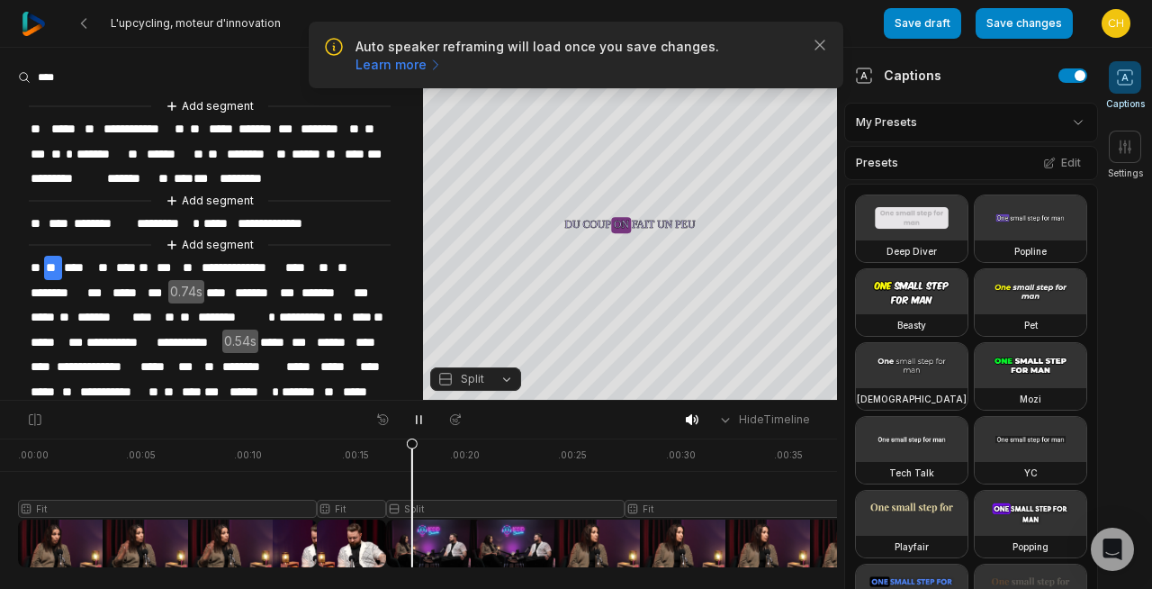
click at [319, 221] on span "**********" at bounding box center [284, 223] width 96 height 24
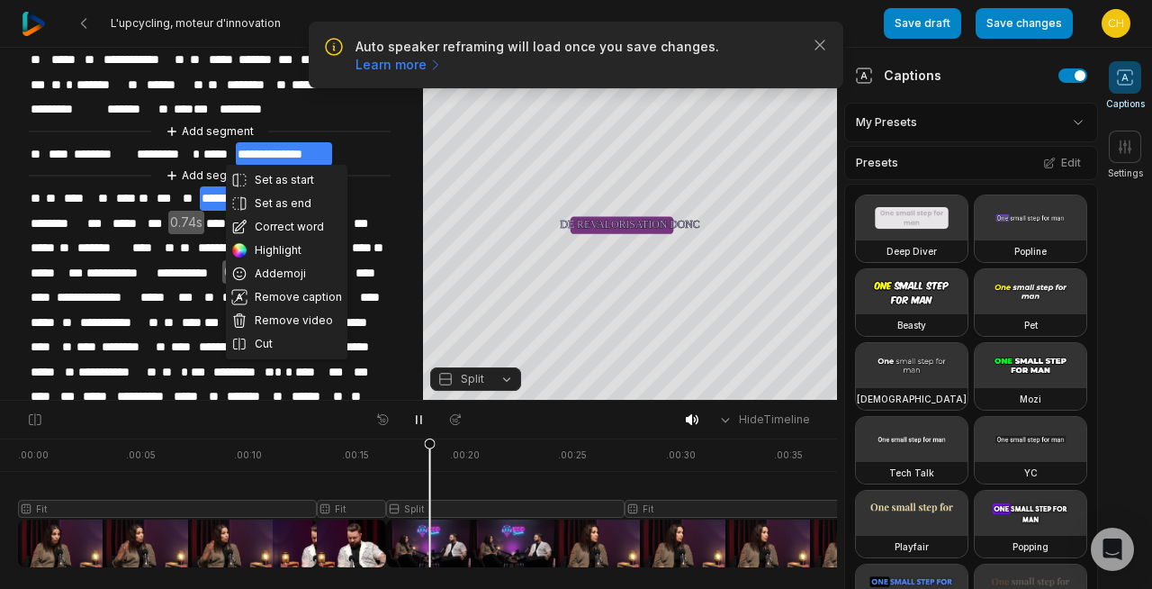
scroll to position [71, 0]
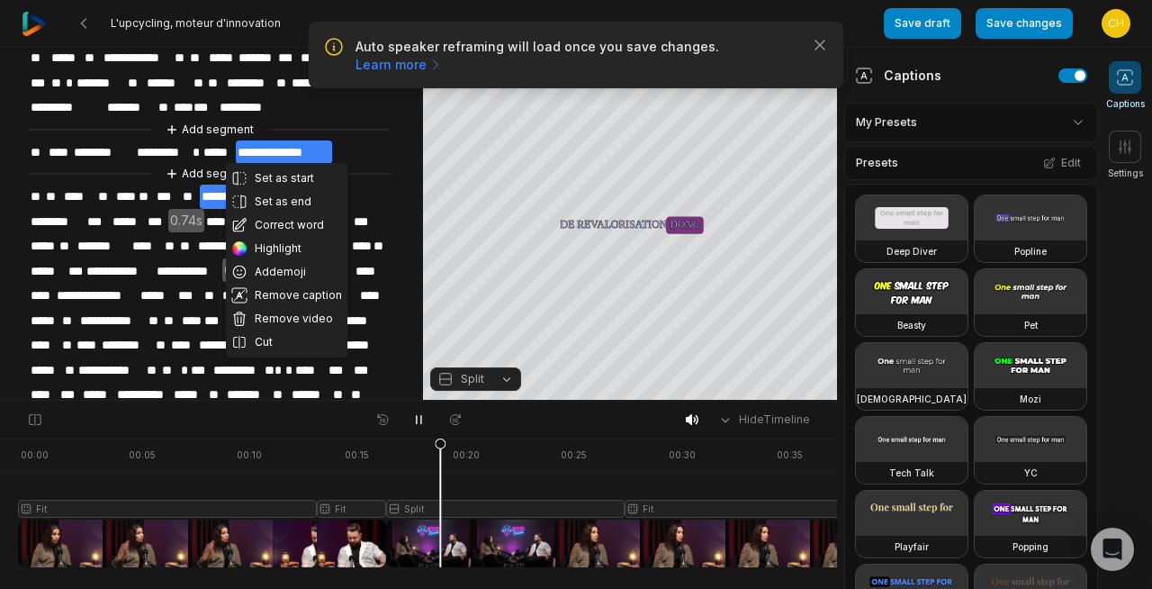
click at [384, 178] on div "Add segment" at bounding box center [210, 174] width 362 height 20
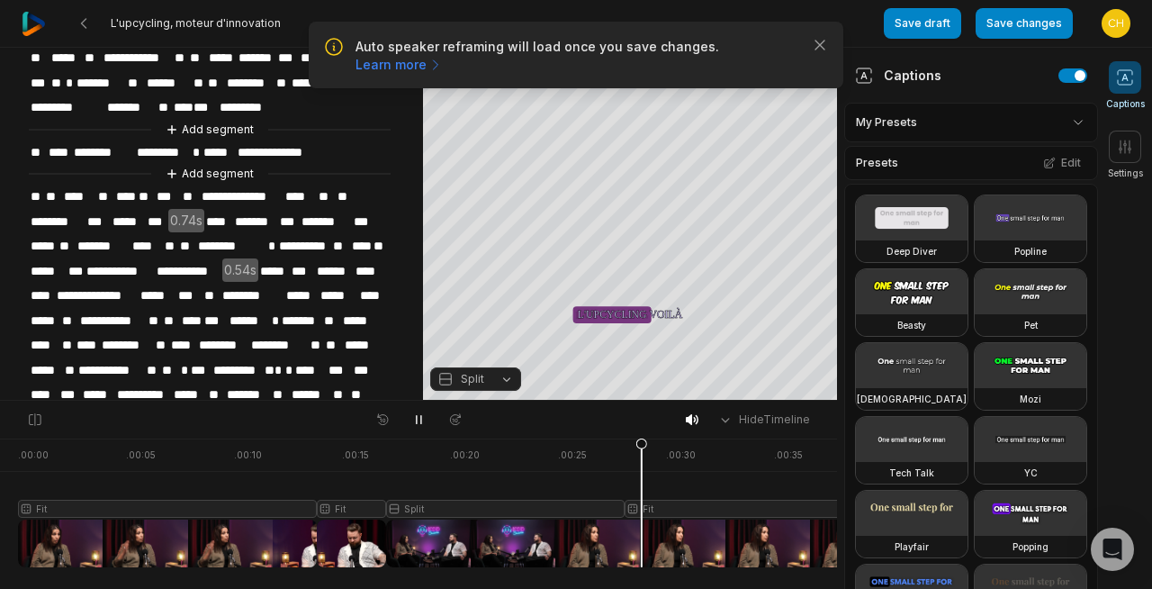
scroll to position [199, 0]
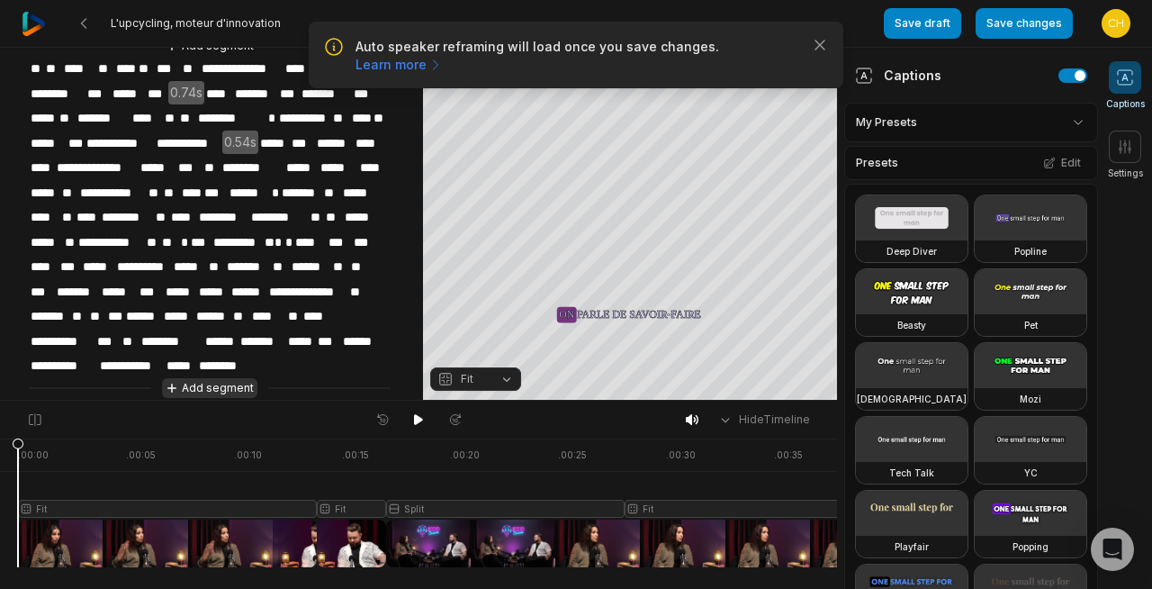
click at [233, 378] on button "Add segment" at bounding box center [209, 388] width 95 height 20
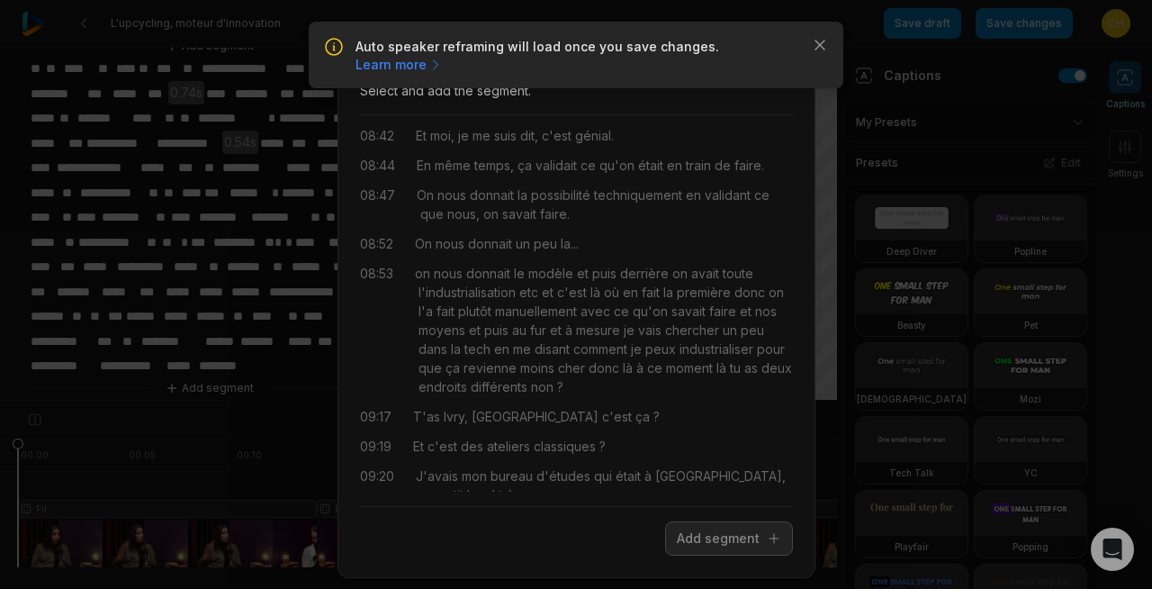
scroll to position [365, 0]
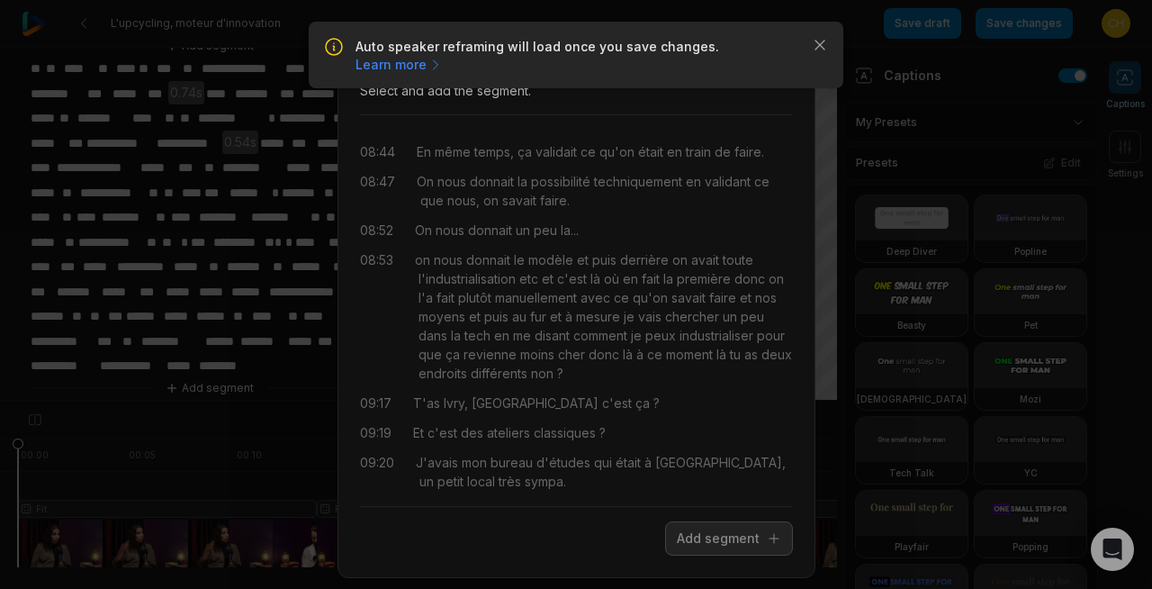
click at [822, 42] on div "Close Add a segment from transcription Select and add the segment. 08:05 et on …" at bounding box center [576, 303] width 1152 height 607
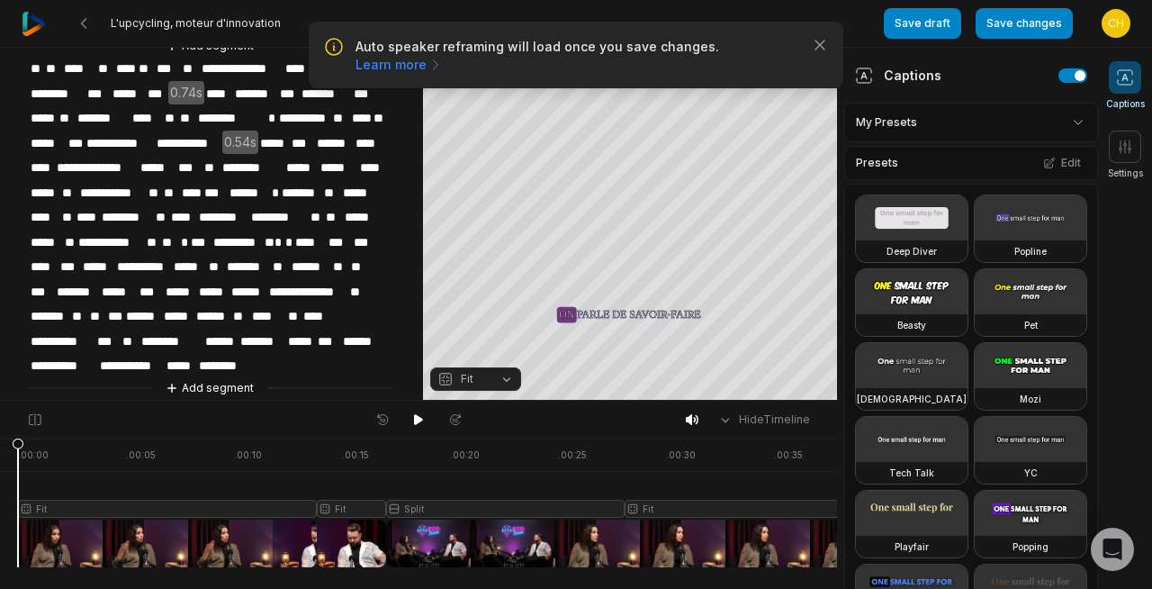
scroll to position [0, 0]
click at [1019, 22] on button "Save changes" at bounding box center [1024, 23] width 97 height 31
